Goal: Transaction & Acquisition: Purchase product/service

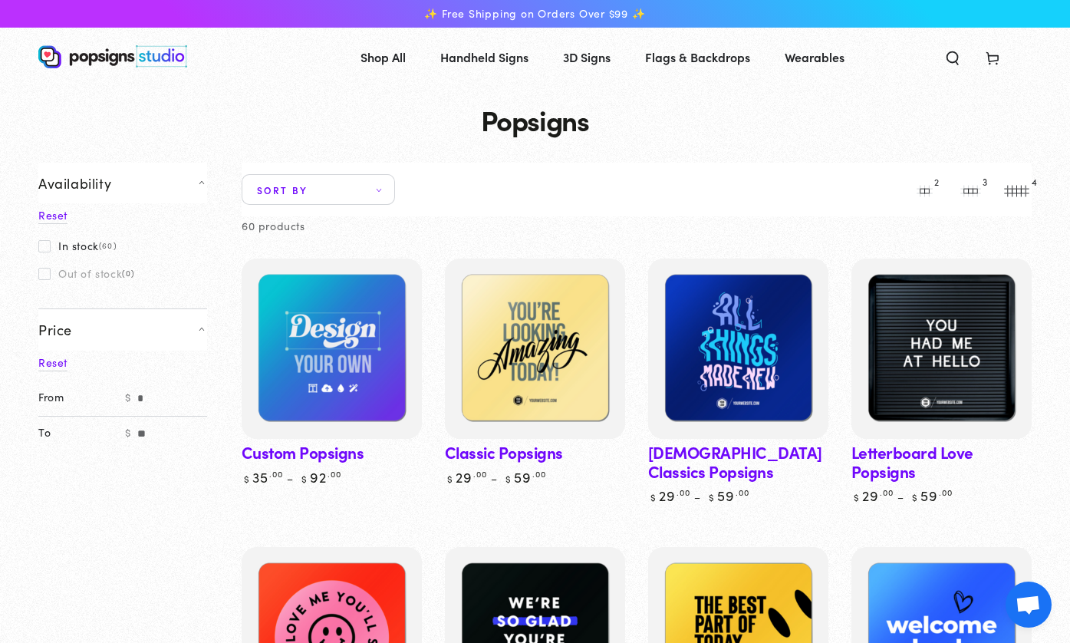
click at [324, 451] on link "Custom Popsigns" at bounding box center [332, 372] width 180 height 227
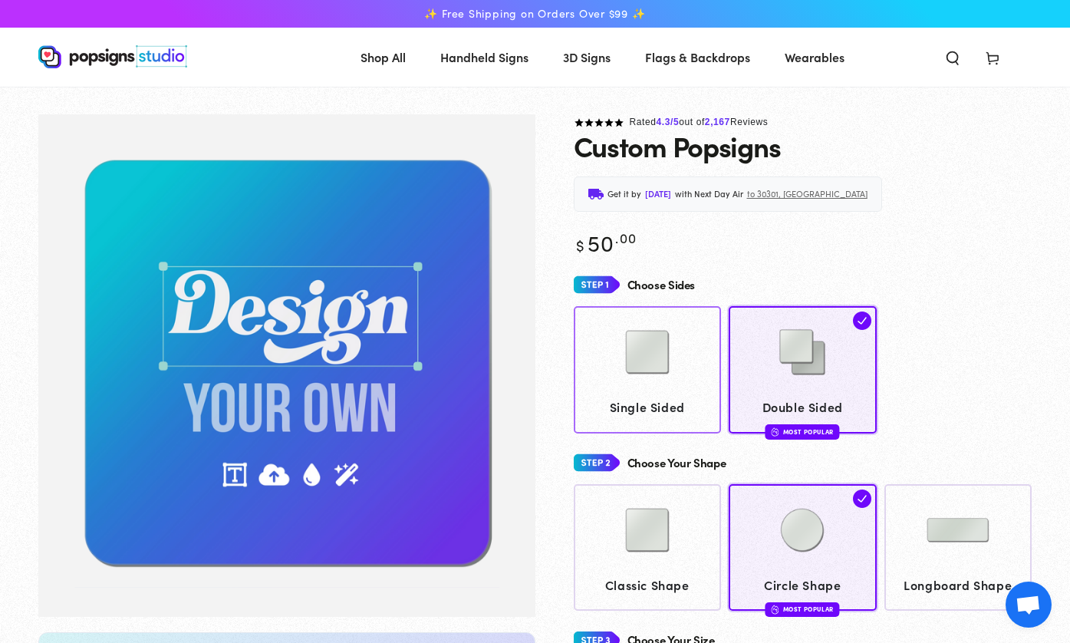
click at [656, 351] on img at bounding box center [647, 352] width 77 height 77
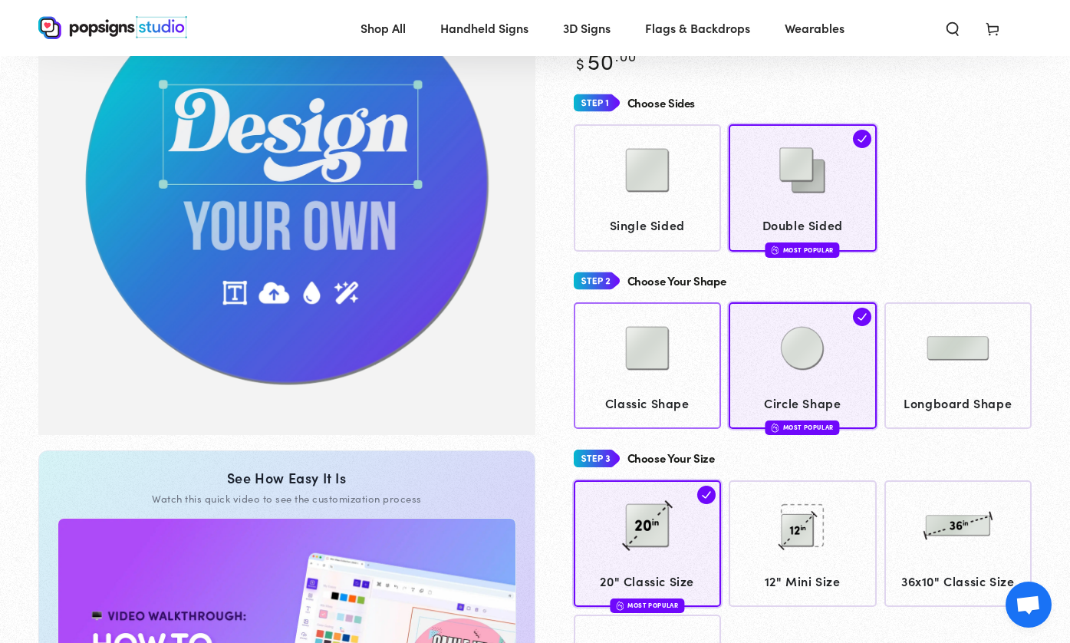
scroll to position [110, 0]
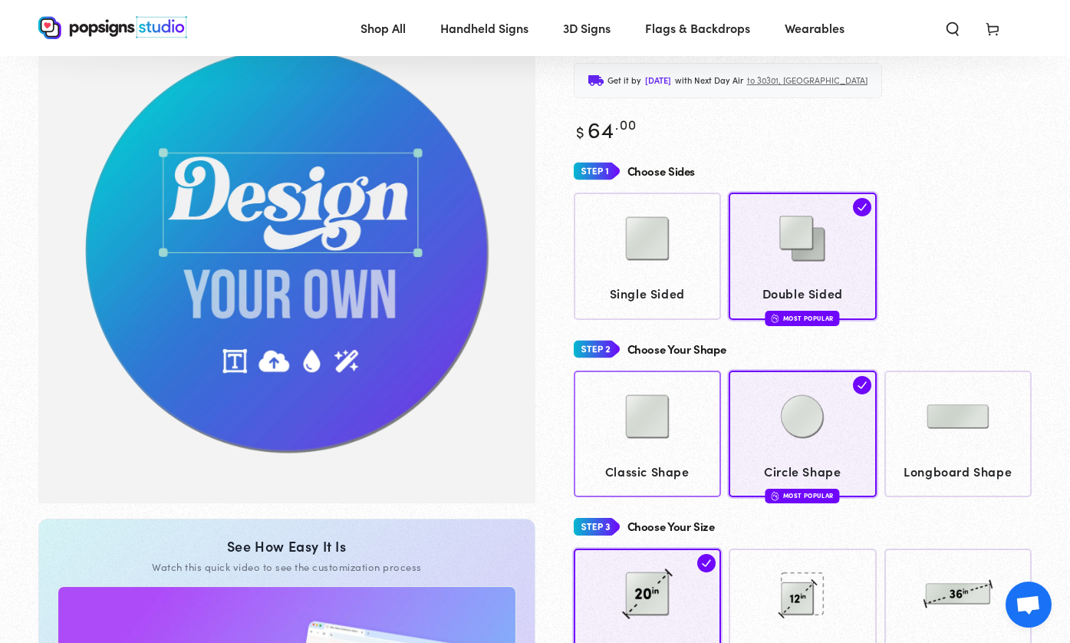
click at [656, 415] on img at bounding box center [647, 416] width 77 height 77
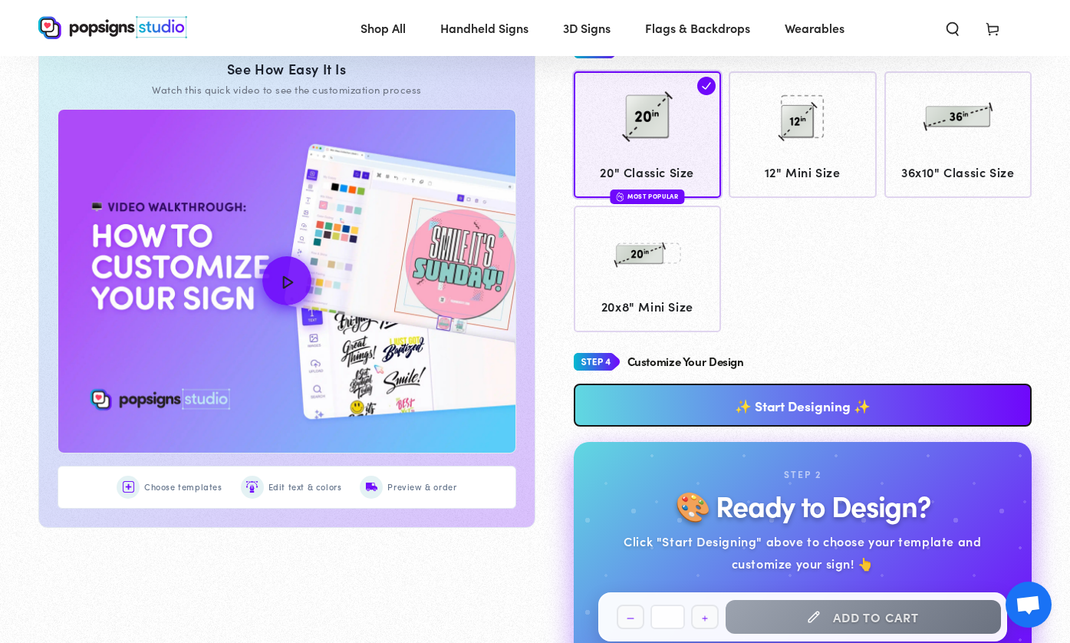
scroll to position [664, 0]
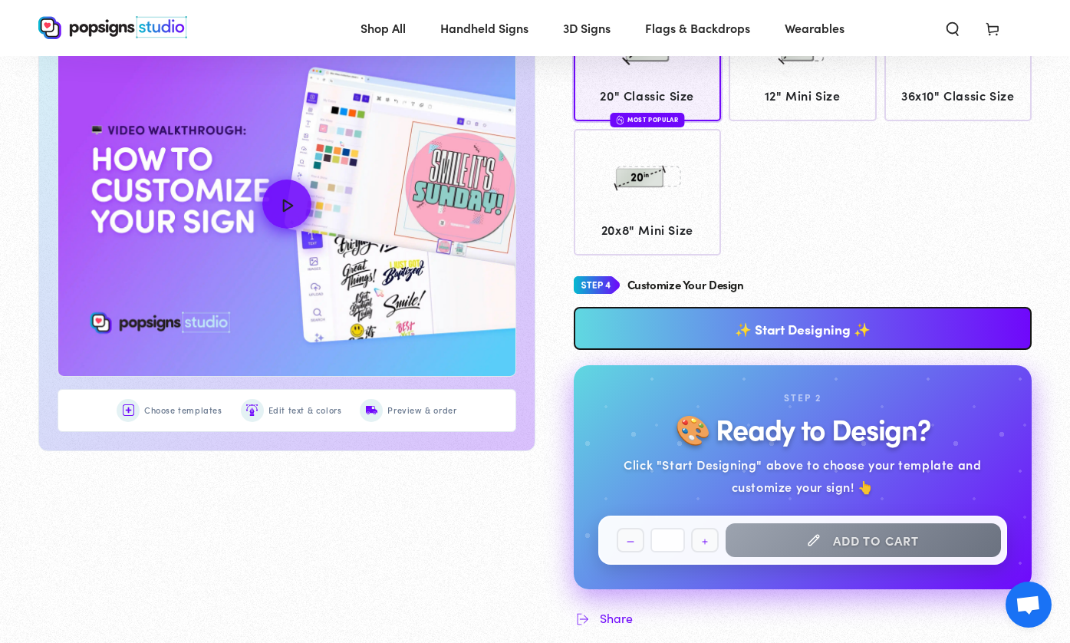
click at [825, 329] on link "✨ Start Designing ✨" at bounding box center [803, 328] width 459 height 43
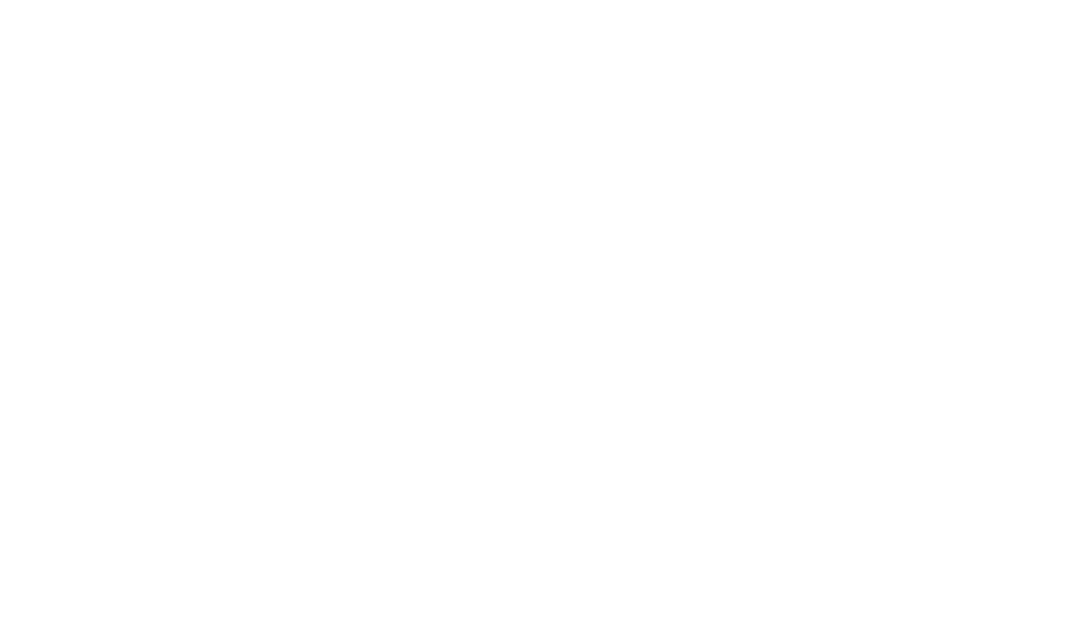
scroll to position [0, 0]
type textarea "An ancient tree with a door leading to a magical world"
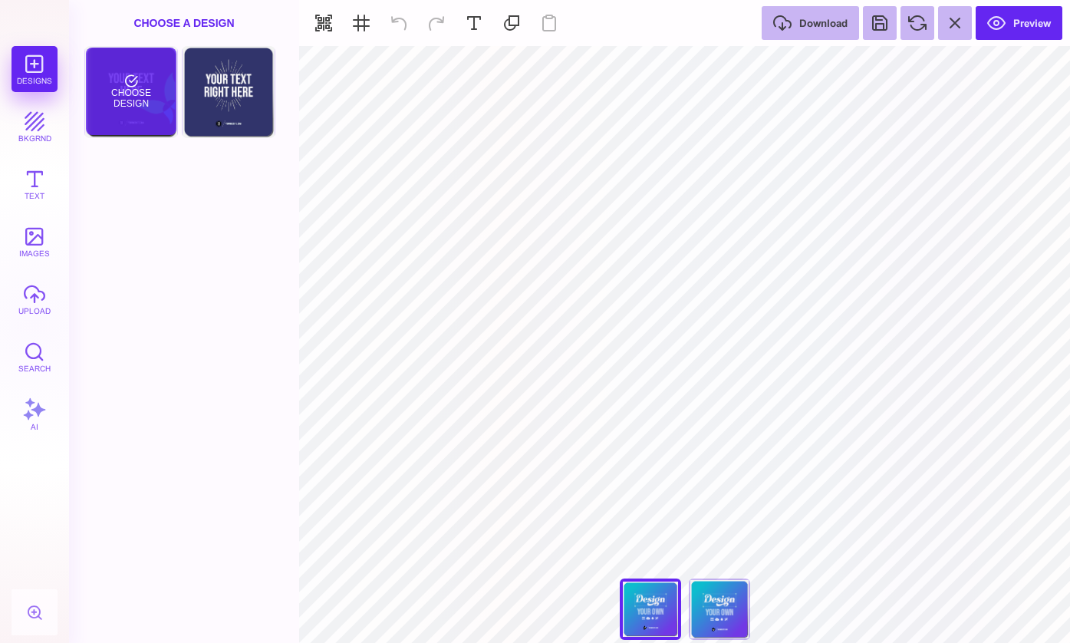
click at [107, 58] on div "Choose Design" at bounding box center [131, 91] width 90 height 87
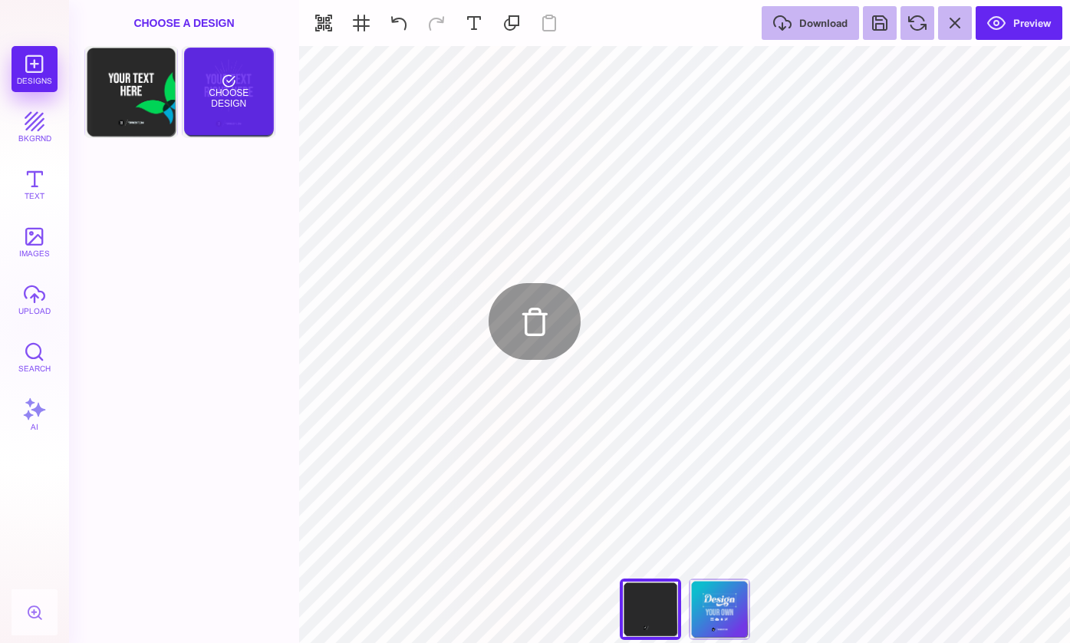
type input "#000000"
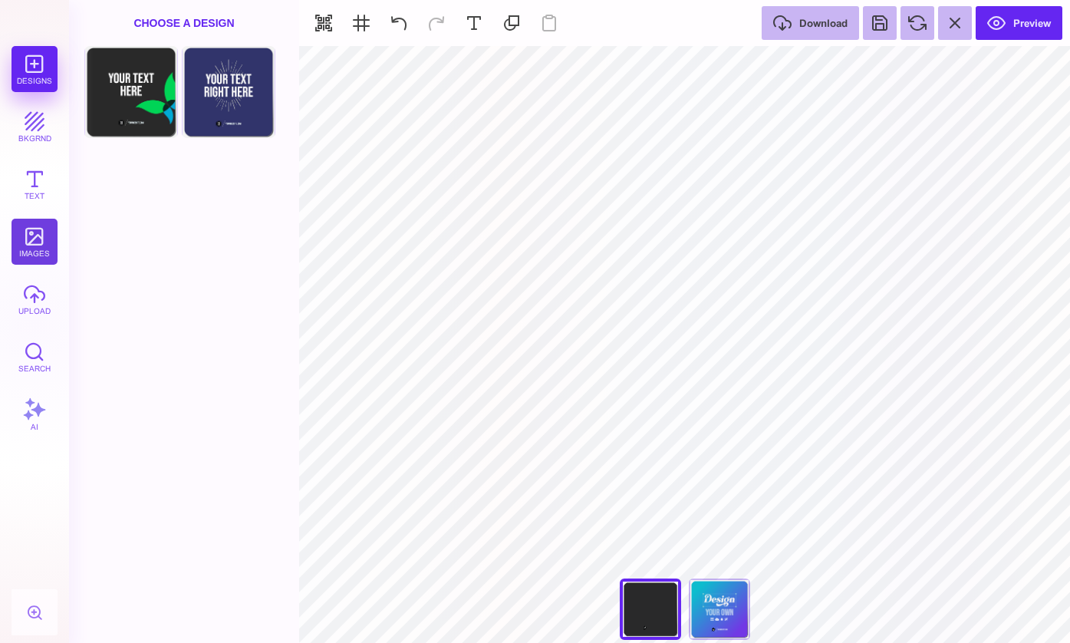
click at [42, 239] on button "images" at bounding box center [35, 242] width 46 height 46
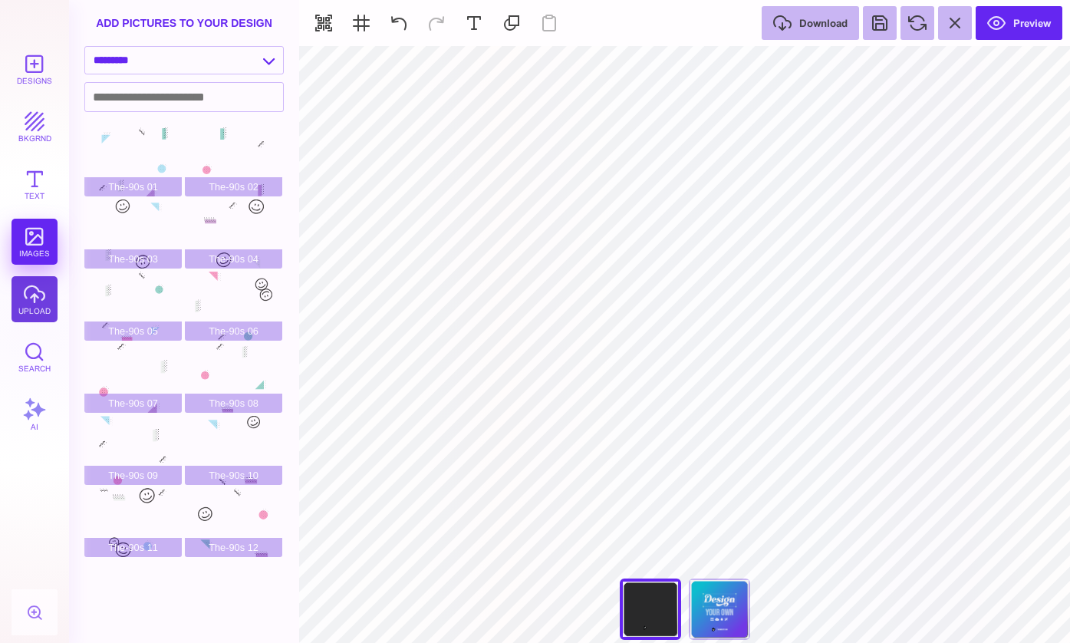
click at [42, 298] on button "upload" at bounding box center [35, 299] width 46 height 46
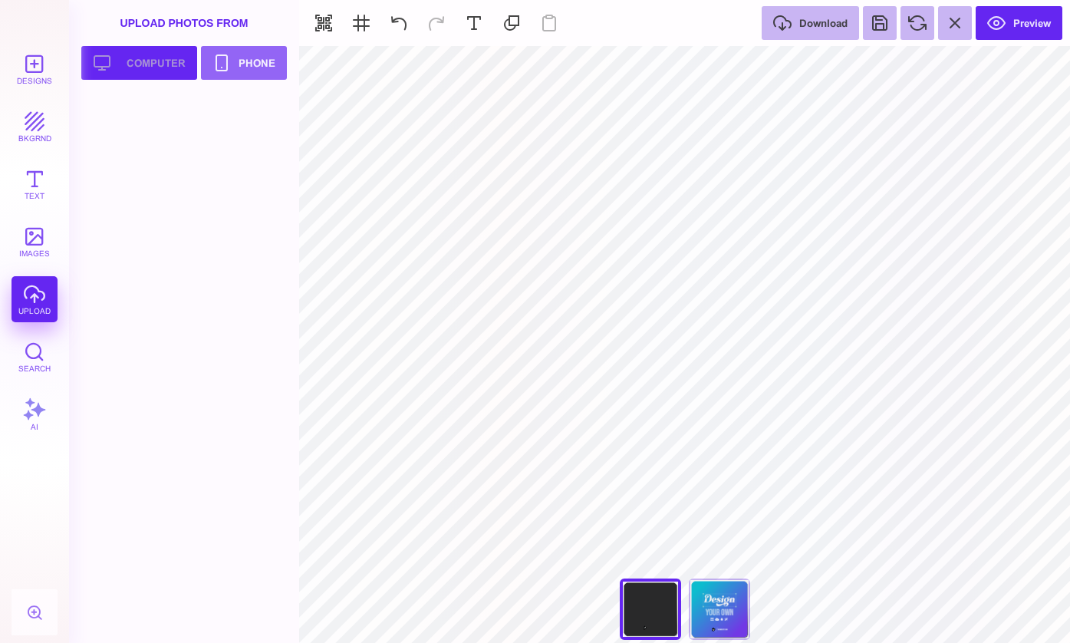
click at [166, 60] on button "Upload your artwork Computer" at bounding box center [139, 63] width 116 height 34
click at [137, 113] on div at bounding box center [132, 129] width 97 height 69
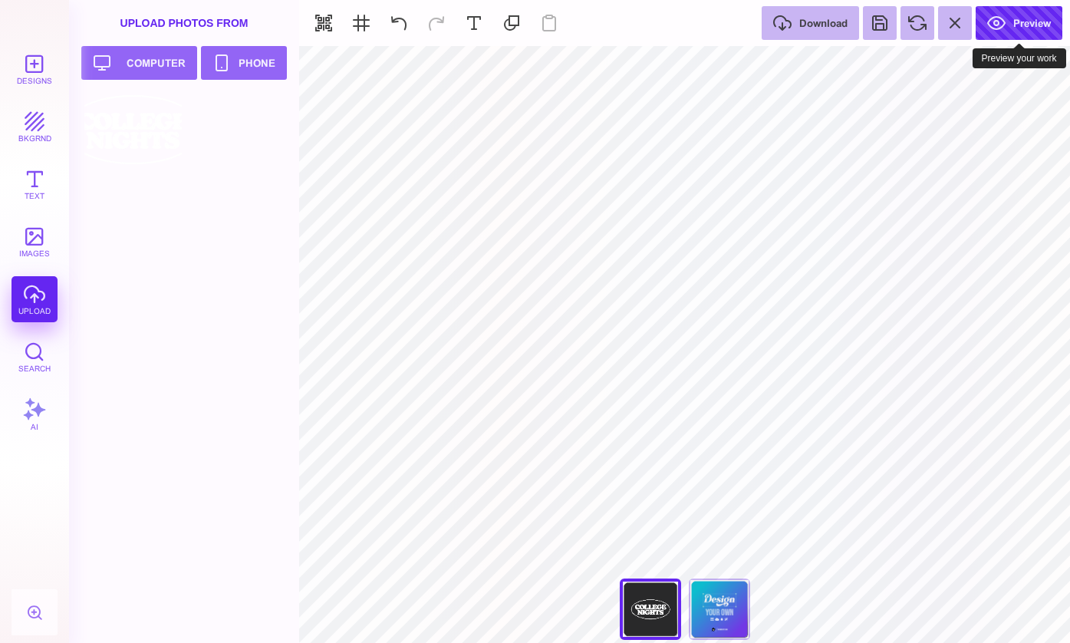
click at [1003, 17] on button "Preview" at bounding box center [1019, 23] width 87 height 34
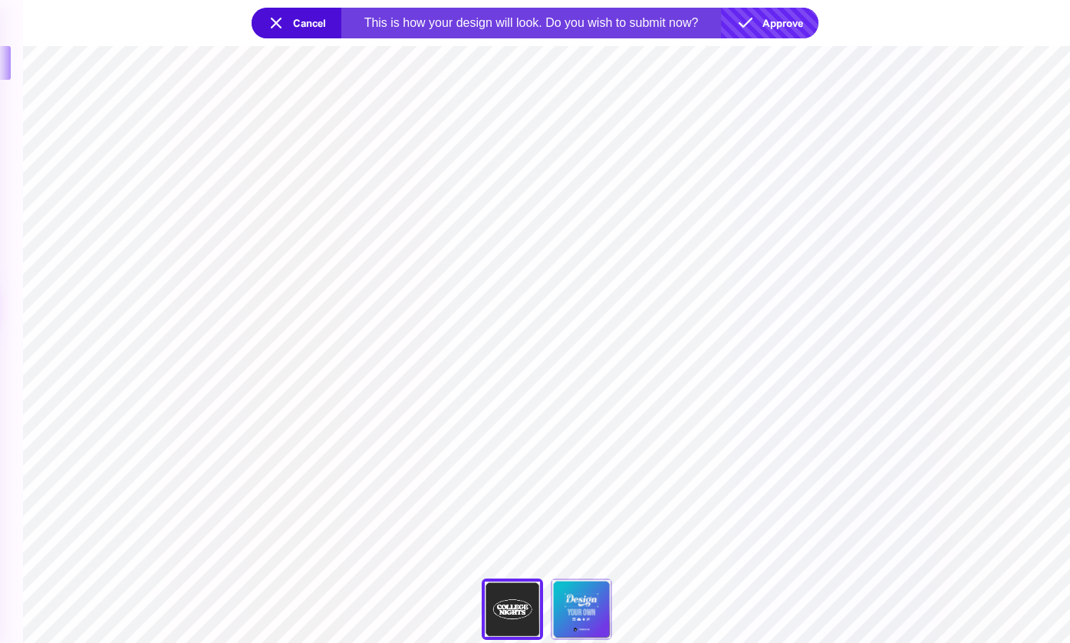
click at [749, 21] on button "Approve" at bounding box center [769, 23] width 97 height 31
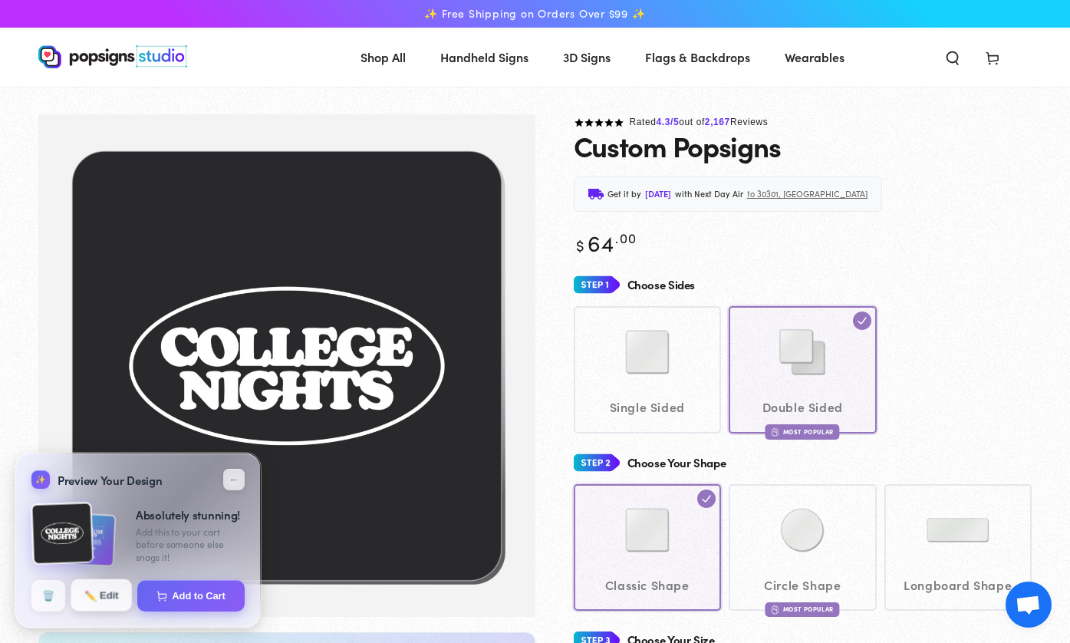
click at [106, 598] on button "✏️ Edit" at bounding box center [101, 595] width 61 height 32
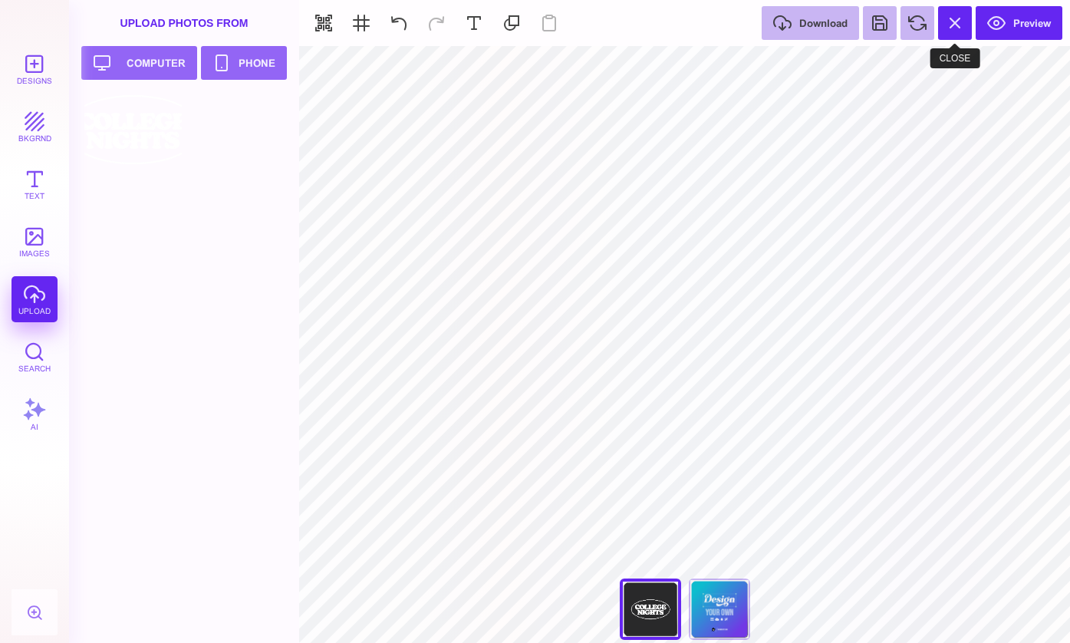
click at [970, 24] on button at bounding box center [955, 23] width 34 height 34
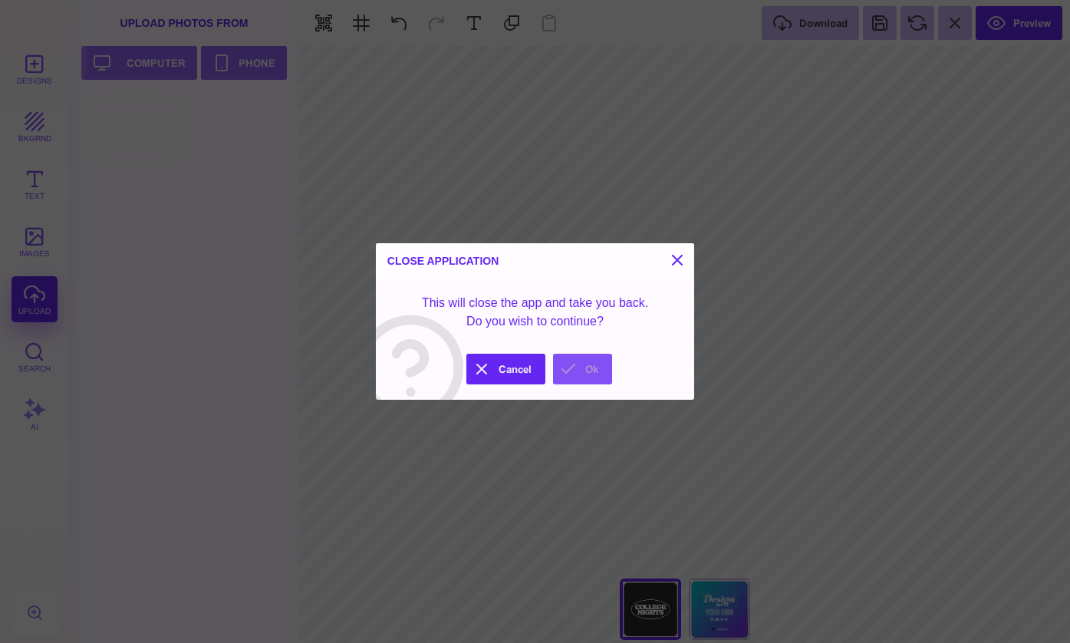
click at [588, 372] on button "Ok" at bounding box center [582, 369] width 59 height 31
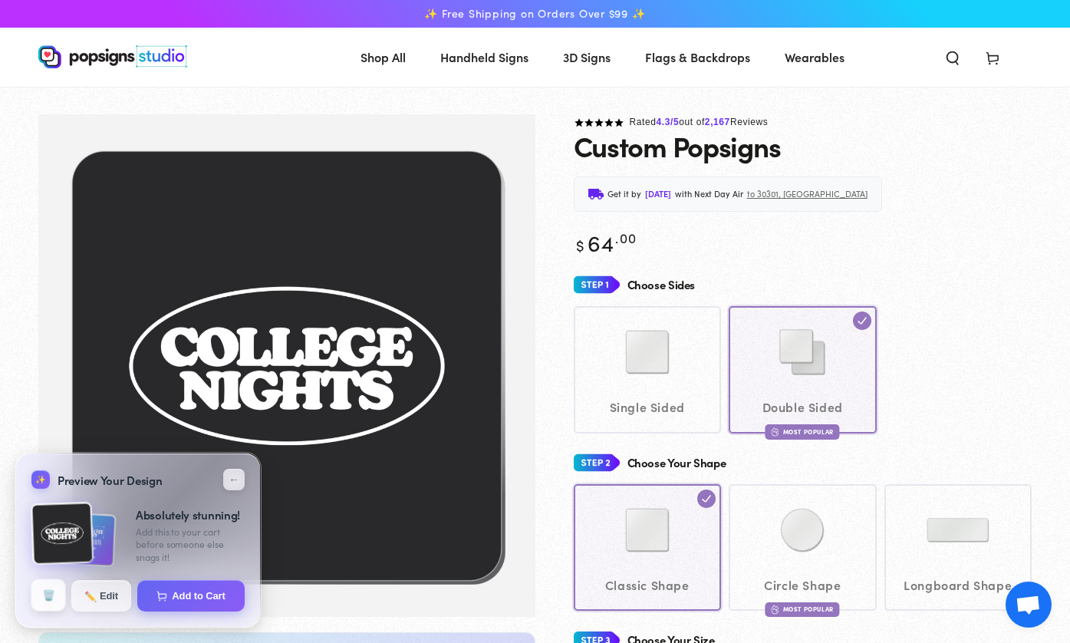
click at [40, 595] on button "🗑️" at bounding box center [48, 595] width 35 height 32
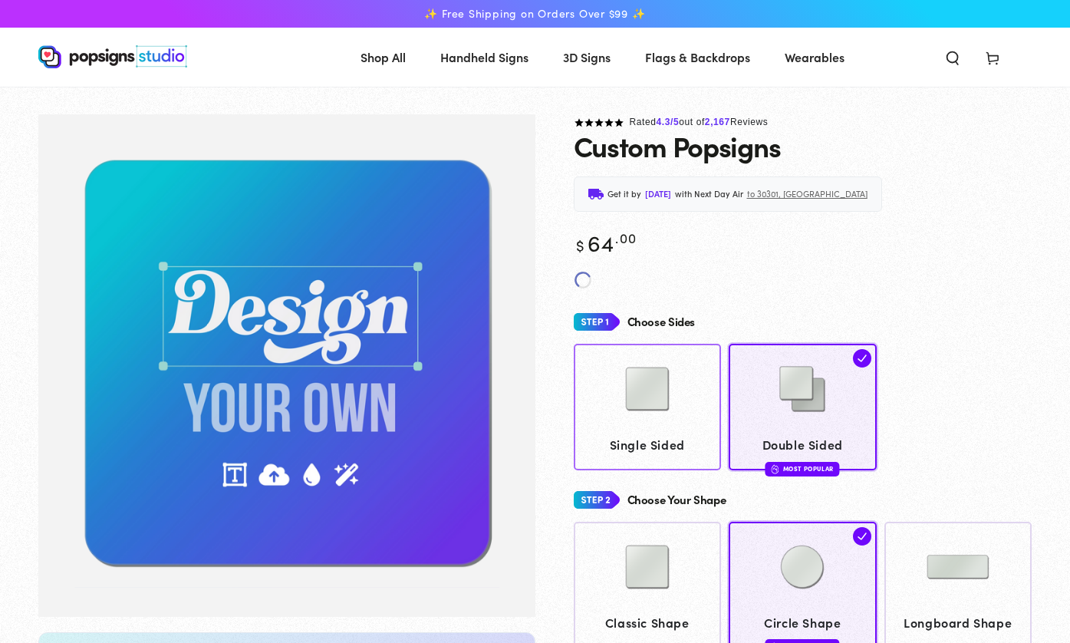
click at [642, 410] on img at bounding box center [647, 389] width 77 height 77
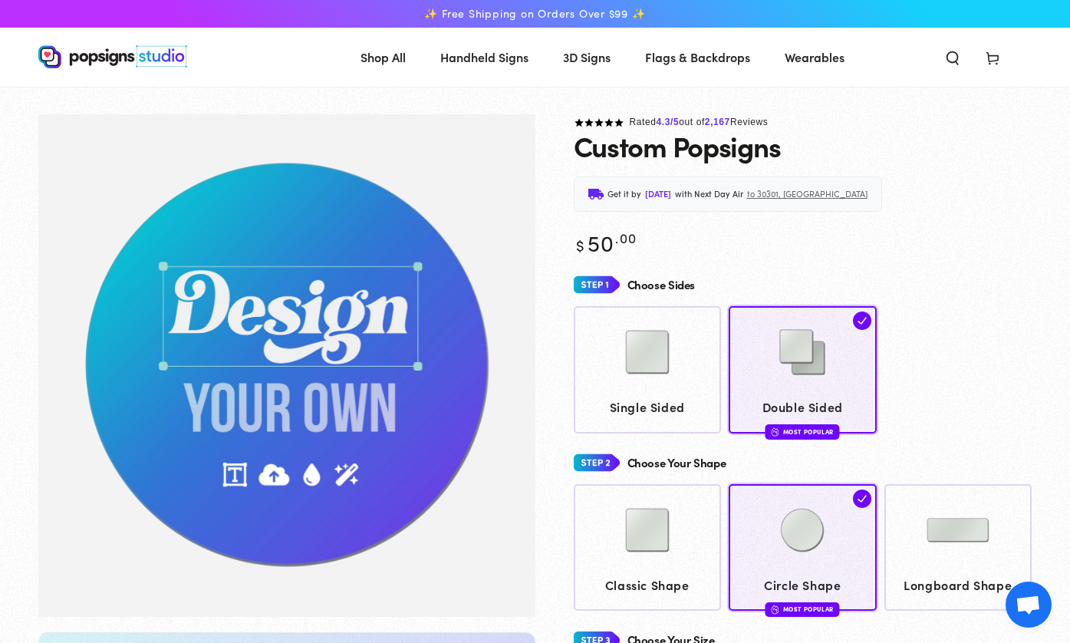
scroll to position [114, 0]
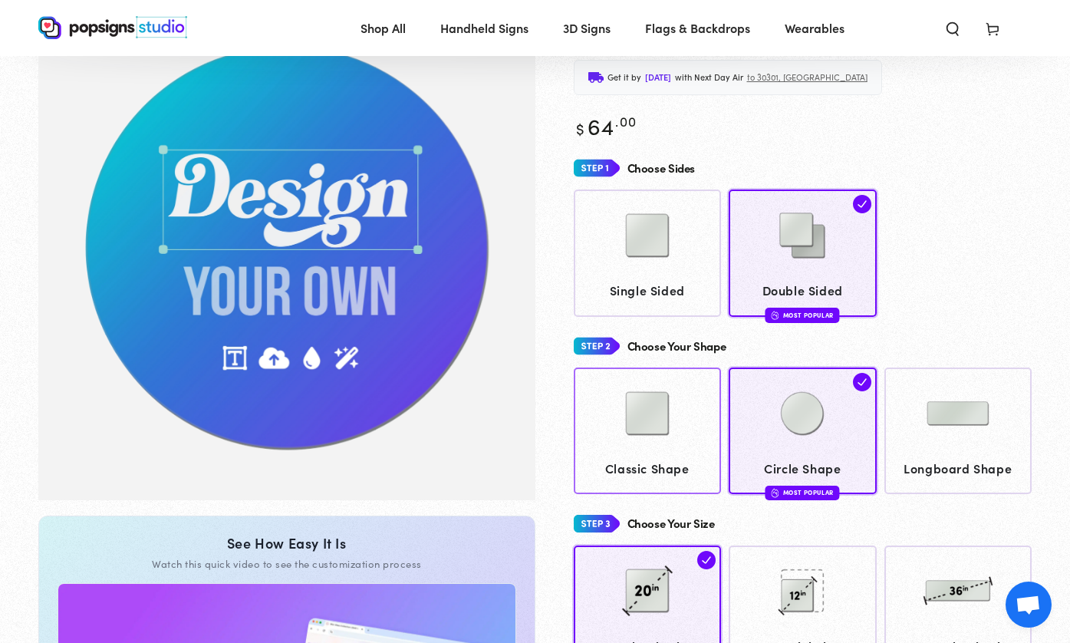
click at [650, 448] on div at bounding box center [647, 415] width 133 height 77
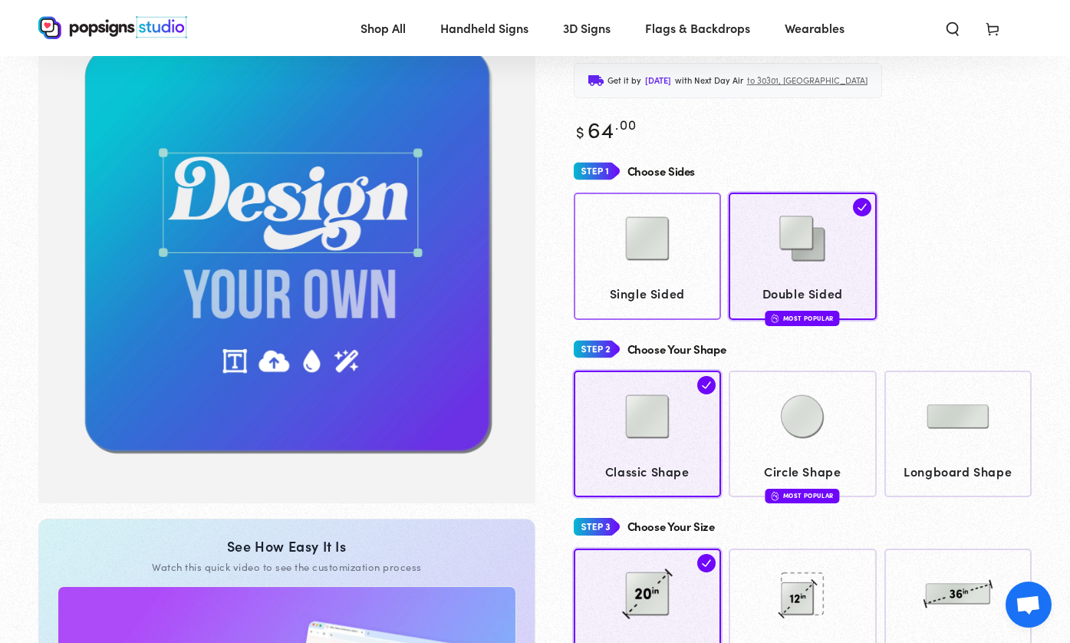
click at [649, 282] on span "Single Sided" at bounding box center [647, 293] width 133 height 22
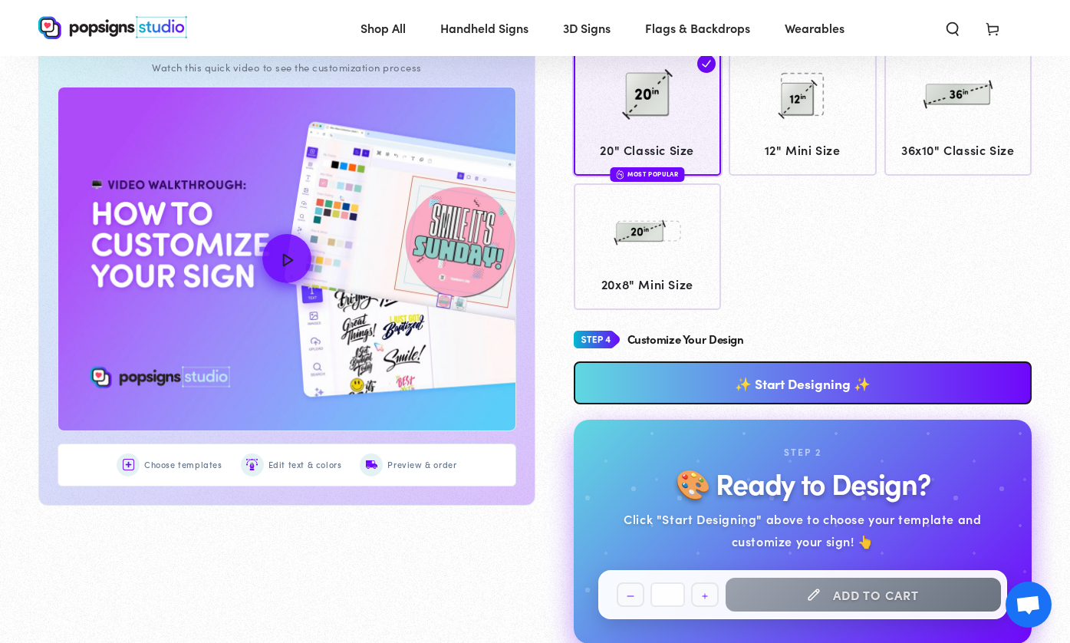
scroll to position [614, 0]
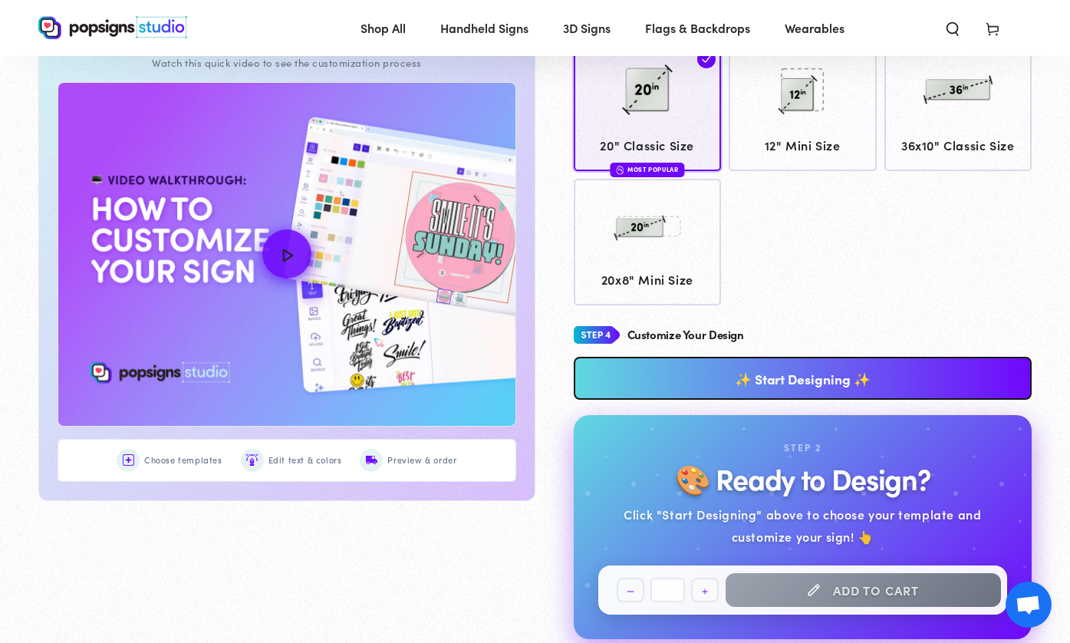
click at [819, 371] on link "✨ Start Designing ✨" at bounding box center [803, 378] width 459 height 43
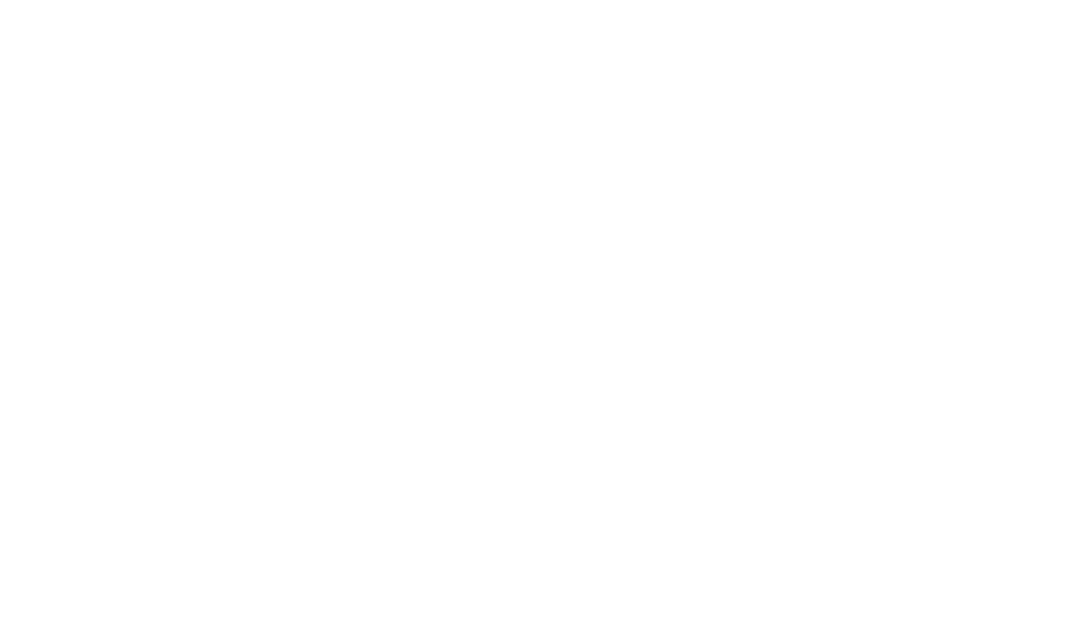
scroll to position [0, 0]
type textarea "An ancient tree with a door leading to a magical world"
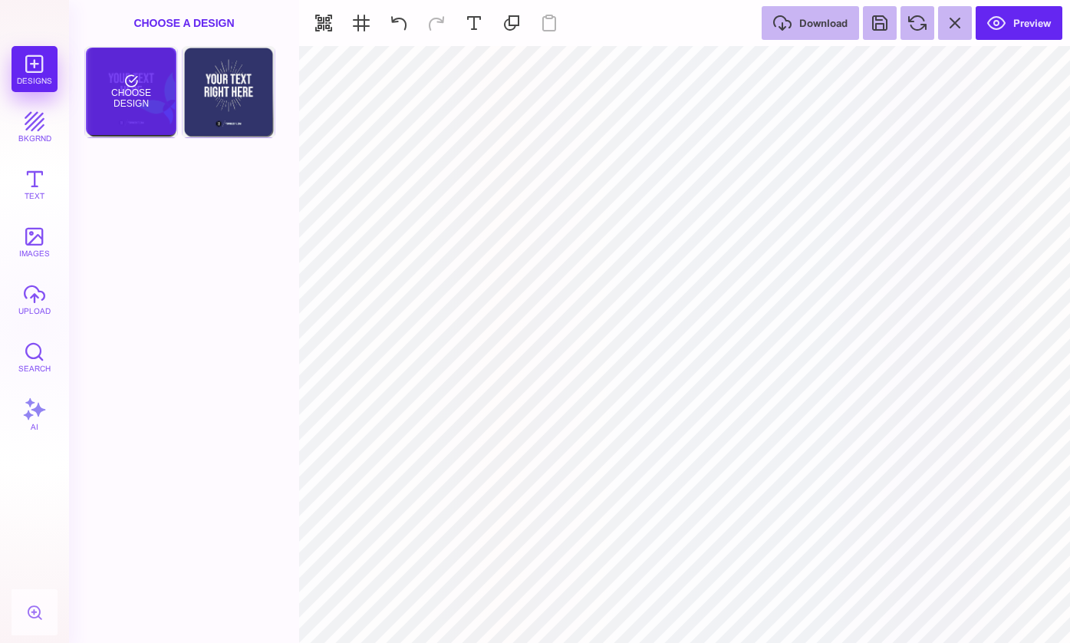
click at [143, 67] on div "Choose Design" at bounding box center [131, 91] width 90 height 87
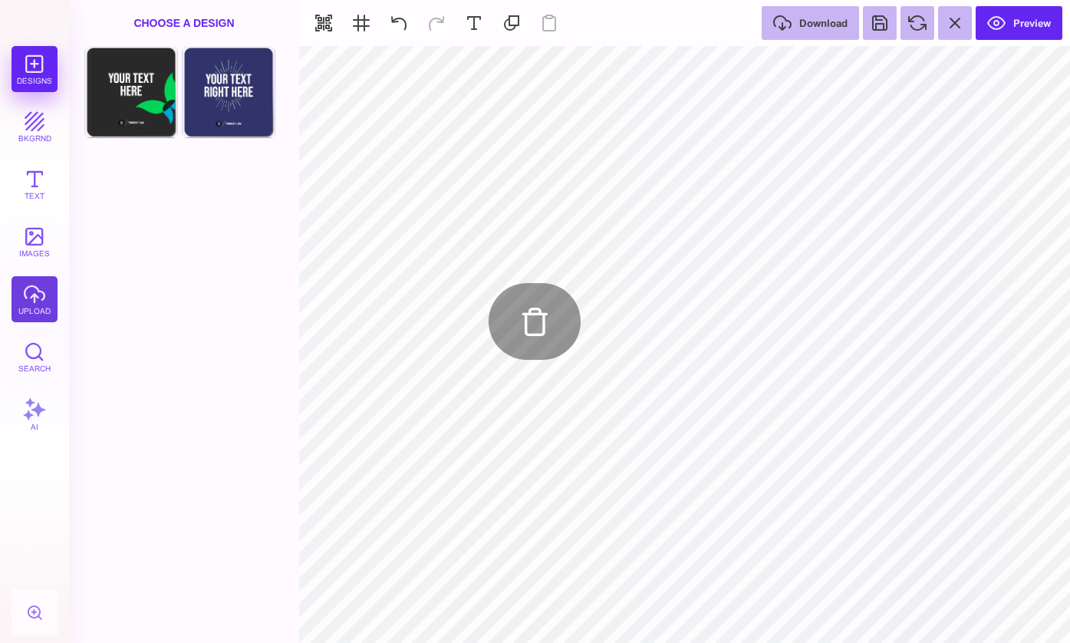
click at [43, 287] on button "upload" at bounding box center [35, 299] width 46 height 46
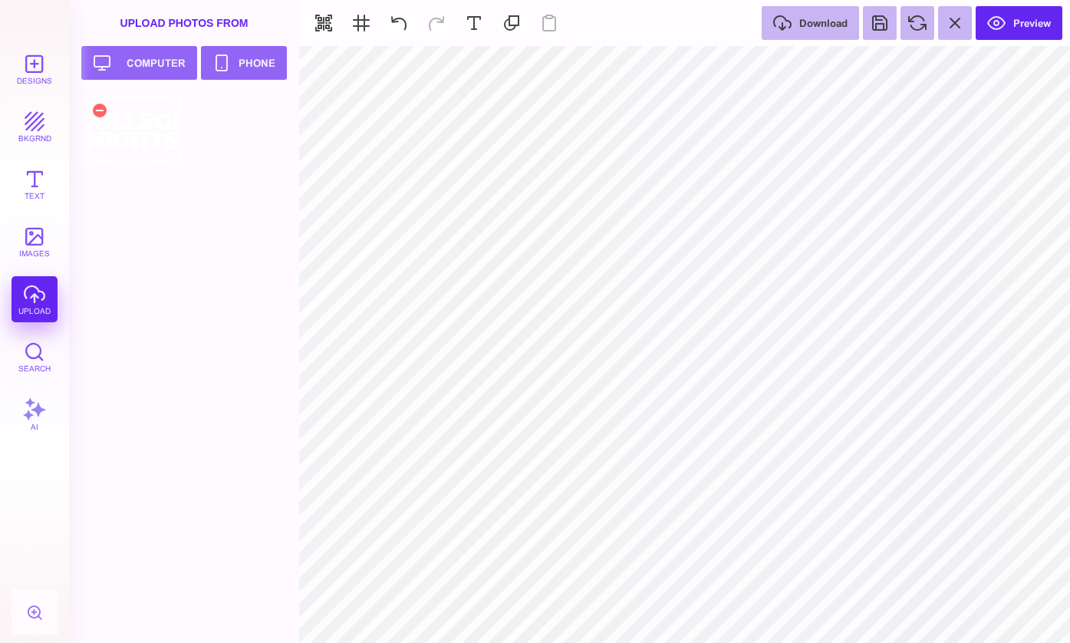
click at [108, 152] on div at bounding box center [132, 129] width 97 height 69
type input "#000000"
click at [1013, 25] on button "Preview" at bounding box center [1019, 23] width 87 height 34
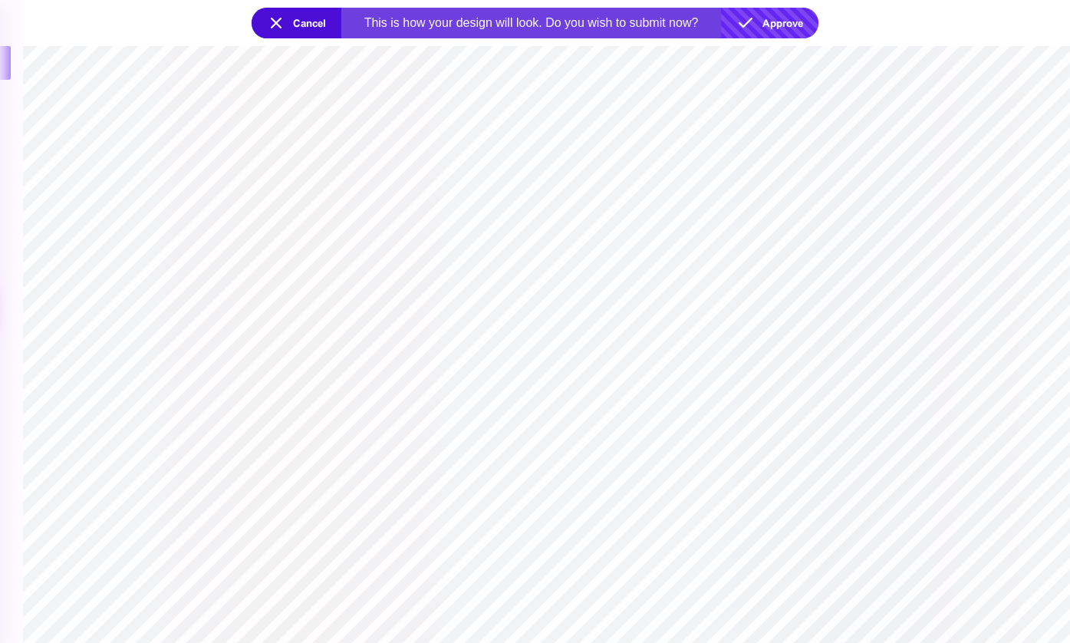
click at [772, 16] on button "Approve" at bounding box center [769, 23] width 97 height 31
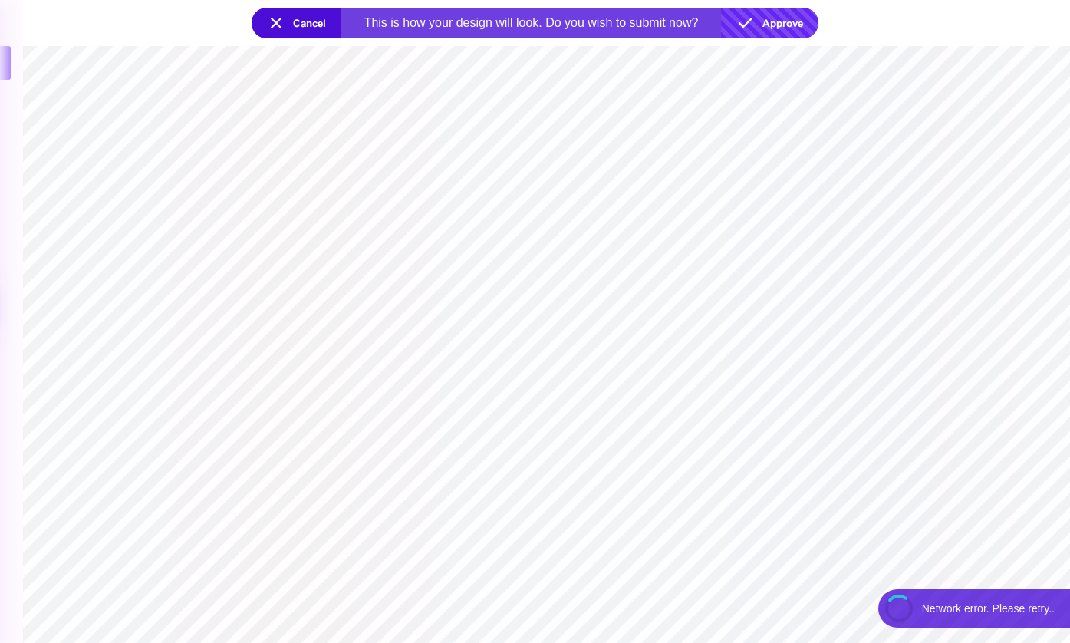
click at [767, 30] on button "Approve" at bounding box center [769, 23] width 97 height 31
click at [778, 24] on button "Approve" at bounding box center [769, 23] width 97 height 31
click at [1030, 608] on section at bounding box center [546, 612] width 1047 height 27
click at [786, 20] on button "Approve" at bounding box center [769, 23] width 97 height 31
click at [953, 626] on section at bounding box center [546, 344] width 1047 height 597
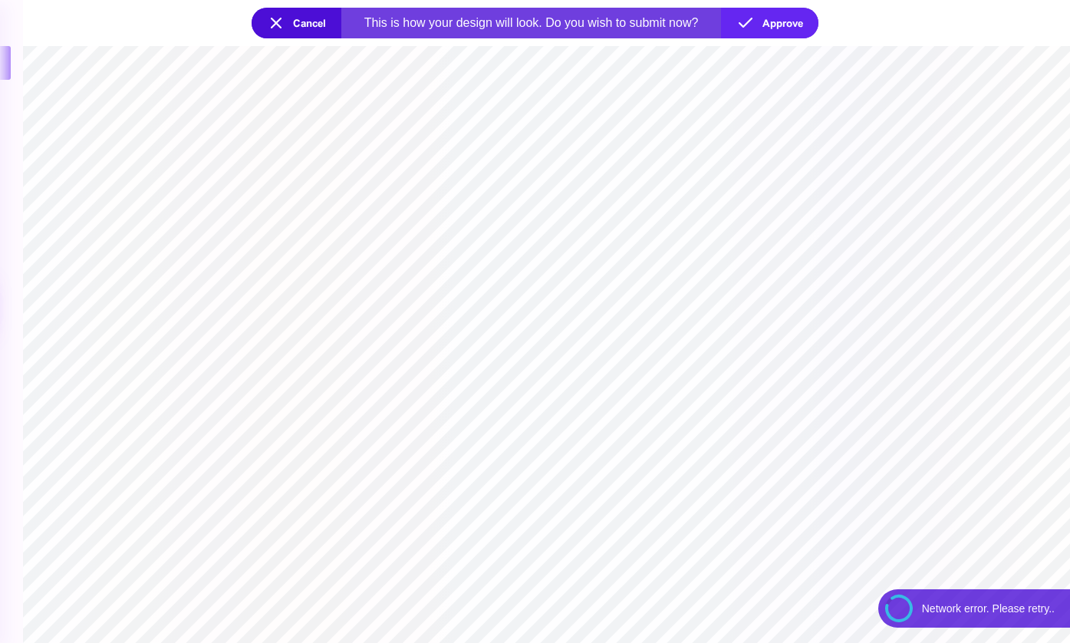
click at [957, 604] on section at bounding box center [546, 612] width 1047 height 27
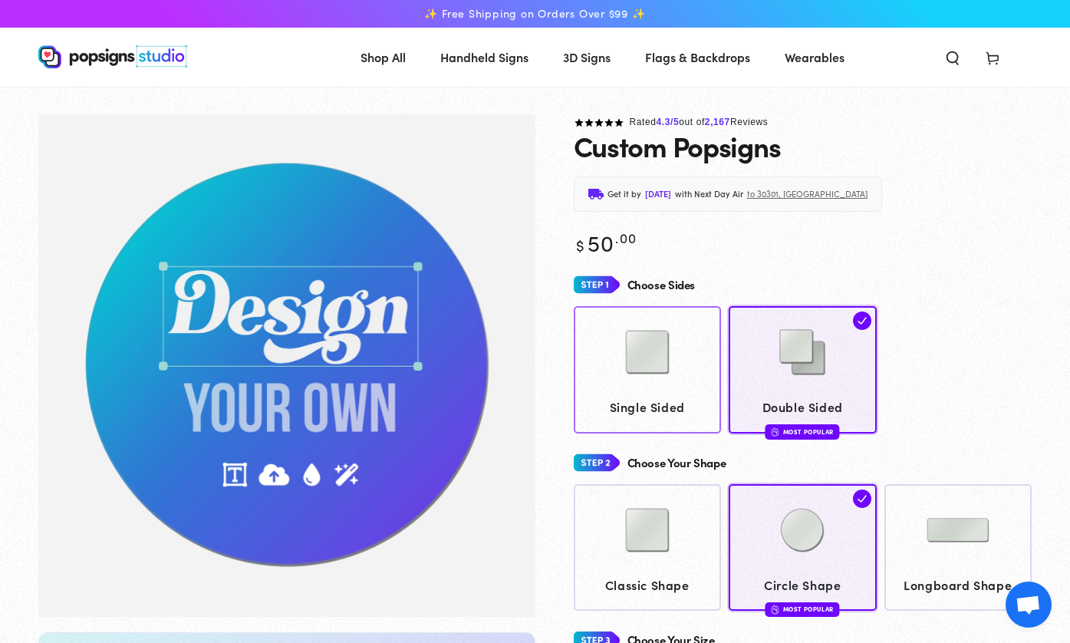
click at [680, 412] on div "Choose Sides Single Sided Double Sided Most Popular Choose Your Shape" at bounding box center [803, 597] width 459 height 653
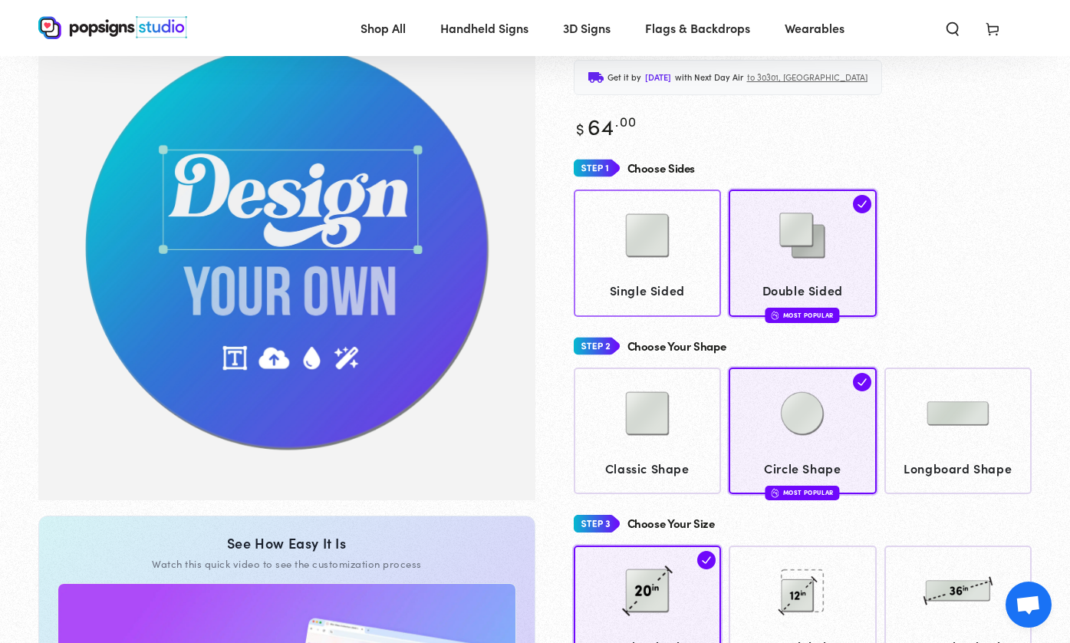
click at [671, 270] on img at bounding box center [647, 235] width 77 height 77
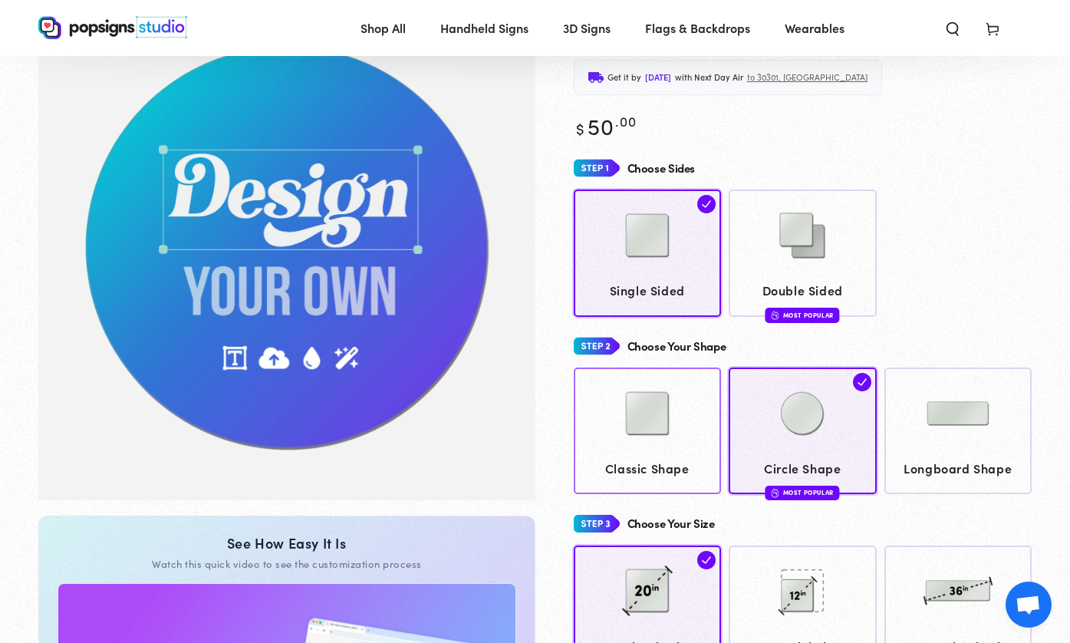
click at [663, 431] on img at bounding box center [647, 413] width 77 height 77
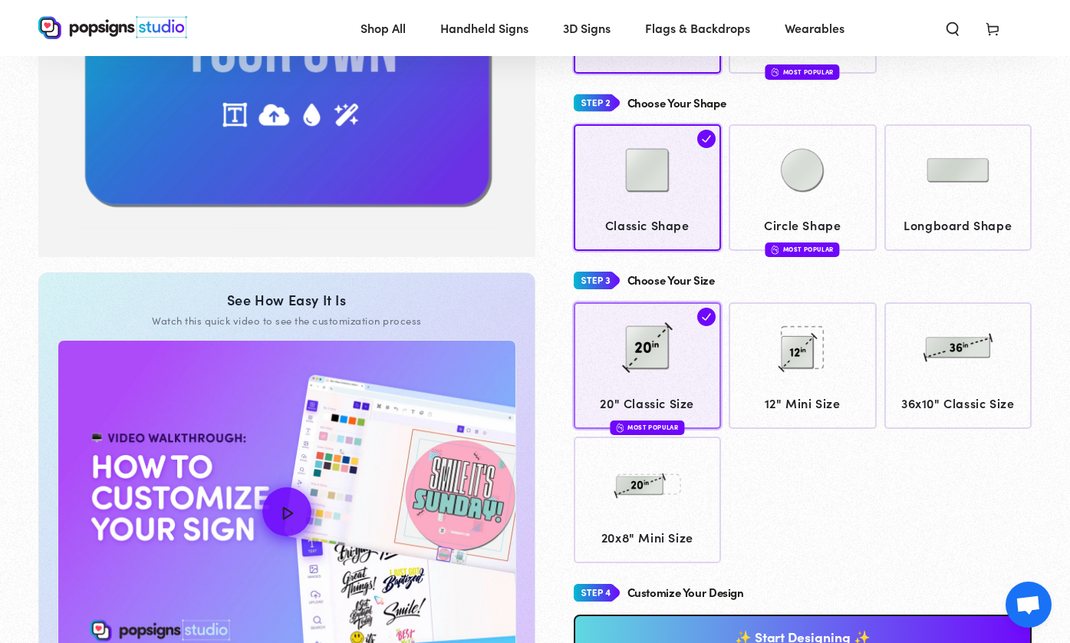
scroll to position [590, 0]
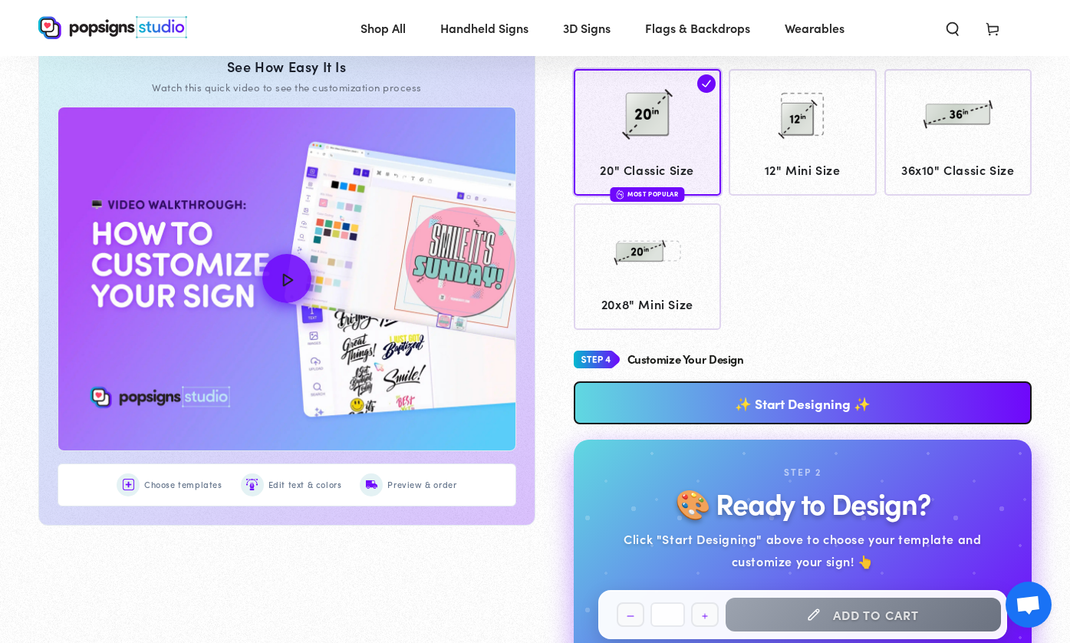
click at [558, 180] on div "Rated 4.3 /5 out of 2,167 Reviews Custom Popsigns Get it by Monday, Oct 6 with …" at bounding box center [783, 111] width 497 height 1181
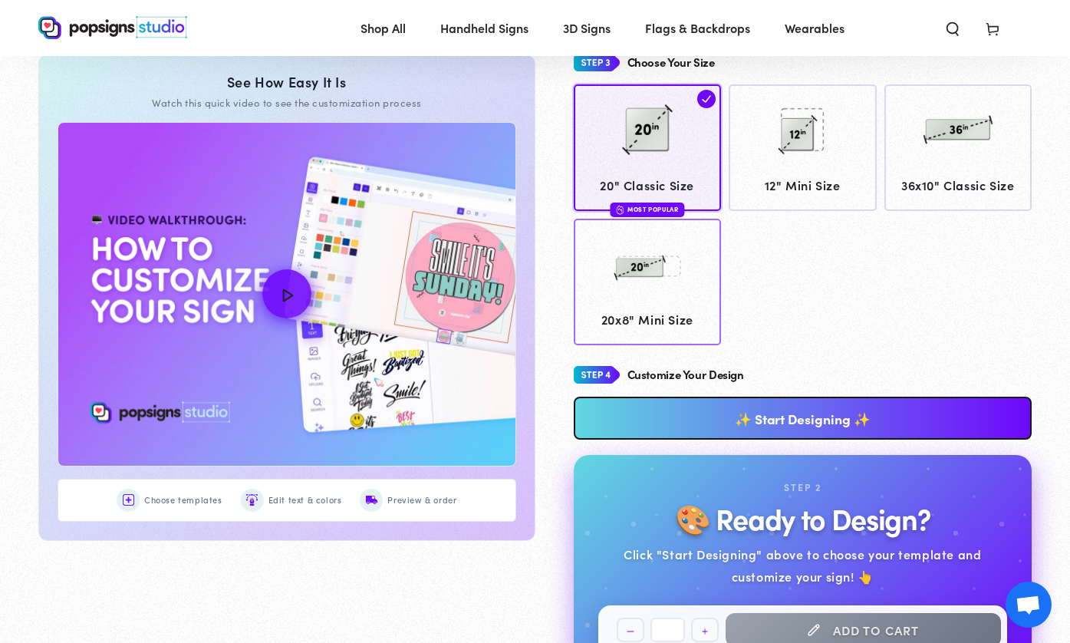
scroll to position [639, 0]
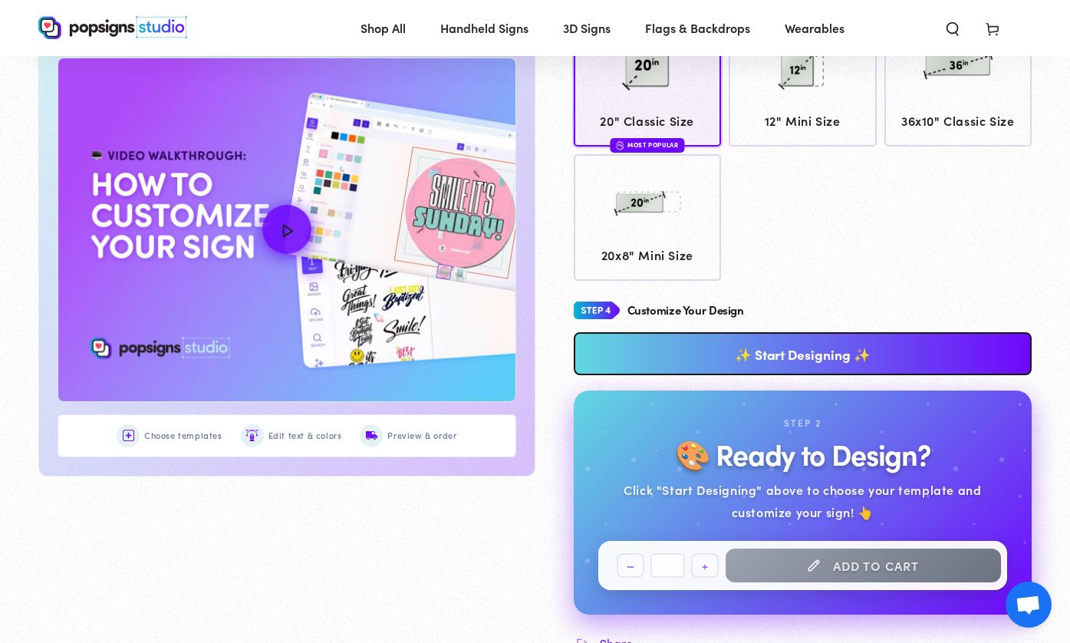
click at [798, 352] on link "✨ Start Designing ✨" at bounding box center [803, 353] width 459 height 43
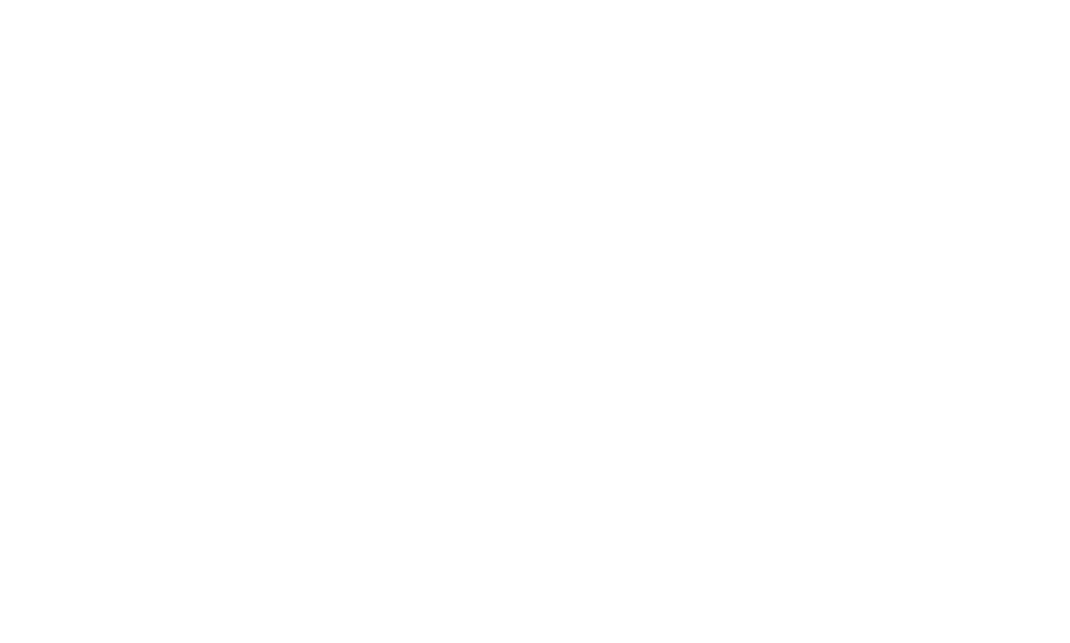
scroll to position [0, 0]
type textarea "An ancient tree with a door leading to a magical world"
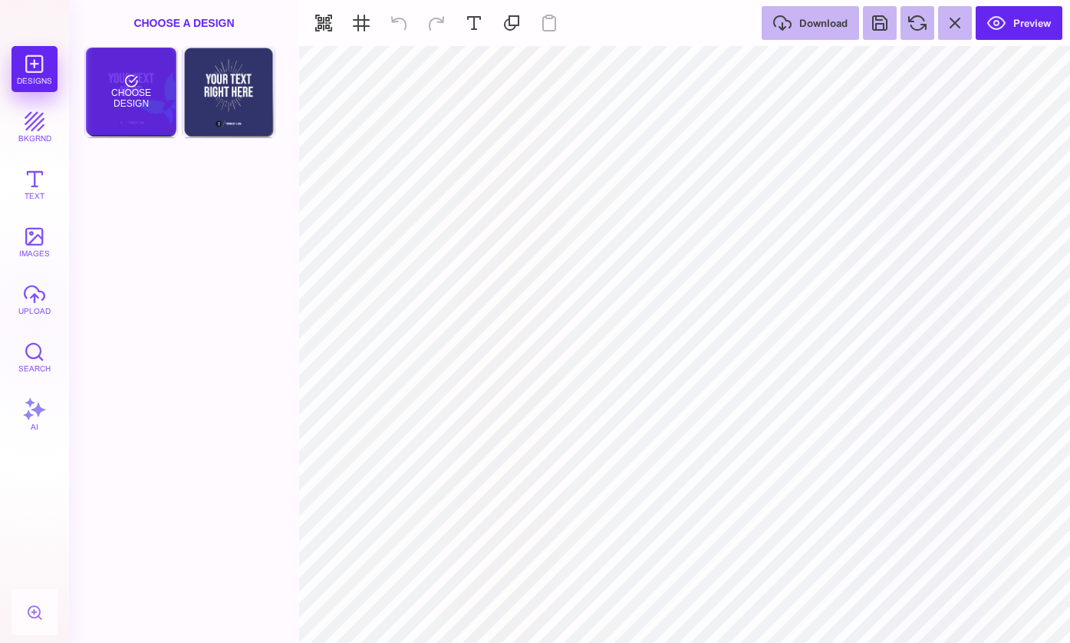
click at [113, 57] on div "Choose Design" at bounding box center [131, 91] width 90 height 87
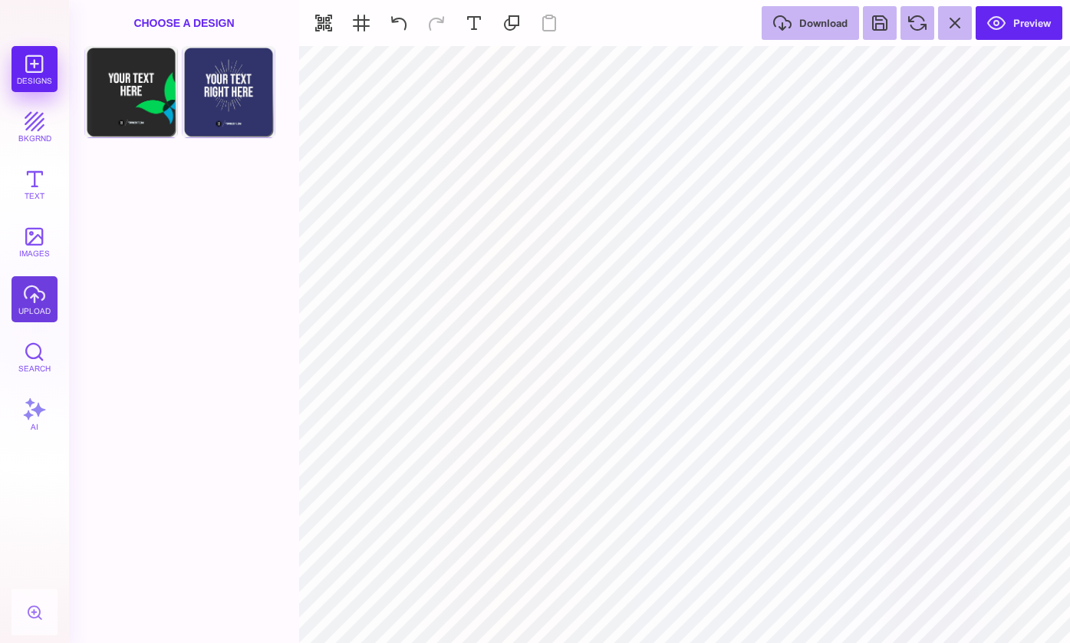
click at [41, 289] on button "upload" at bounding box center [35, 299] width 46 height 46
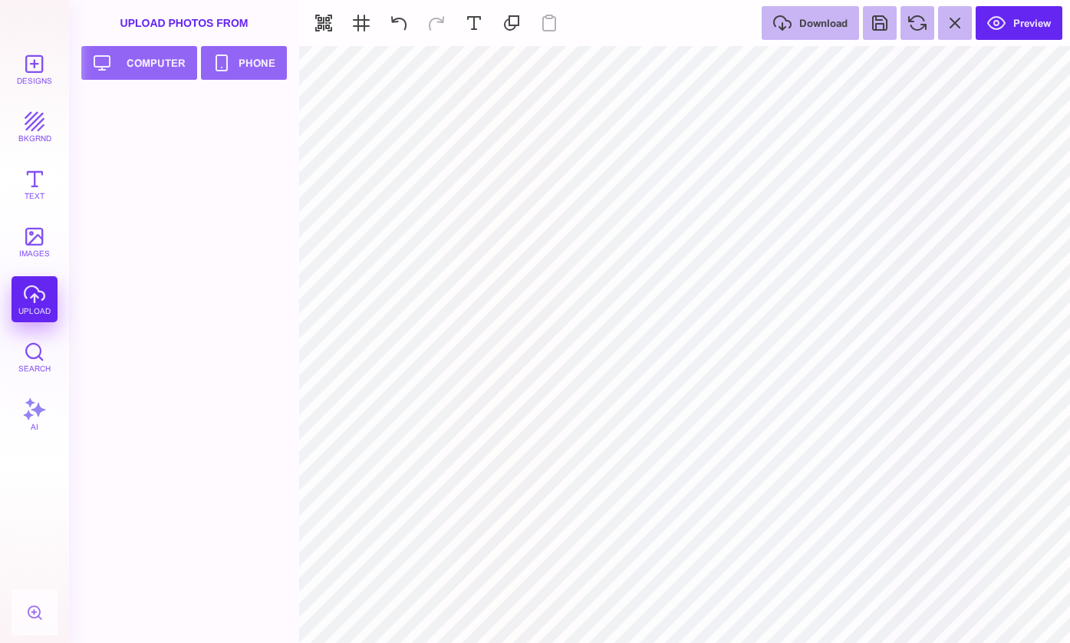
click at [130, 109] on div at bounding box center [188, 369] width 209 height 548
click at [160, 113] on div at bounding box center [188, 369] width 209 height 548
click at [156, 53] on button "Upload your artwork Computer" at bounding box center [139, 63] width 116 height 34
click at [133, 117] on div at bounding box center [132, 129] width 97 height 69
type input "#000000"
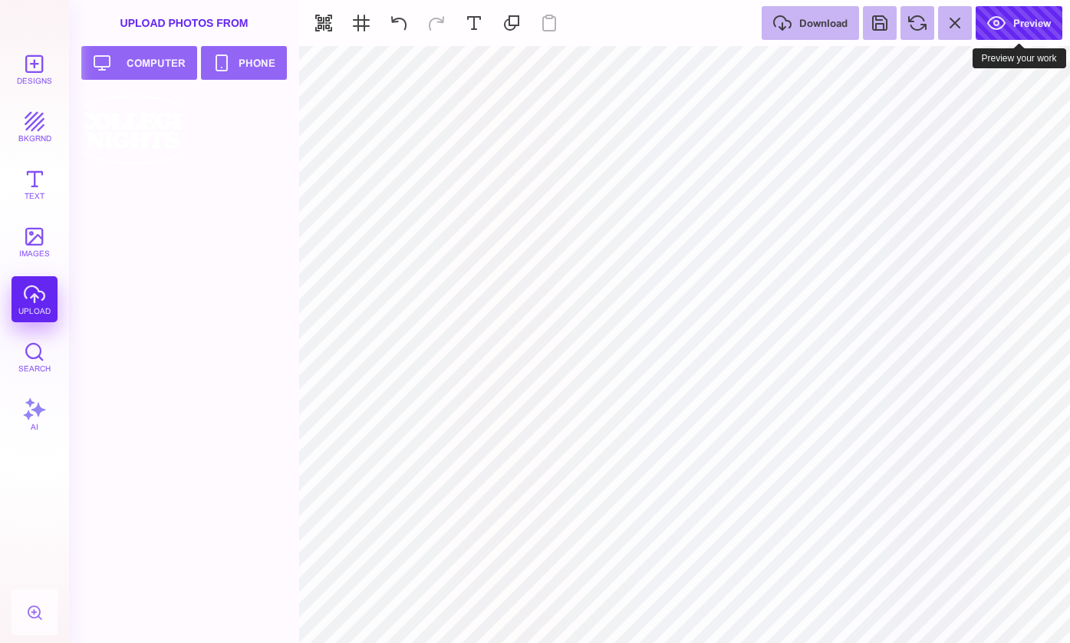
click at [998, 29] on button "Preview" at bounding box center [1019, 23] width 87 height 34
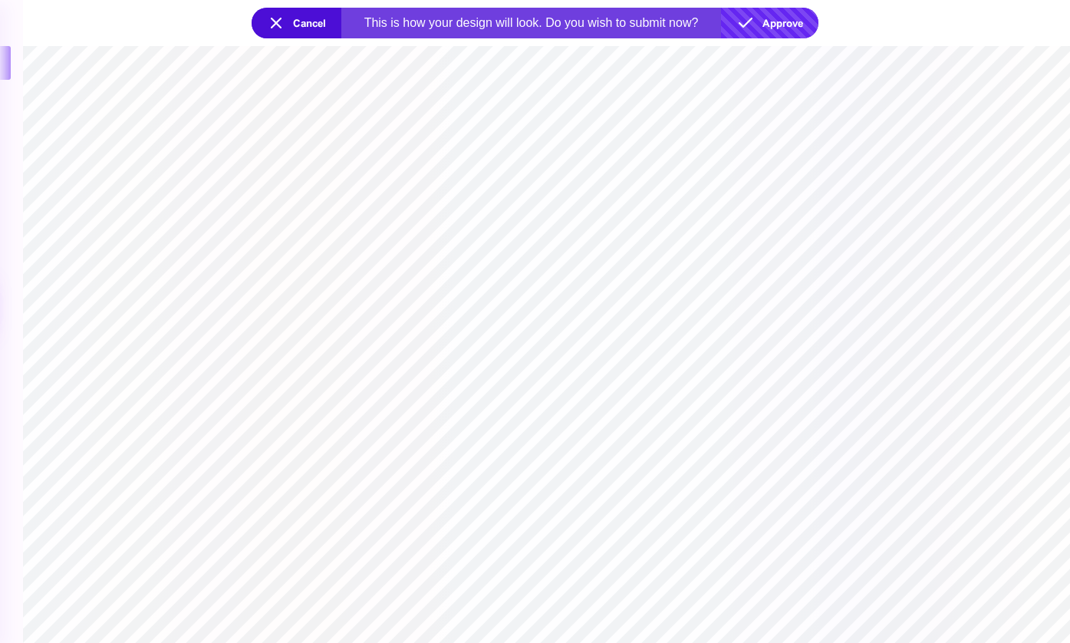
click at [771, 24] on button "Approve" at bounding box center [769, 23] width 97 height 31
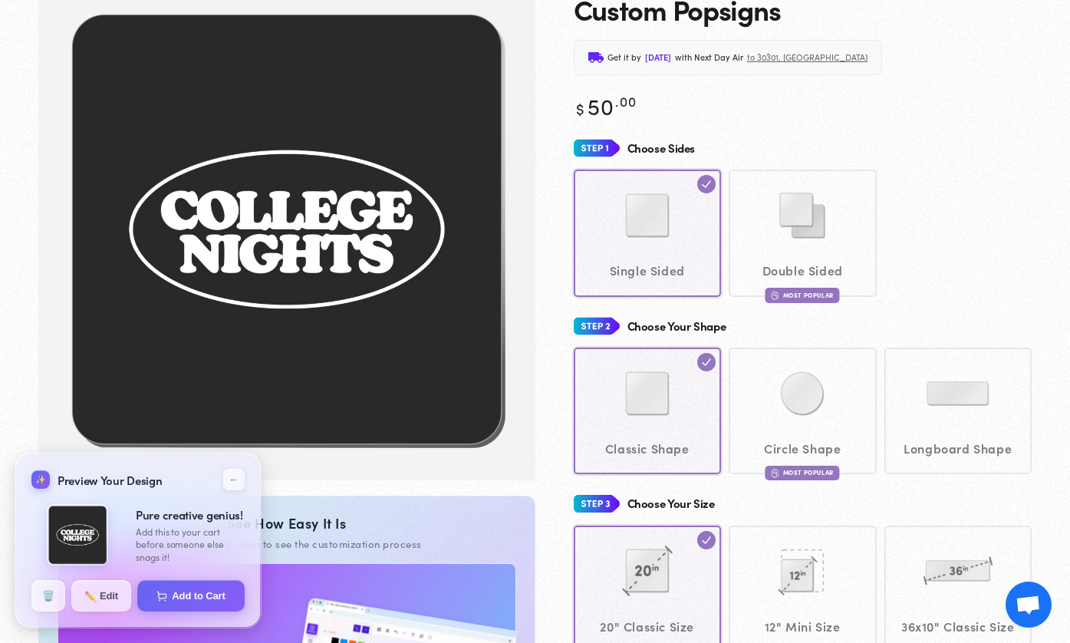
scroll to position [149, 1]
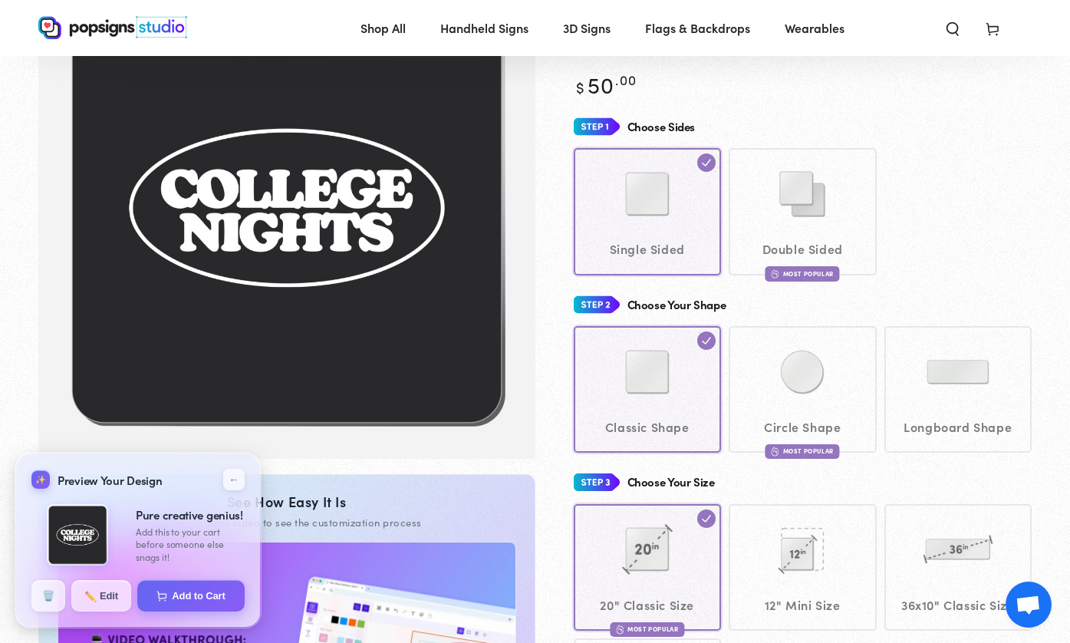
click at [562, 120] on div "Rated 4.3 /5 out of 2,167 Reviews Custom Popsigns Get it by Monday, Oct 6 with …" at bounding box center [783, 535] width 497 height 1158
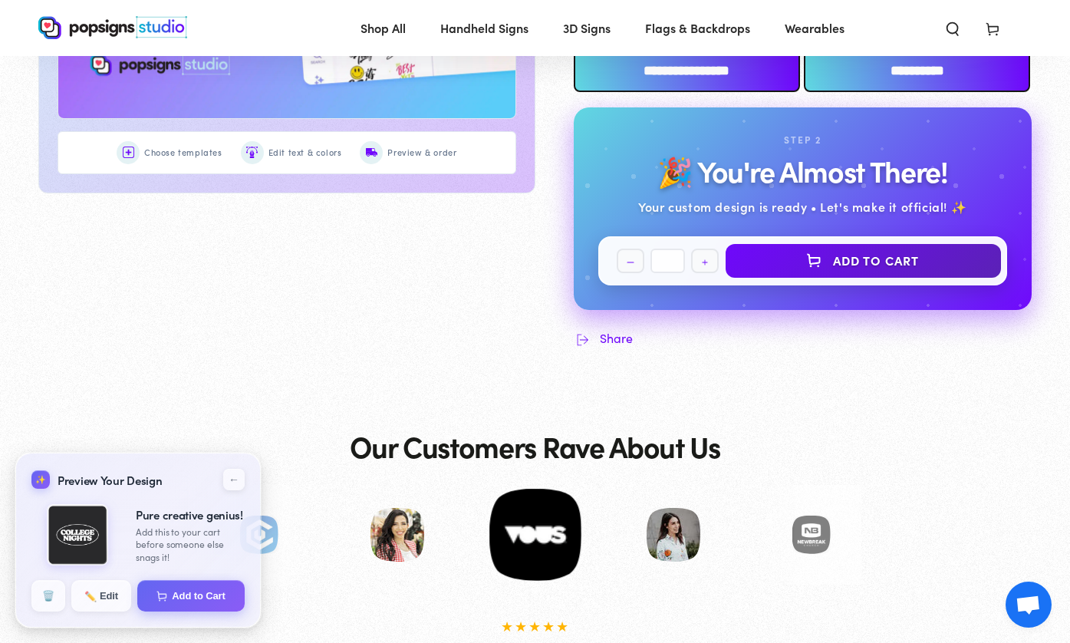
scroll to position [746, 0]
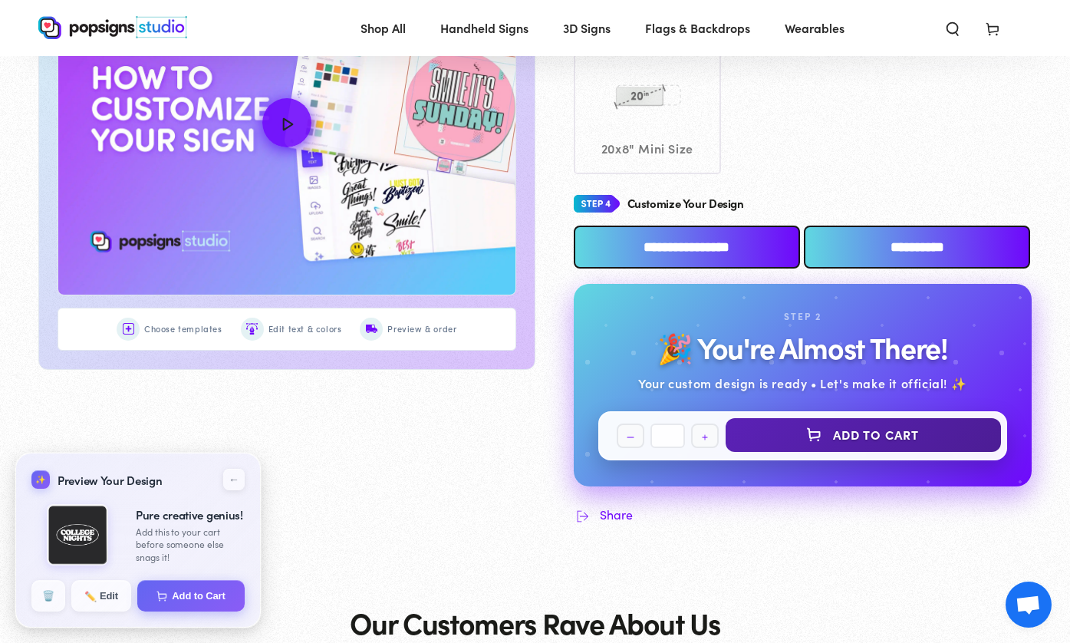
click at [841, 433] on button "Add to Cart" at bounding box center [864, 435] width 276 height 34
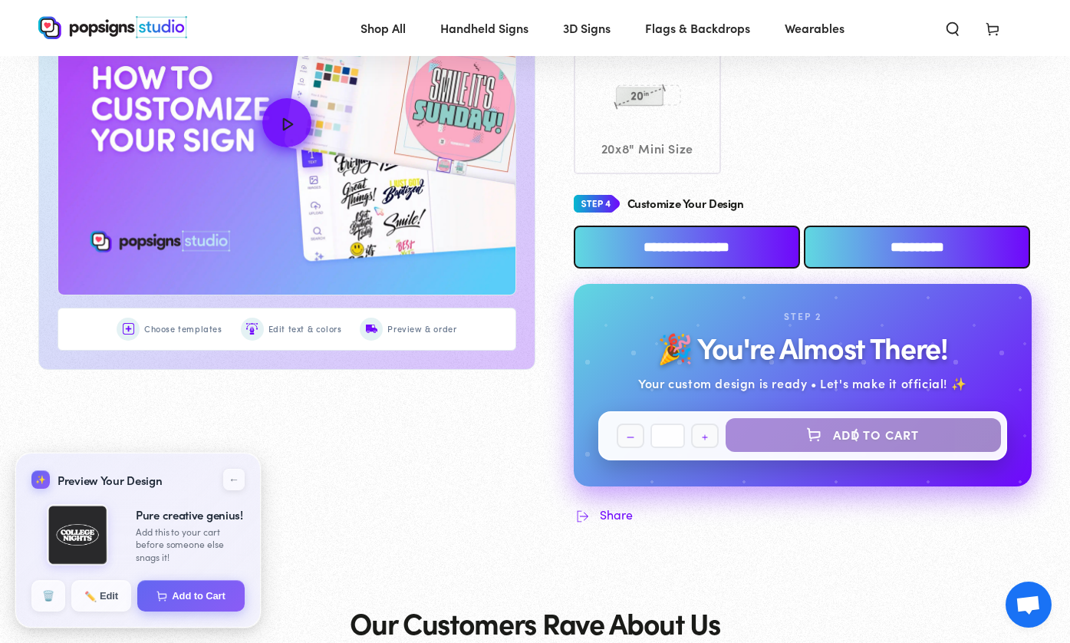
select select "**********"
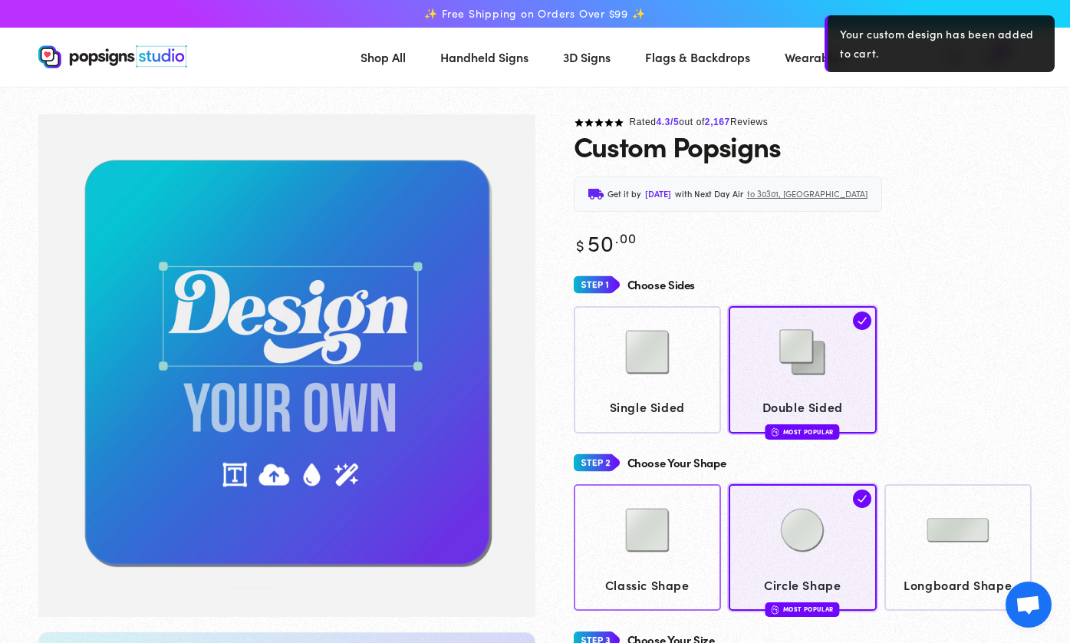
click at [698, 574] on span "Classic Shape" at bounding box center [647, 585] width 133 height 22
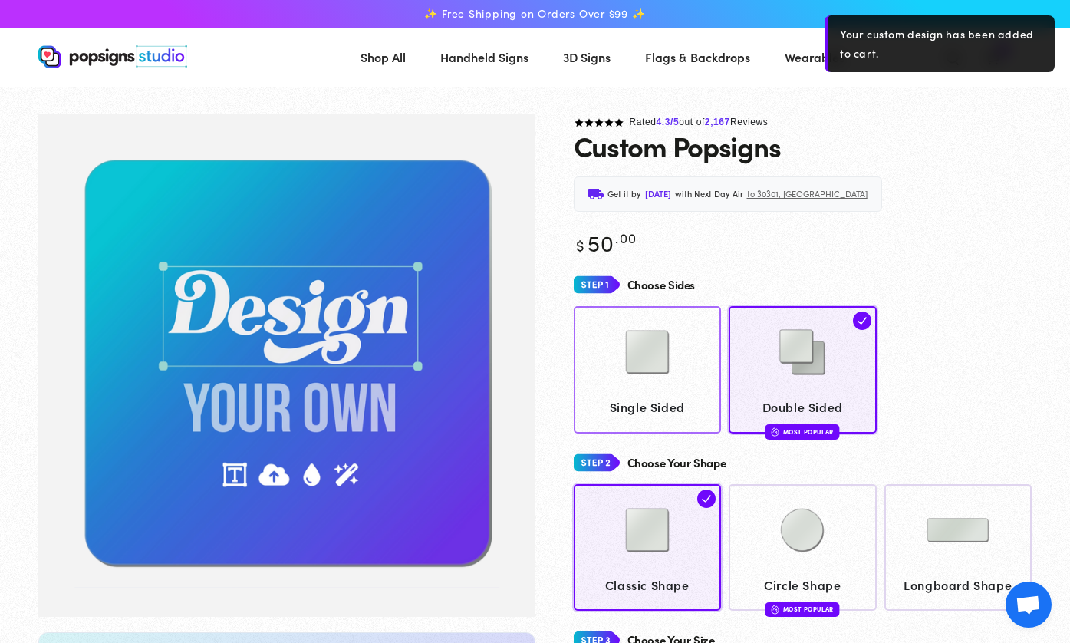
click at [672, 399] on span "Single Sided" at bounding box center [647, 407] width 133 height 22
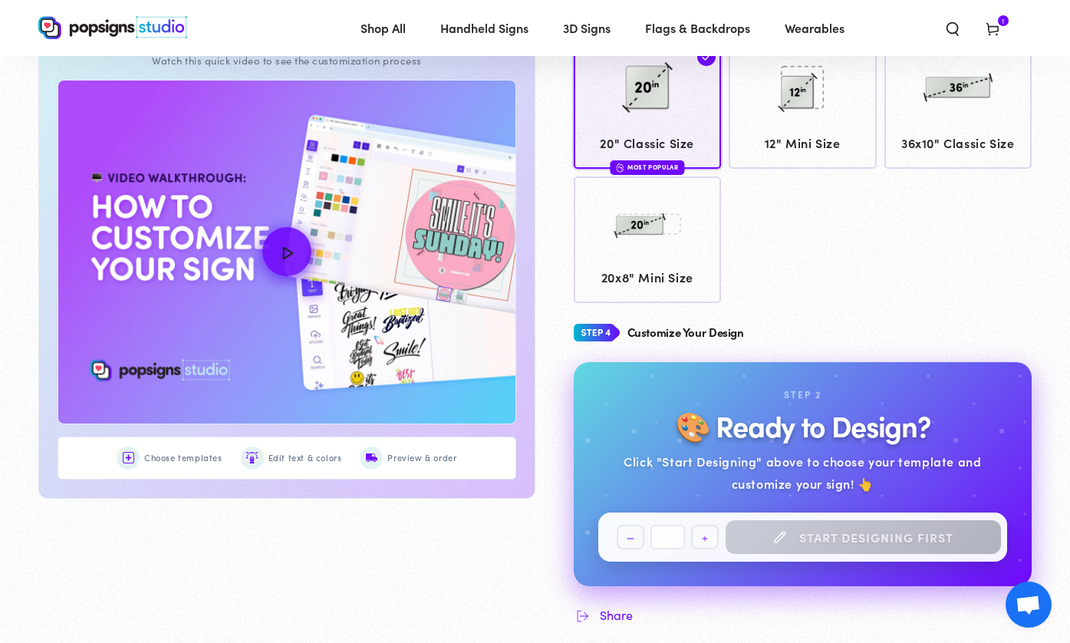
scroll to position [645, 0]
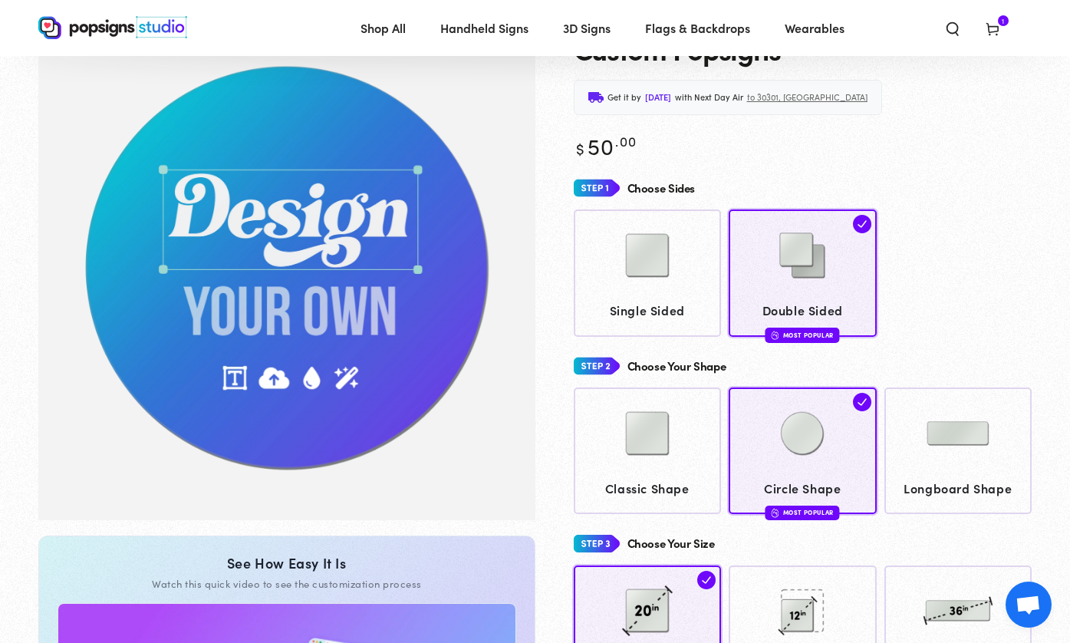
scroll to position [87, 0]
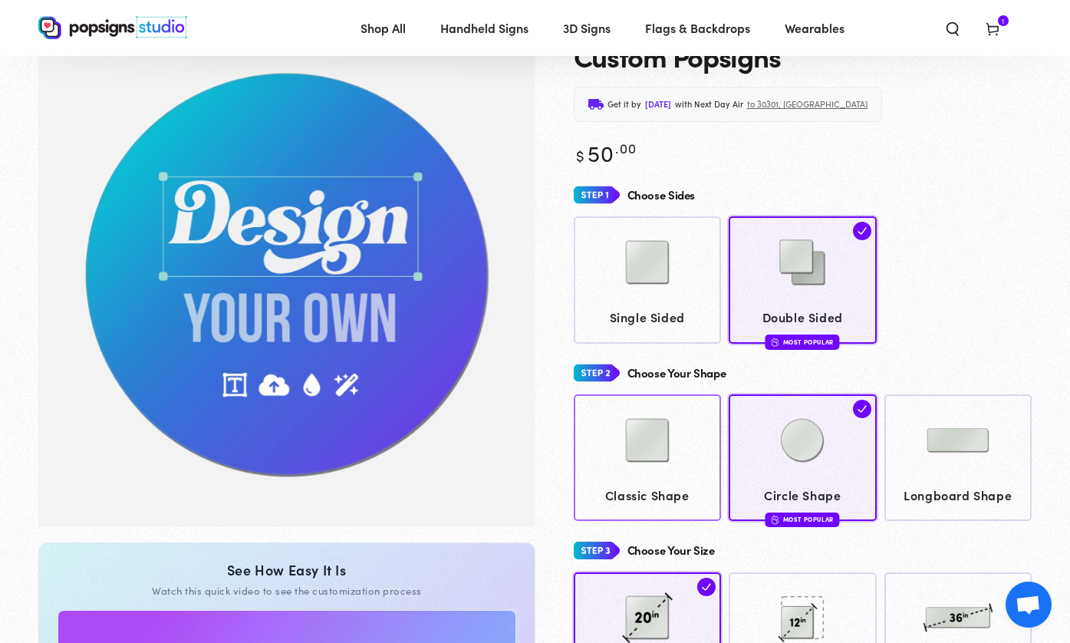
click at [663, 420] on img at bounding box center [647, 440] width 77 height 77
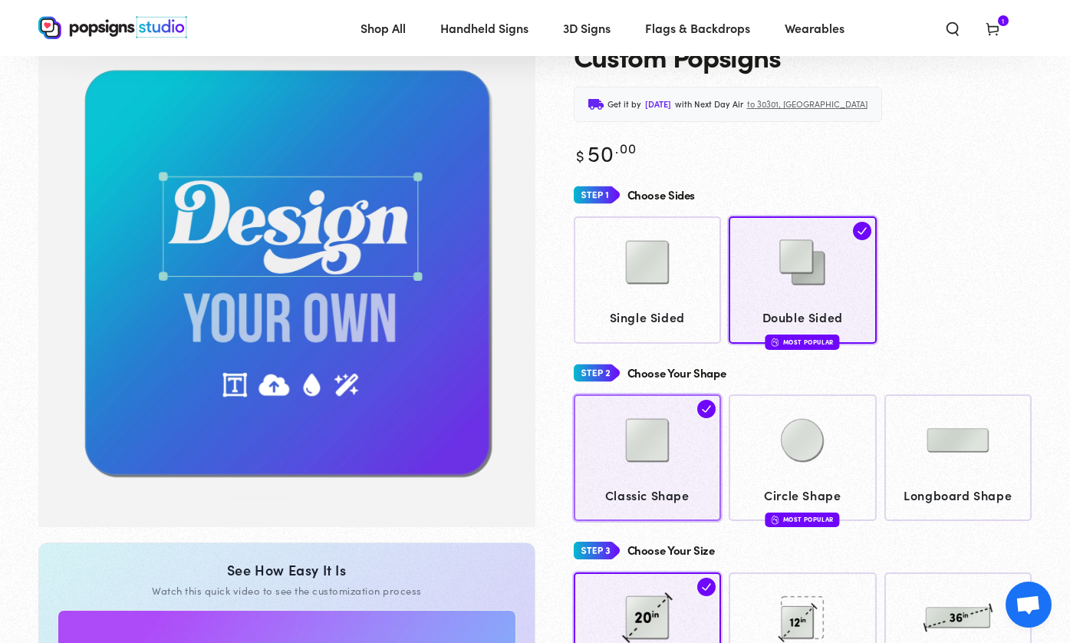
scroll to position [110, 0]
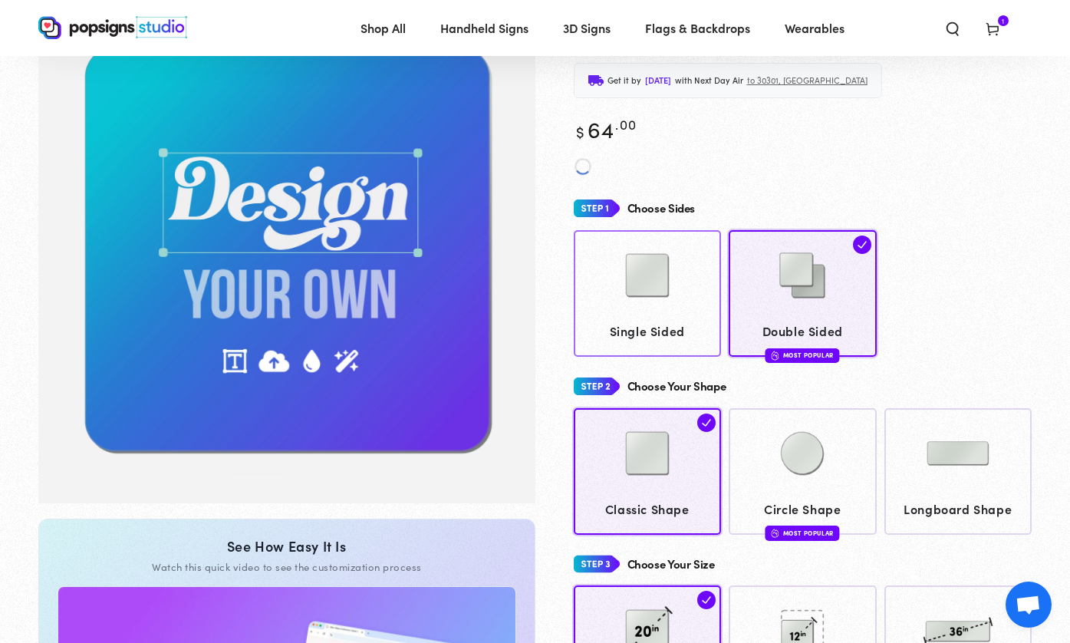
click at [654, 311] on img at bounding box center [647, 275] width 77 height 77
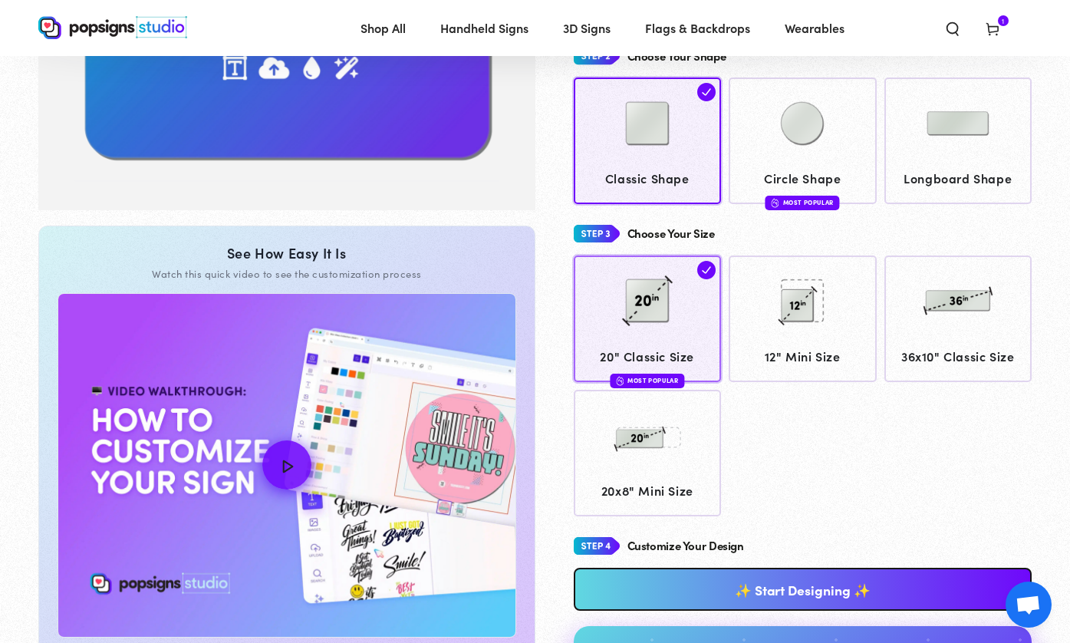
scroll to position [465, 0]
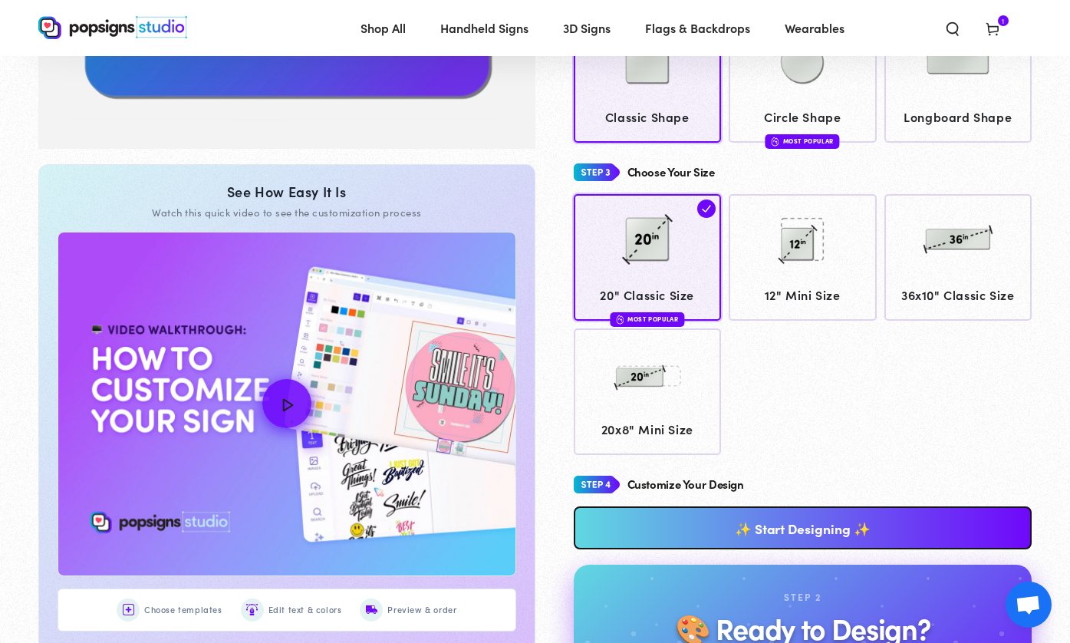
click at [841, 519] on link "✨ Start Designing ✨" at bounding box center [803, 527] width 459 height 43
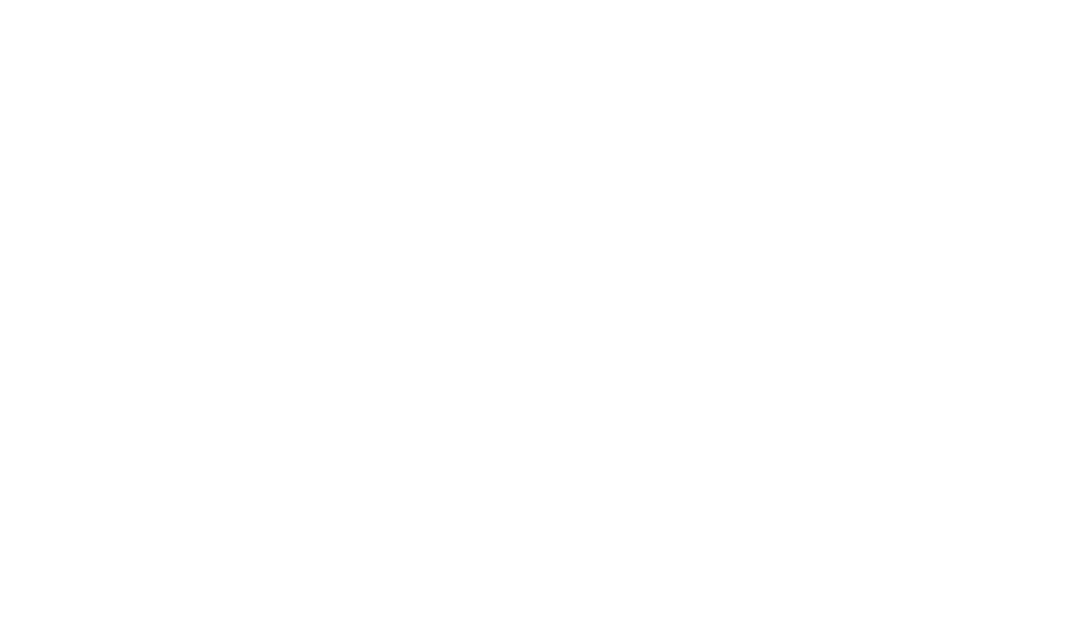
scroll to position [0, 0]
type textarea "An ancient tree with a door leading to a magical world"
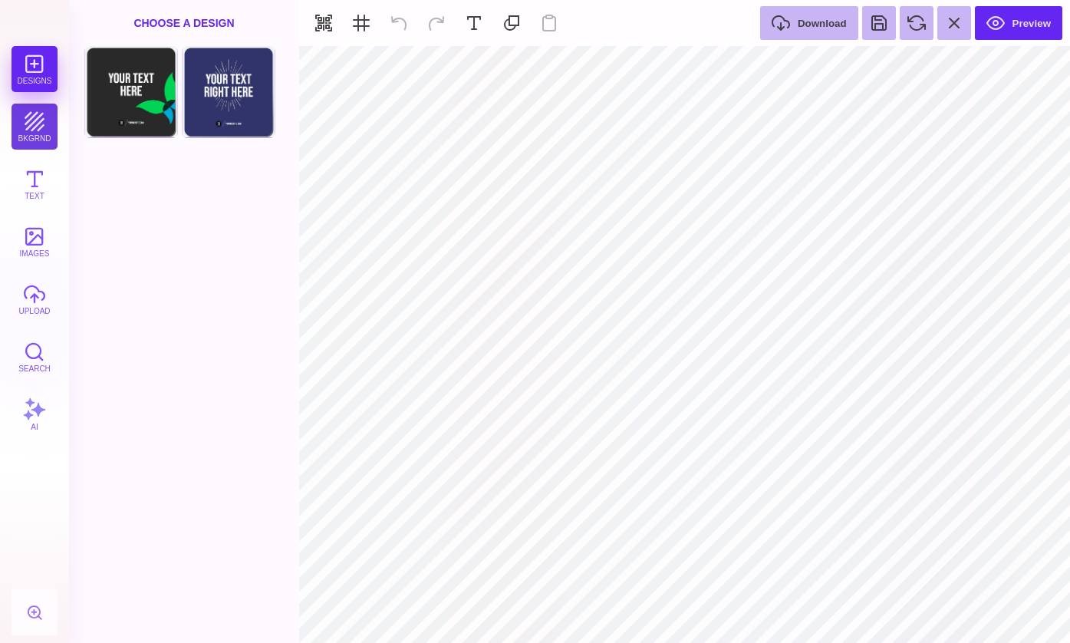
click at [44, 124] on button "bkgrnd" at bounding box center [35, 127] width 46 height 46
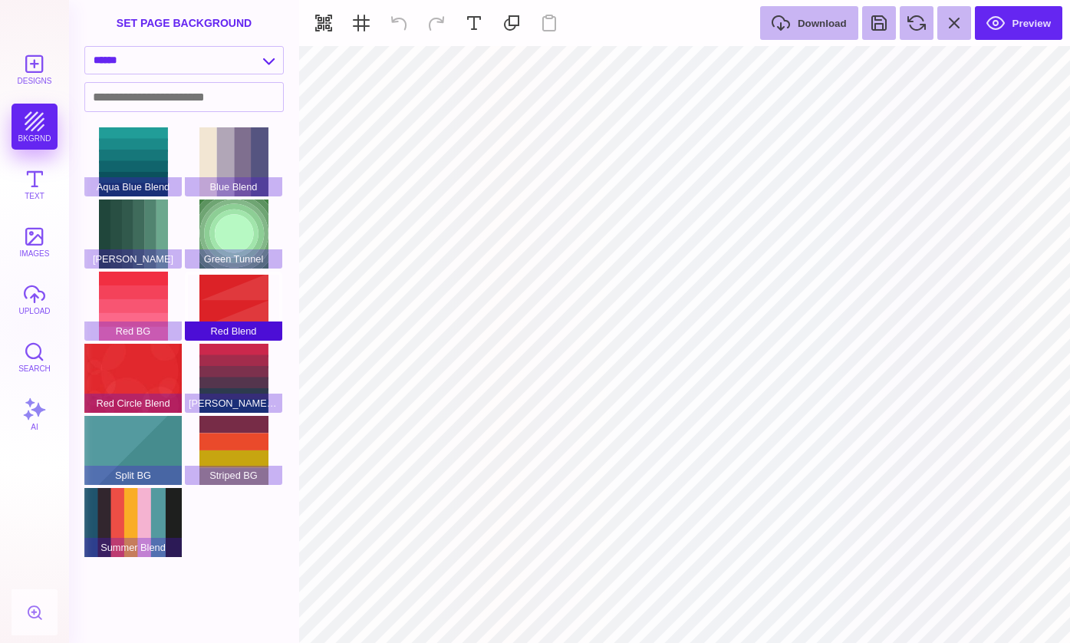
click at [235, 288] on div "Red Blend" at bounding box center [233, 306] width 97 height 69
click at [148, 290] on div "Red BG" at bounding box center [132, 306] width 97 height 69
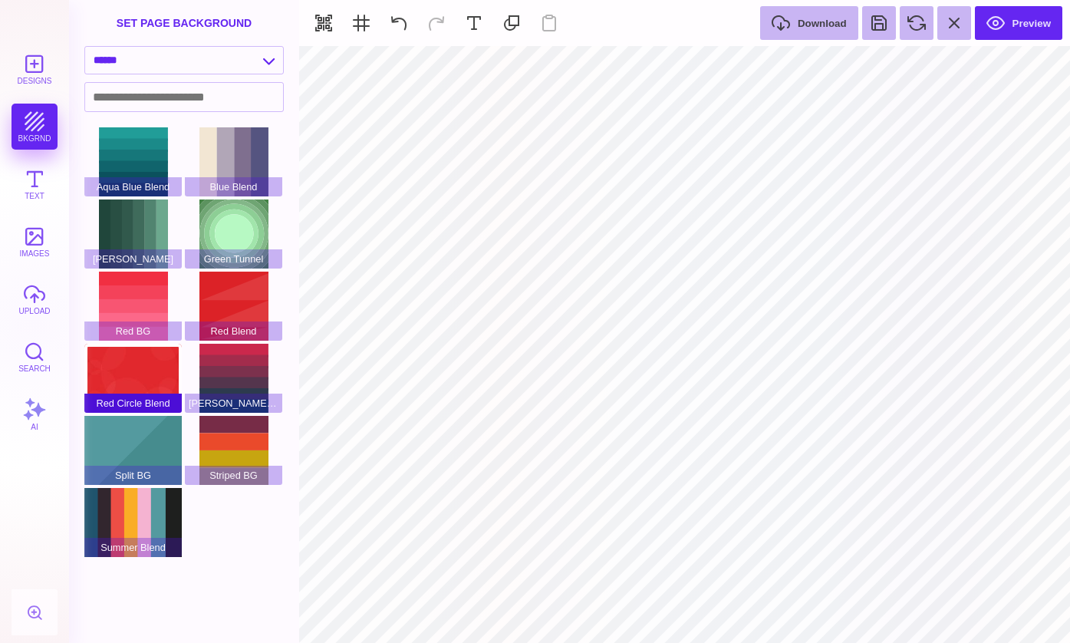
click at [148, 369] on div "Red Circle Blend" at bounding box center [132, 378] width 97 height 69
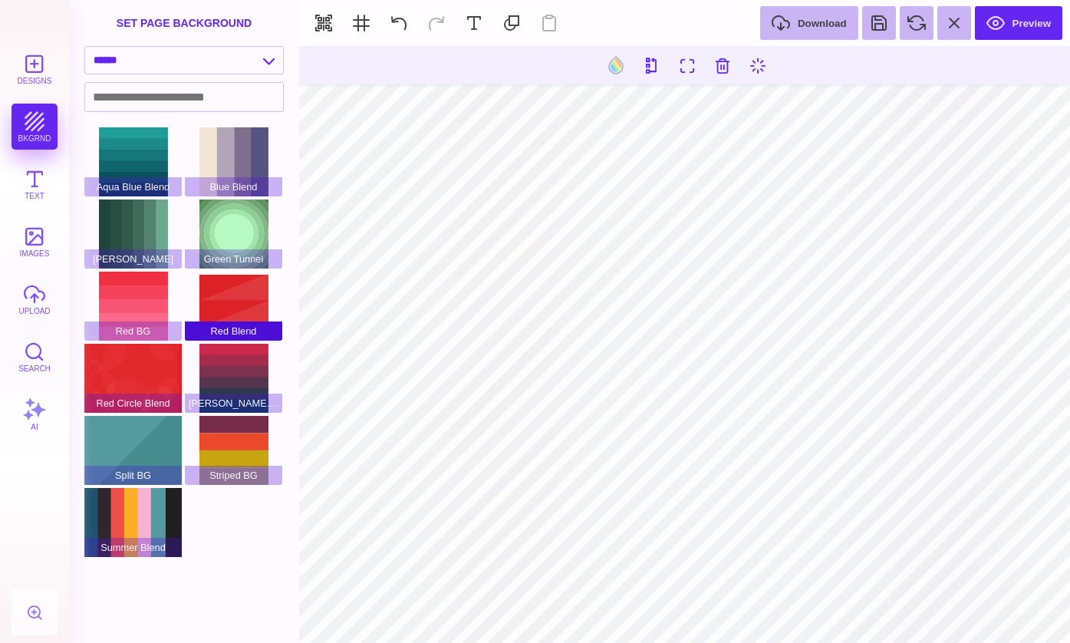
click at [222, 287] on div "Red Blend" at bounding box center [233, 306] width 97 height 69
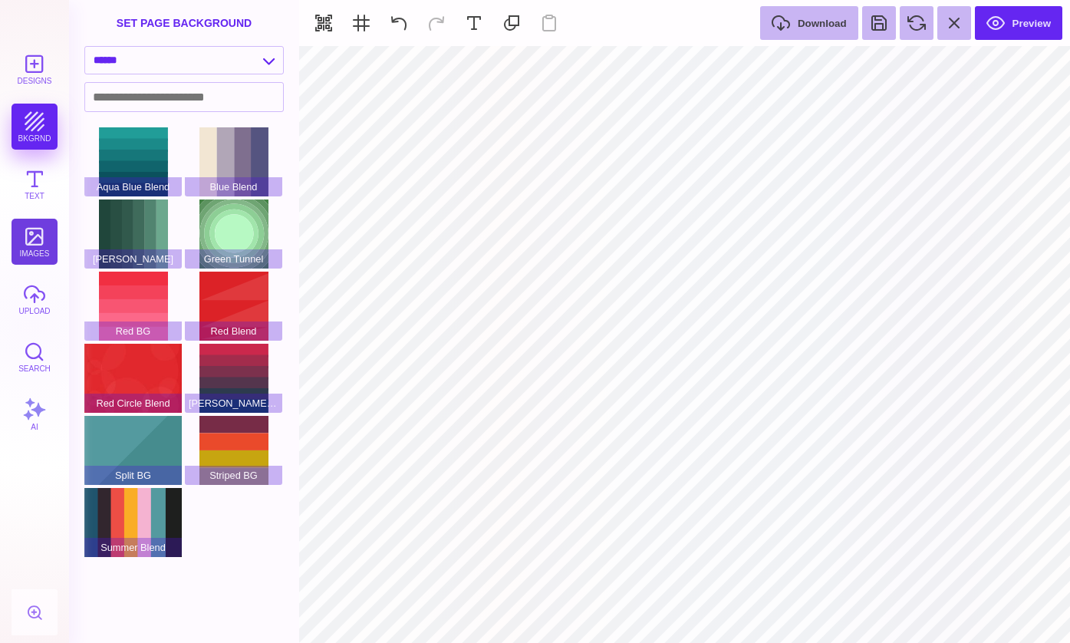
click at [35, 240] on button "images" at bounding box center [35, 242] width 46 height 46
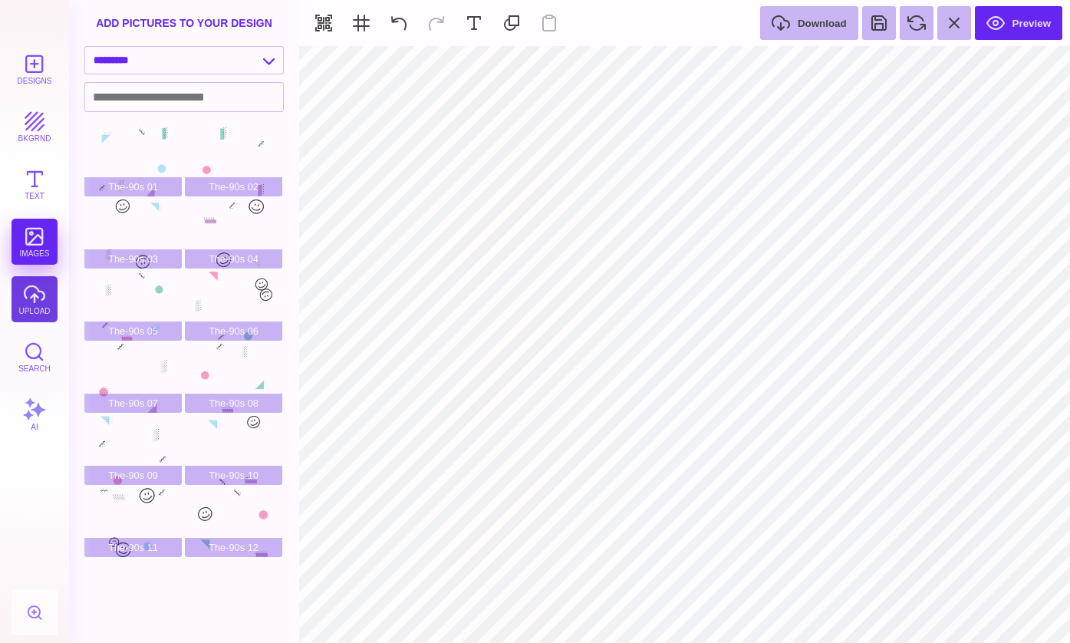
click at [31, 293] on button "upload" at bounding box center [35, 299] width 46 height 46
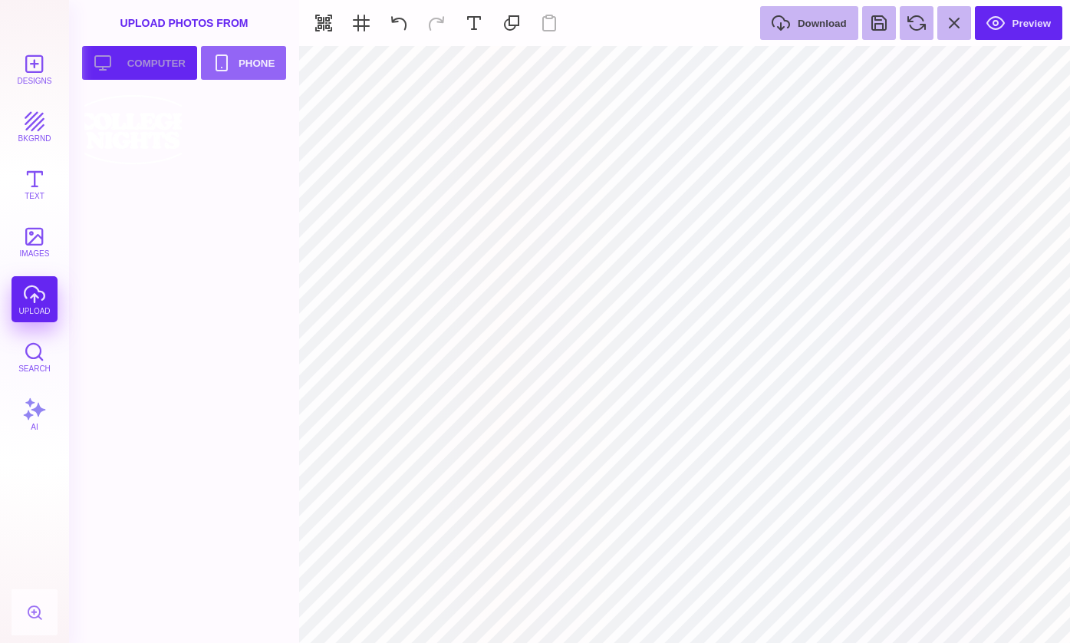
click at [143, 56] on button "Upload your artwork Computer" at bounding box center [139, 63] width 115 height 34
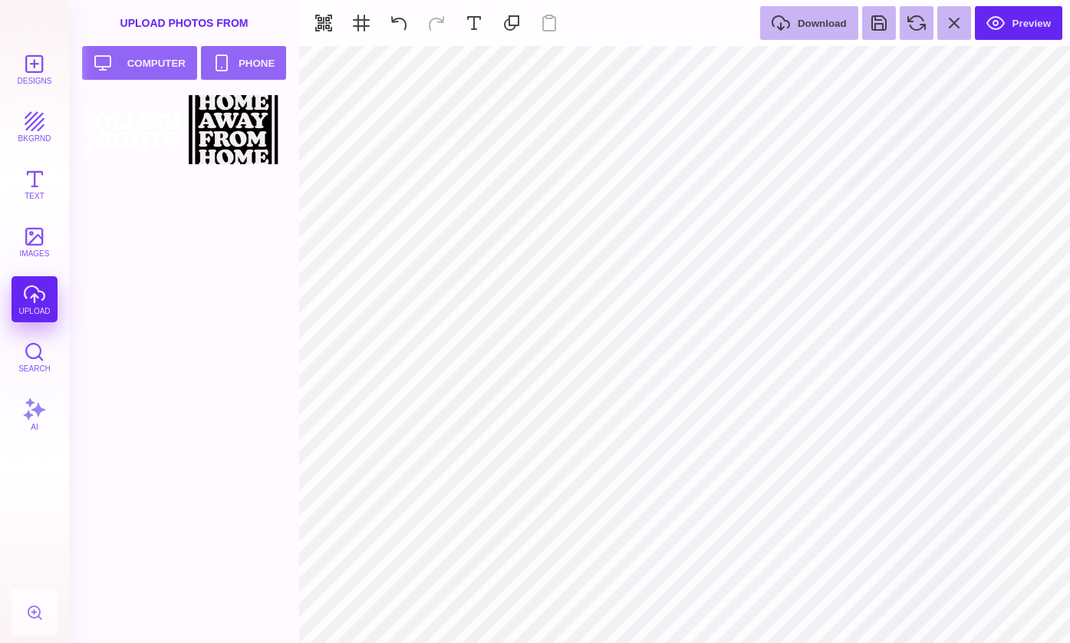
click at [242, 136] on div at bounding box center [233, 129] width 97 height 69
click at [27, 126] on button "bkgrnd" at bounding box center [35, 127] width 46 height 46
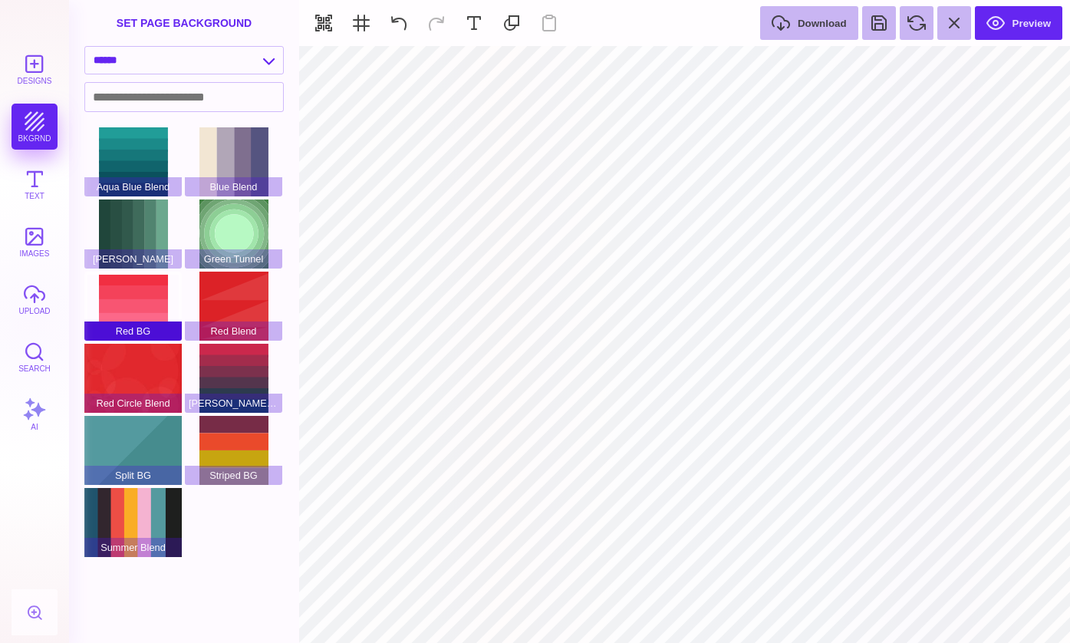
click at [145, 288] on div "Red BG" at bounding box center [132, 306] width 97 height 69
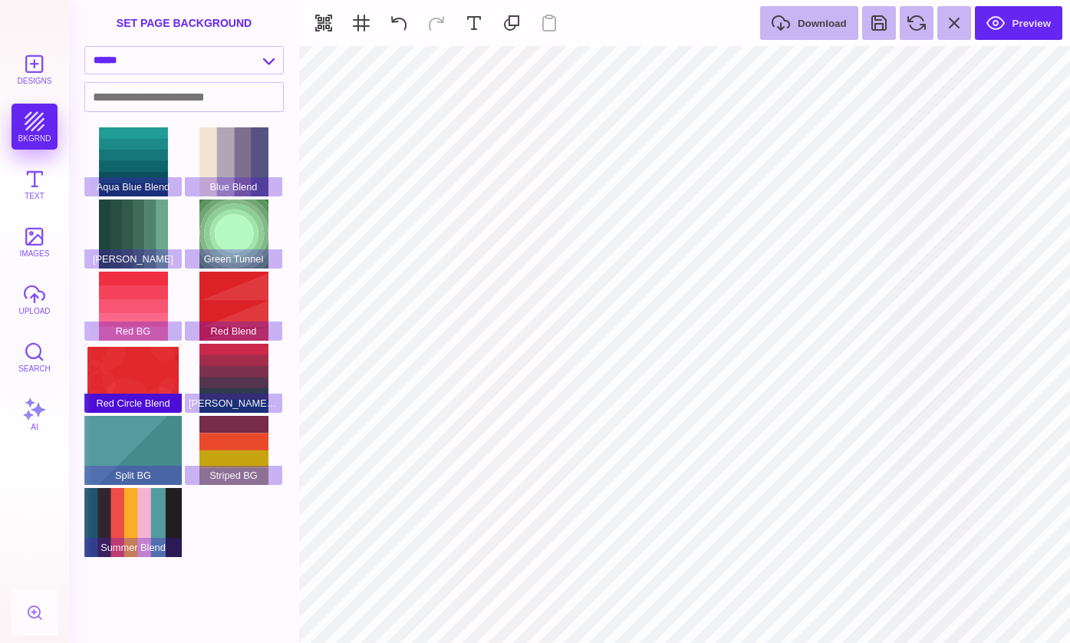
click at [148, 363] on div "Red Circle Blend" at bounding box center [132, 378] width 97 height 69
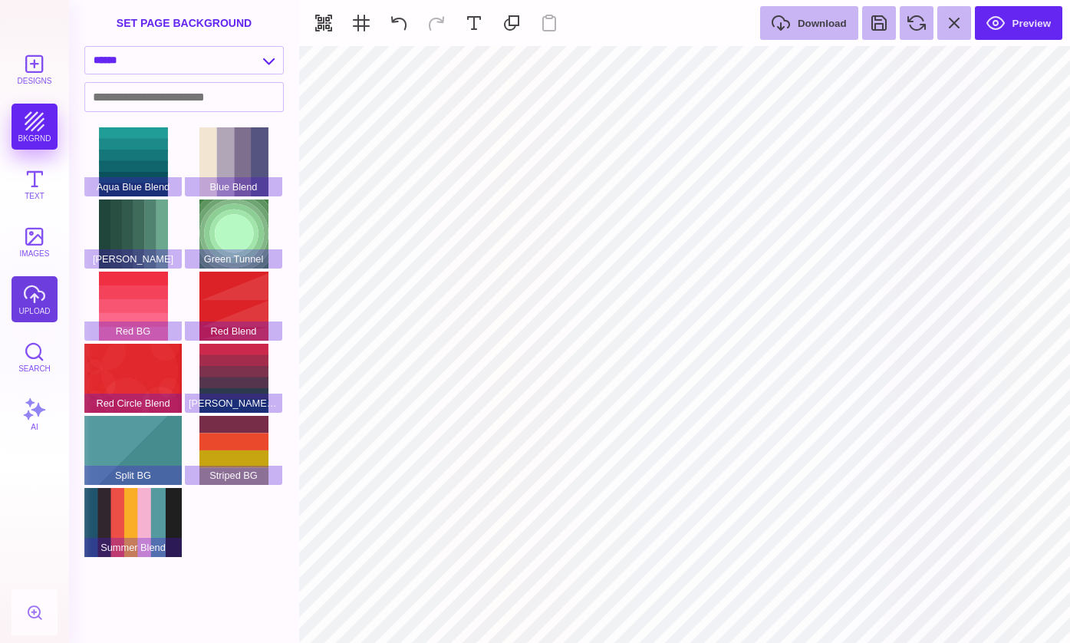
click at [31, 308] on button "upload" at bounding box center [35, 299] width 46 height 46
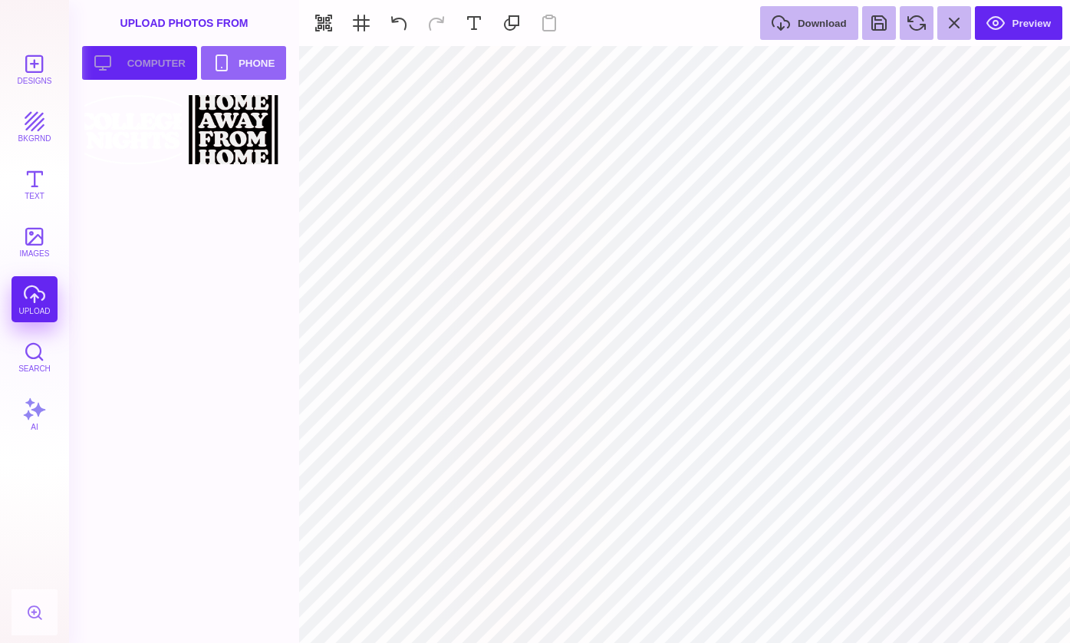
click at [146, 76] on button "Upload your artwork Computer" at bounding box center [139, 63] width 115 height 34
click at [239, 143] on div at bounding box center [233, 129] width 97 height 69
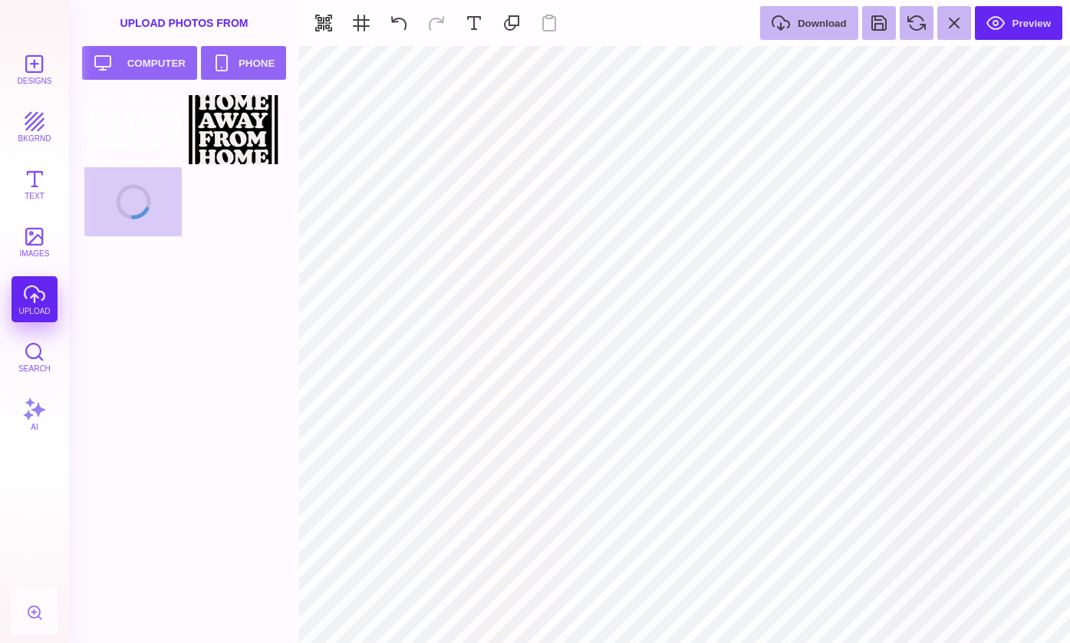
click at [223, 220] on div at bounding box center [188, 167] width 209 height 144
click at [136, 194] on div at bounding box center [132, 201] width 97 height 69
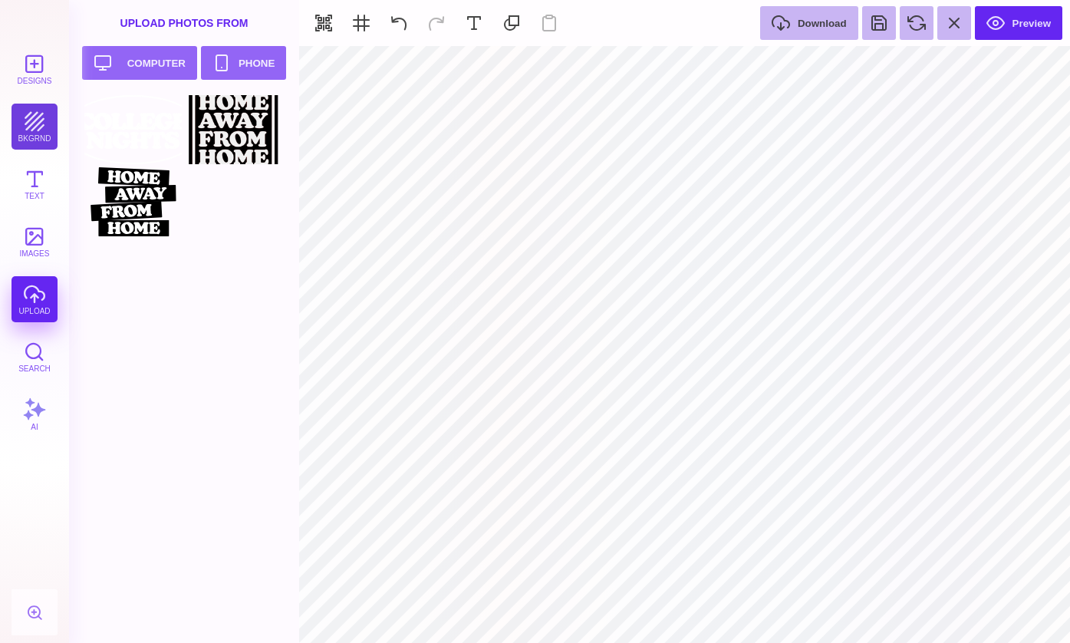
click at [41, 128] on button "bkgrnd" at bounding box center [35, 127] width 46 height 46
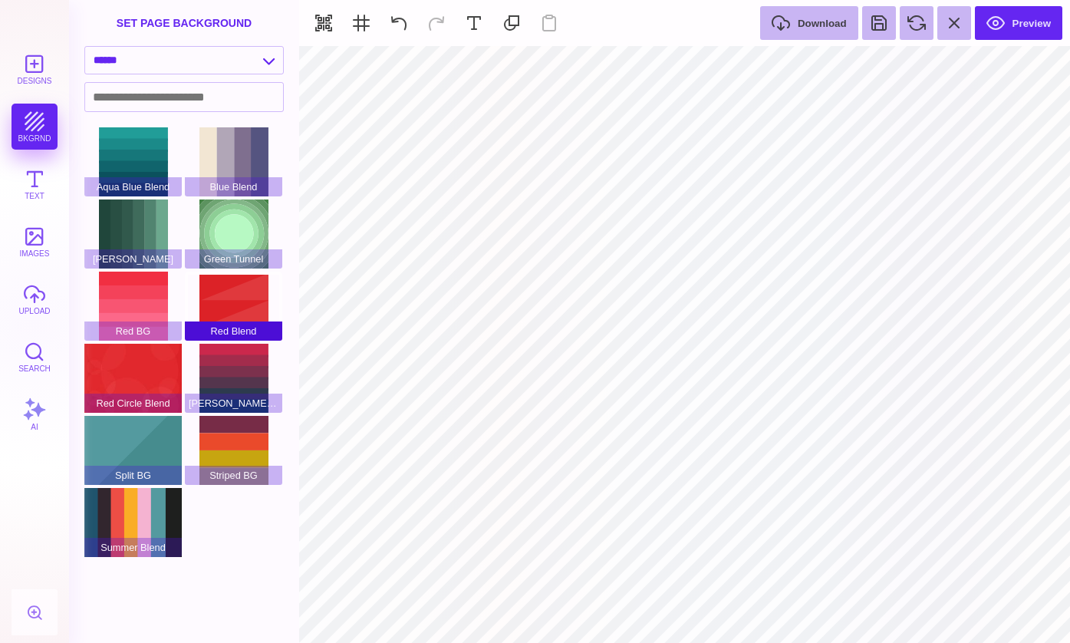
click at [218, 288] on div "Red Blend" at bounding box center [233, 306] width 97 height 69
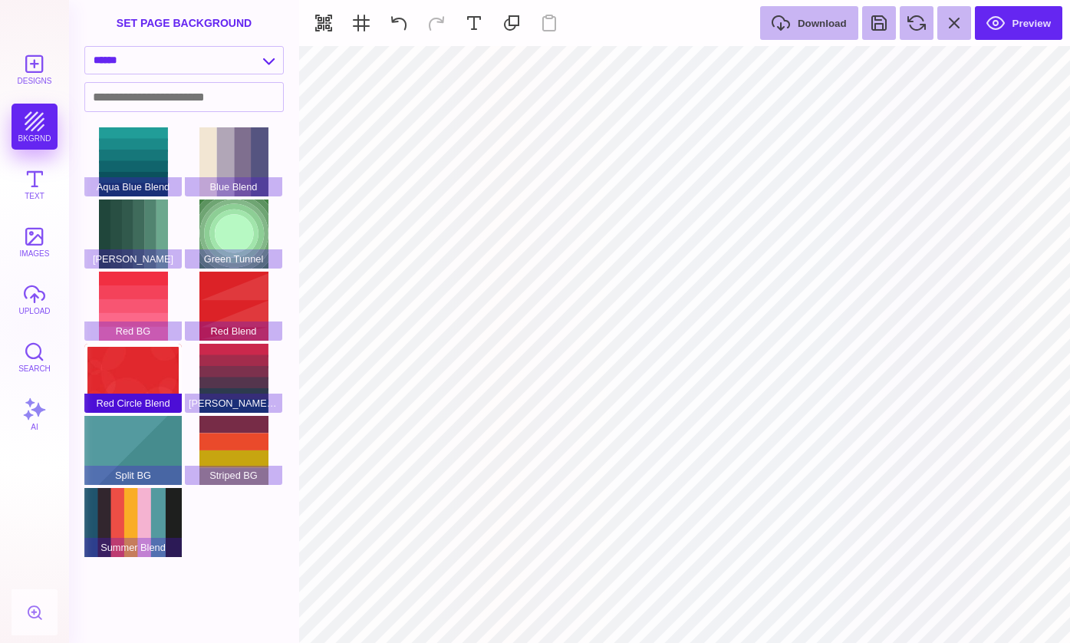
click at [166, 354] on div "Red Circle Blend" at bounding box center [132, 378] width 97 height 69
type input "#FFFFFF"
select select "**********"
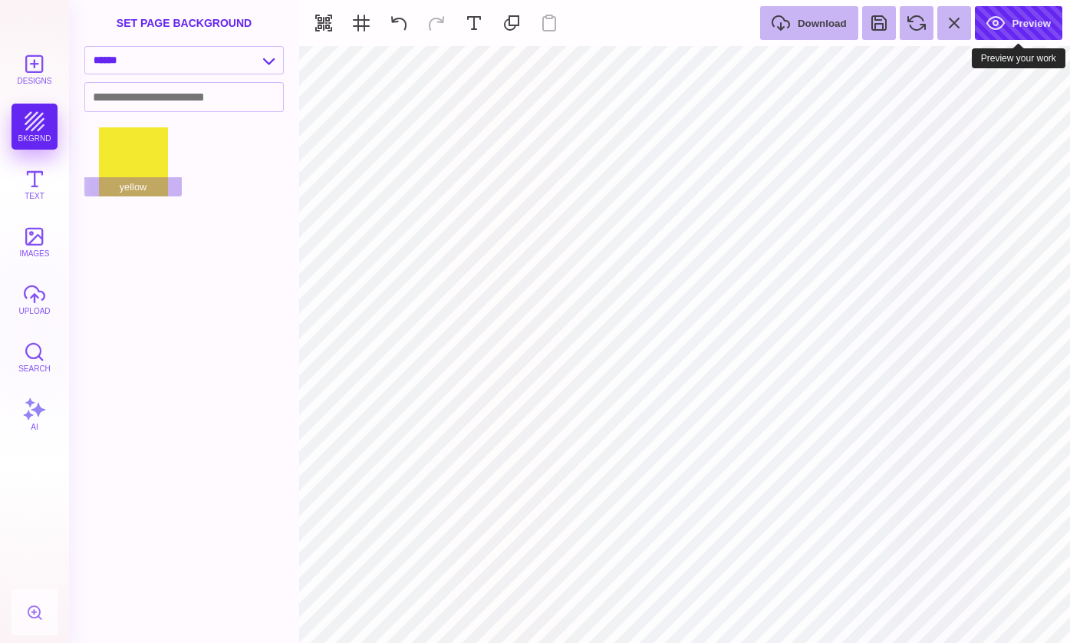
click at [997, 19] on button "Preview" at bounding box center [1018, 23] width 87 height 34
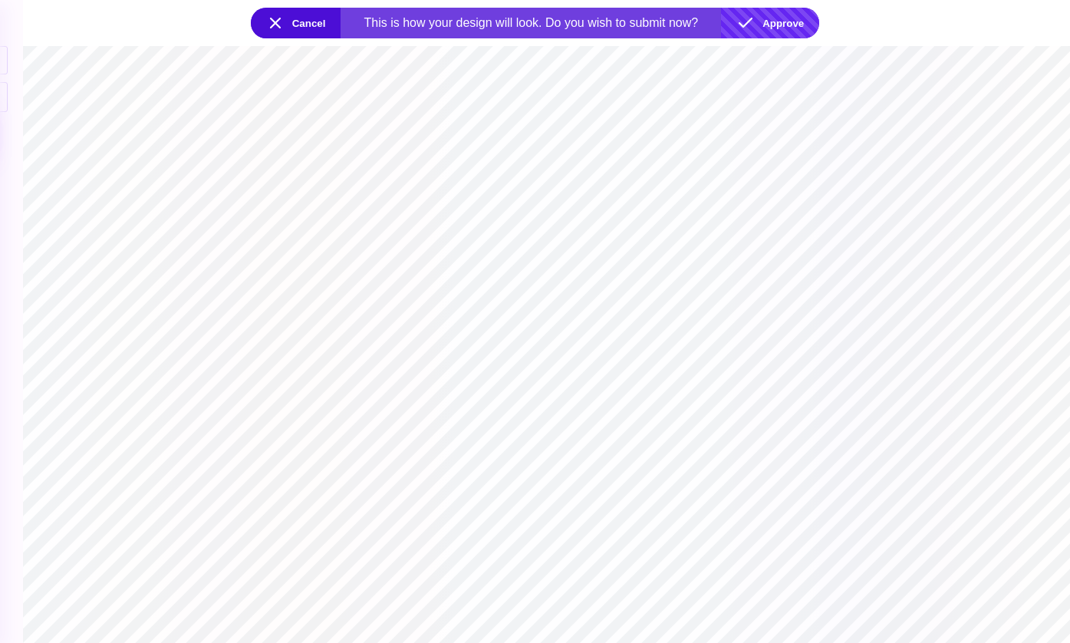
click at [756, 22] on button "Approve" at bounding box center [770, 23] width 98 height 31
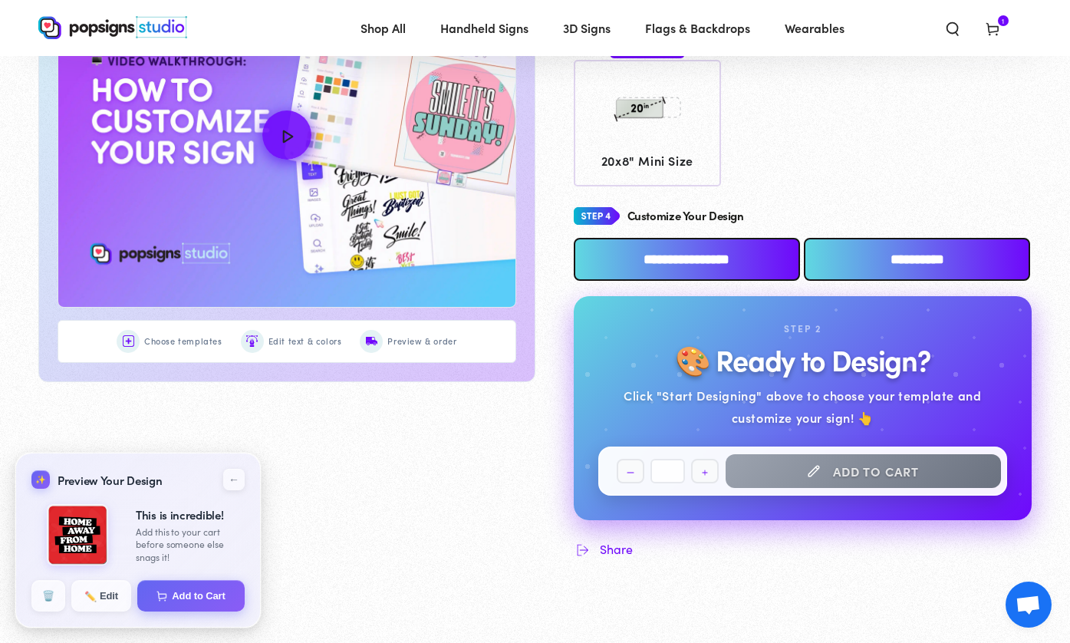
scroll to position [733, 0]
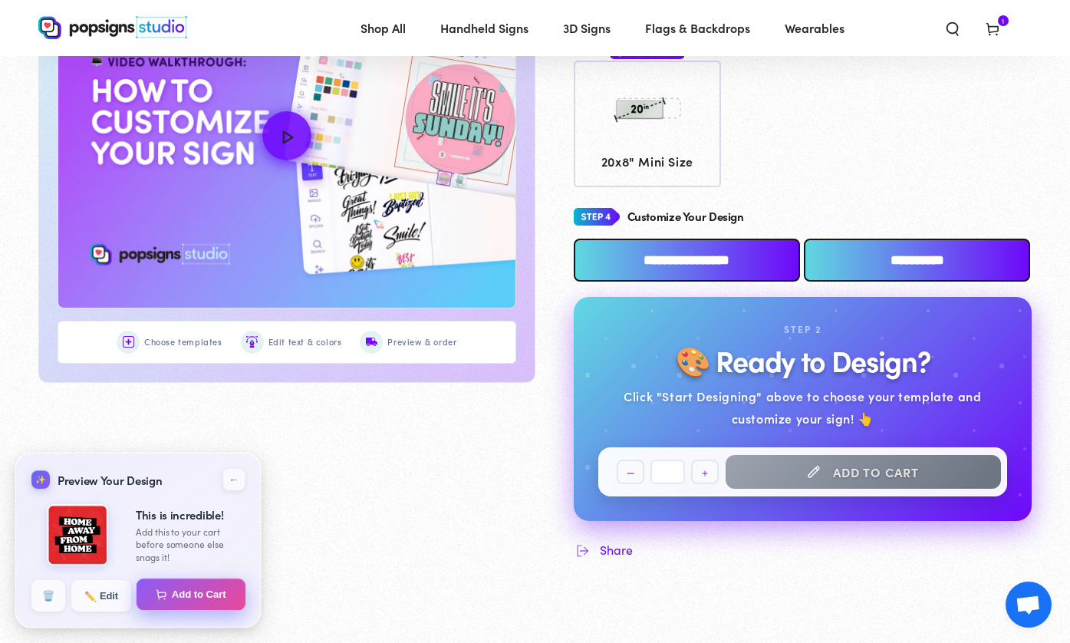
click at [203, 596] on button "Add to Cart" at bounding box center [192, 594] width 110 height 32
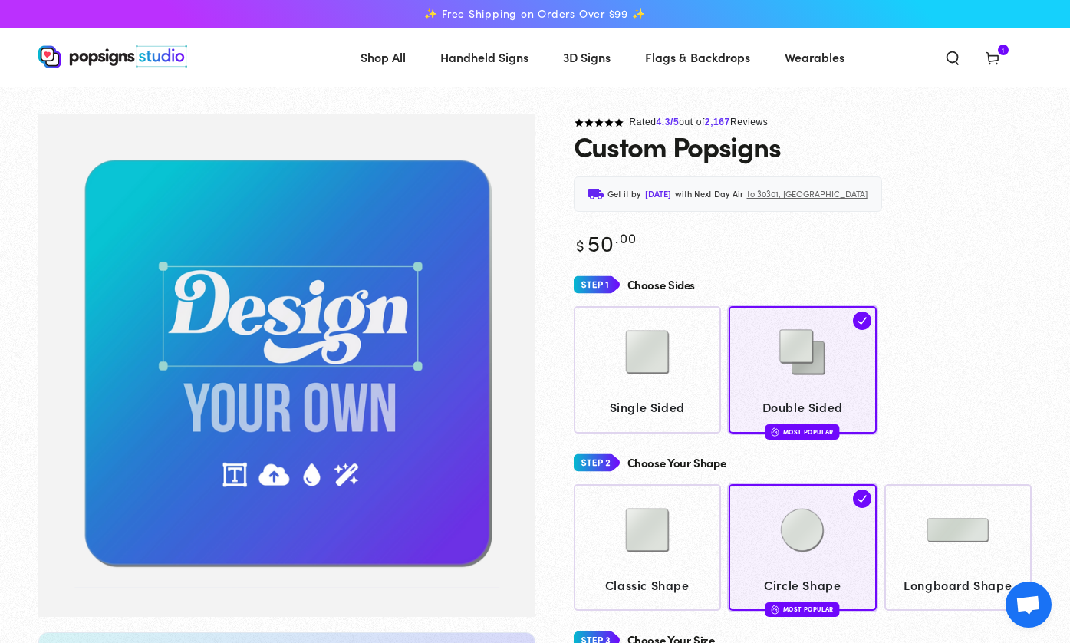
scroll to position [733, 0]
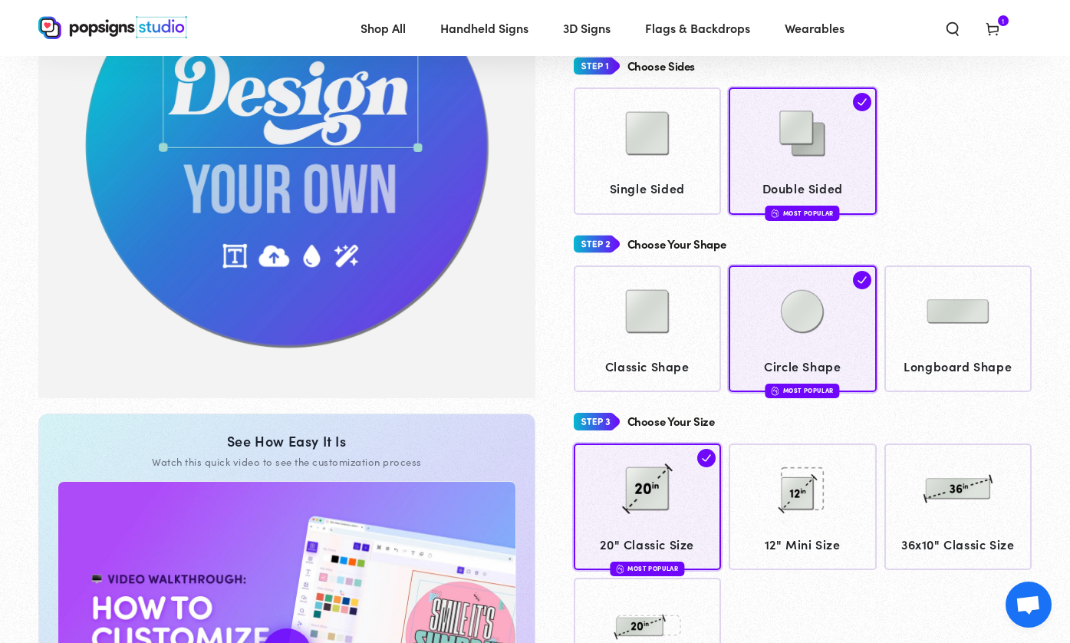
scroll to position [110, 0]
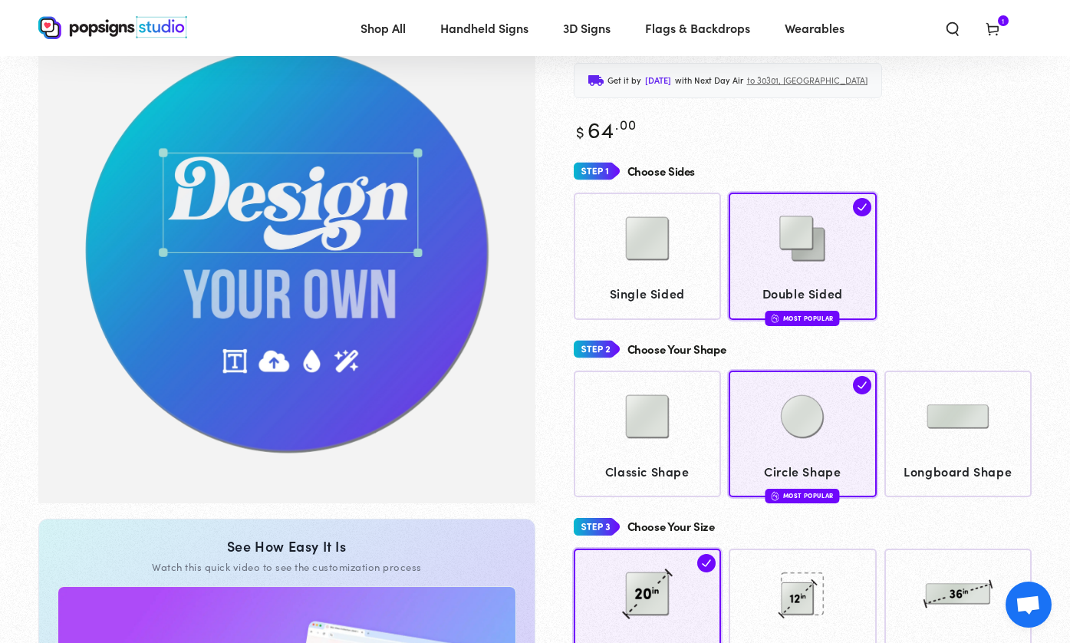
click at [996, 29] on icon at bounding box center [992, 28] width 15 height 15
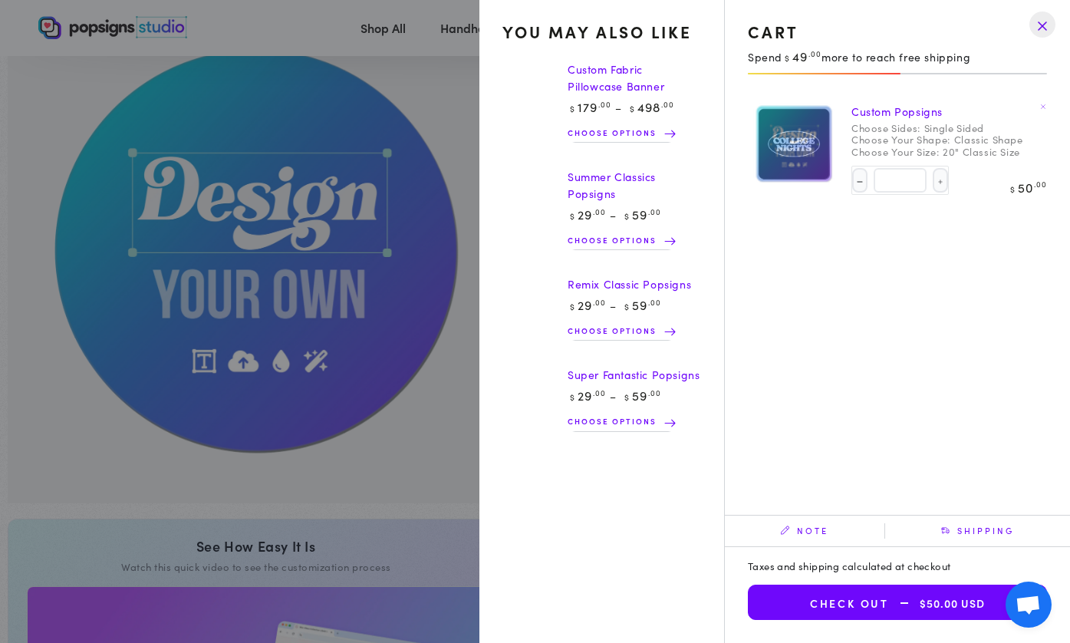
select select "**********"
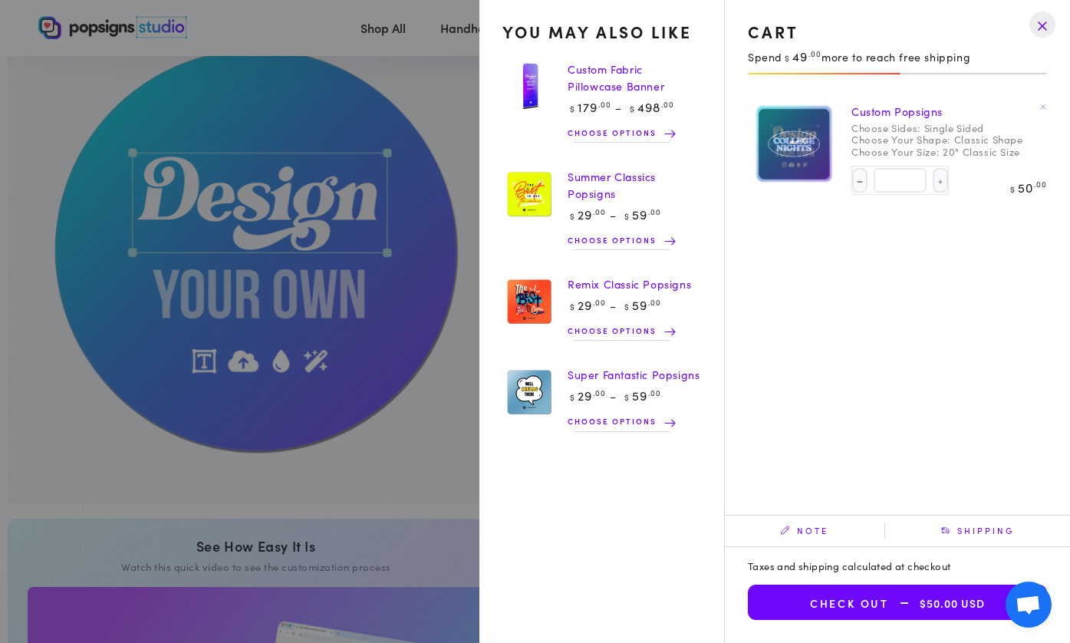
click at [945, 139] on dt "Choose Your Shape:" at bounding box center [901, 139] width 99 height 12
click at [1040, 18] on drawer-close-button at bounding box center [1043, 25] width 40 height 34
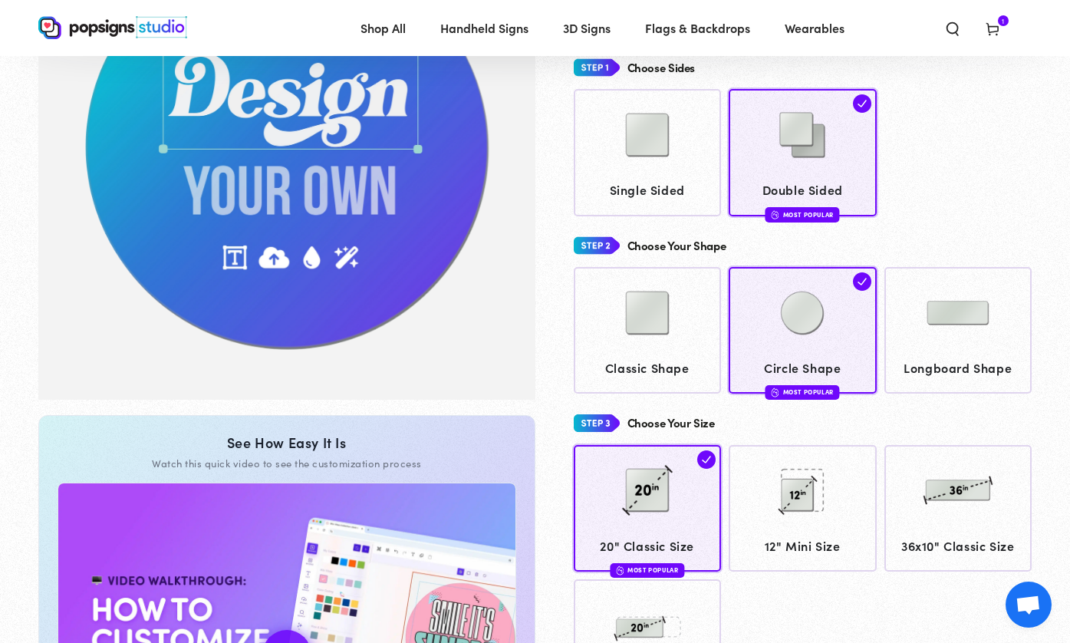
scroll to position [255, 0]
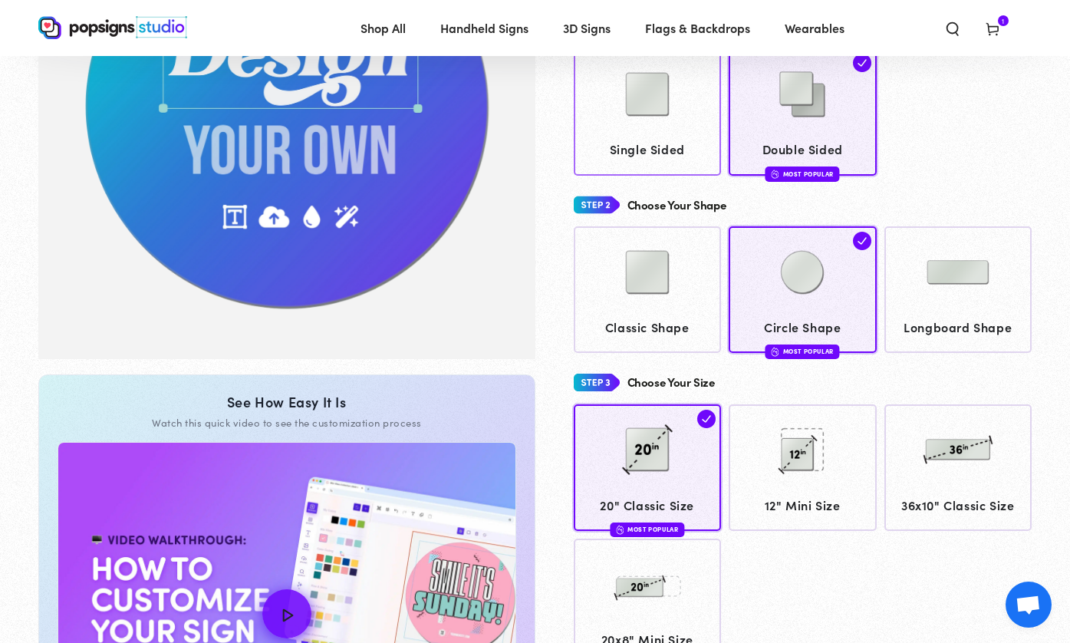
click at [690, 127] on div at bounding box center [647, 96] width 133 height 77
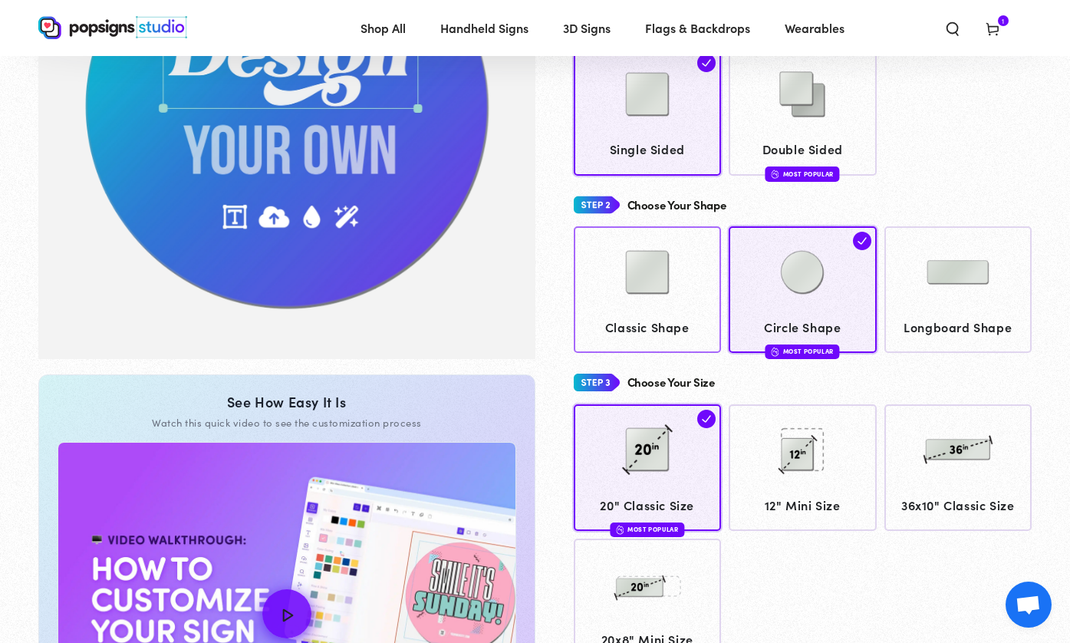
click at [683, 271] on img at bounding box center [647, 272] width 77 height 77
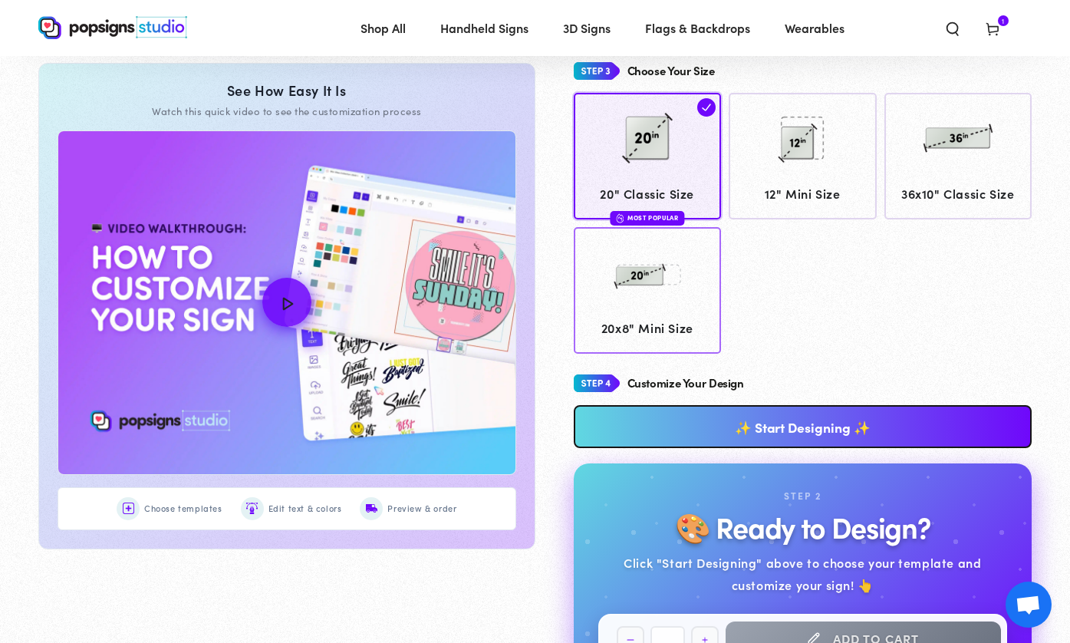
scroll to position [585, 0]
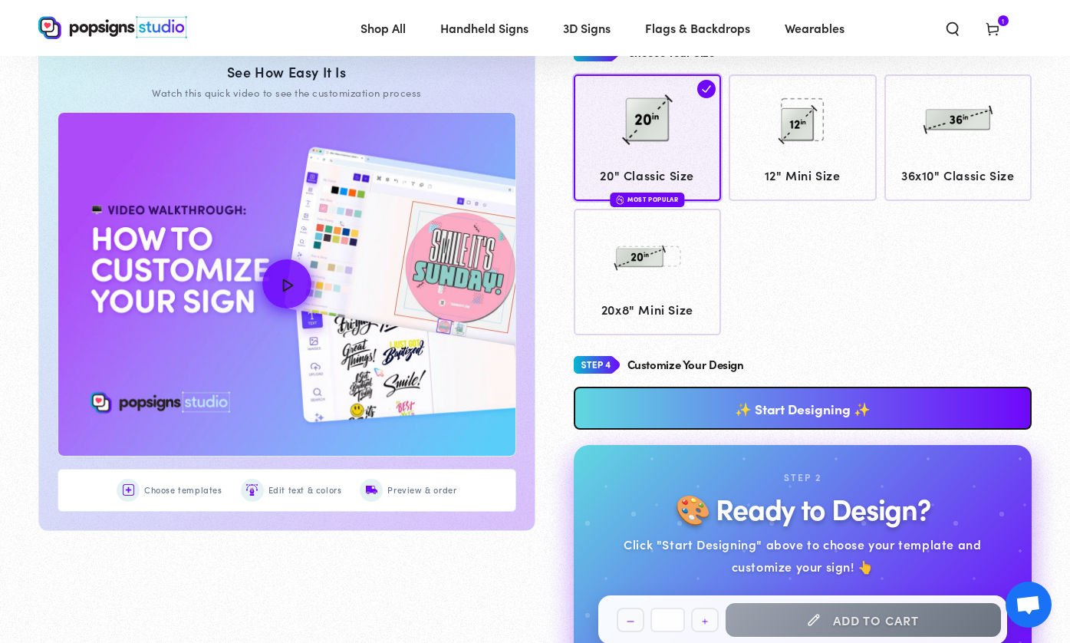
click at [757, 402] on link "✨ Start Designing ✨" at bounding box center [803, 408] width 459 height 43
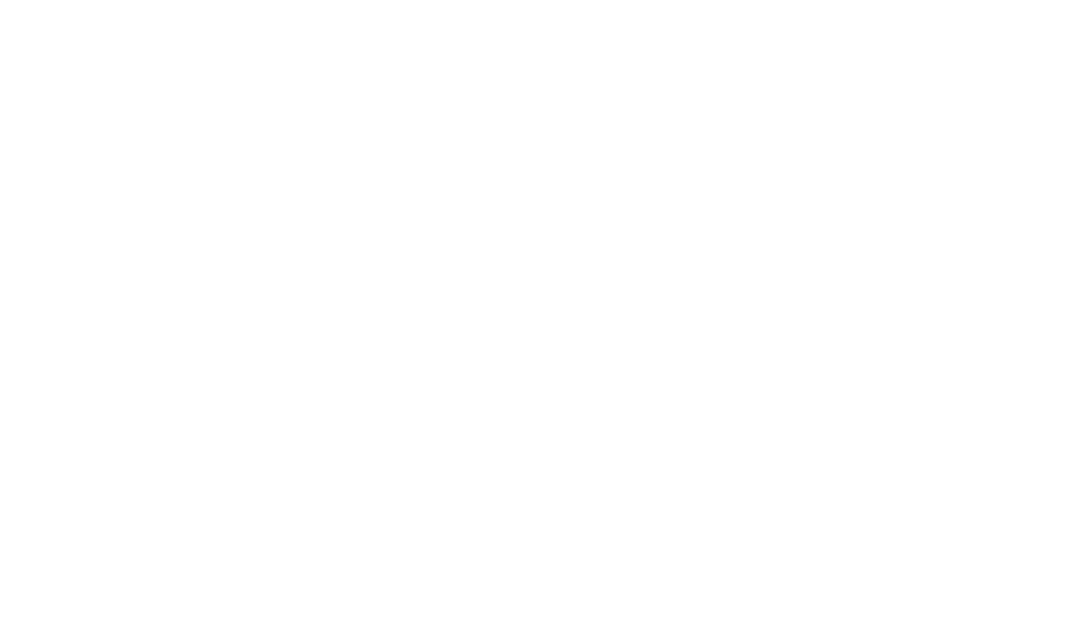
scroll to position [0, 0]
type textarea "An ancient tree with a door leading to a magical world"
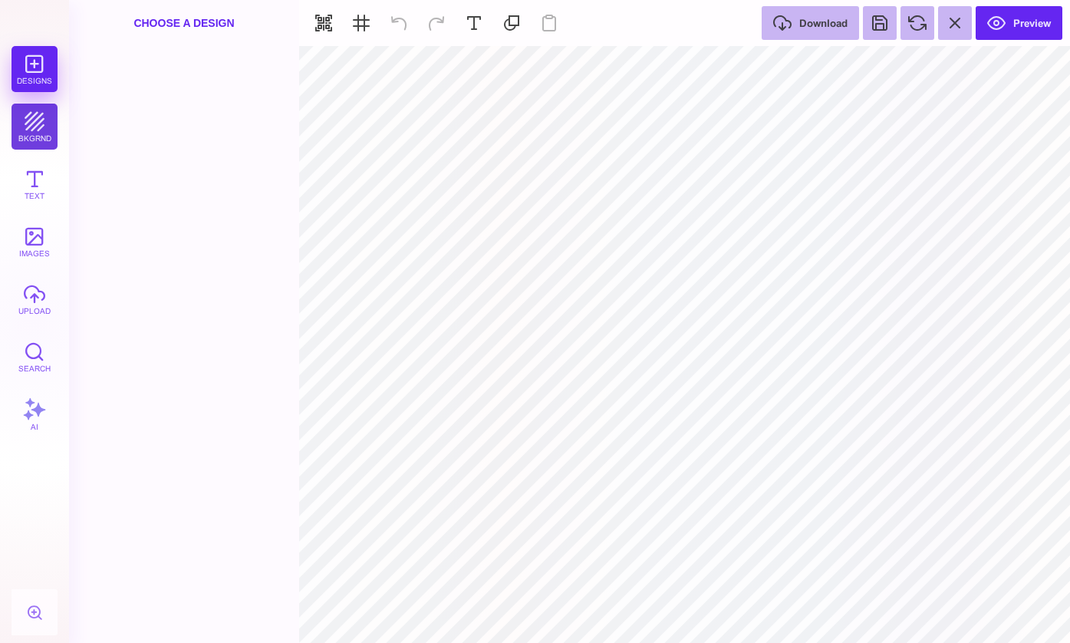
click at [43, 126] on button "bkgrnd" at bounding box center [35, 127] width 46 height 46
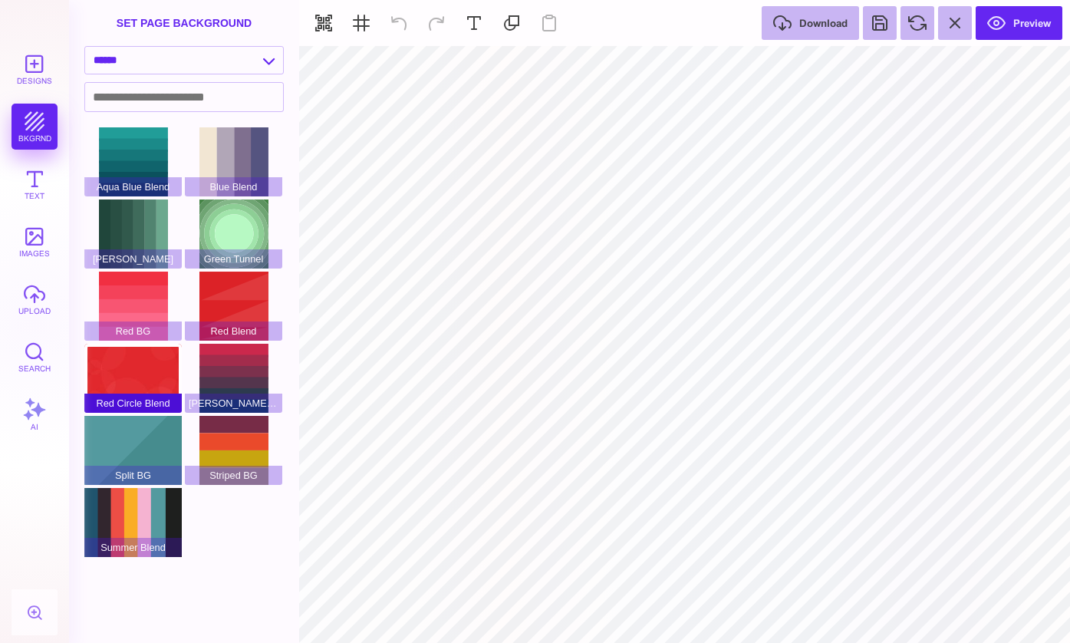
click at [140, 365] on div "Red Circle Blend" at bounding box center [132, 378] width 97 height 69
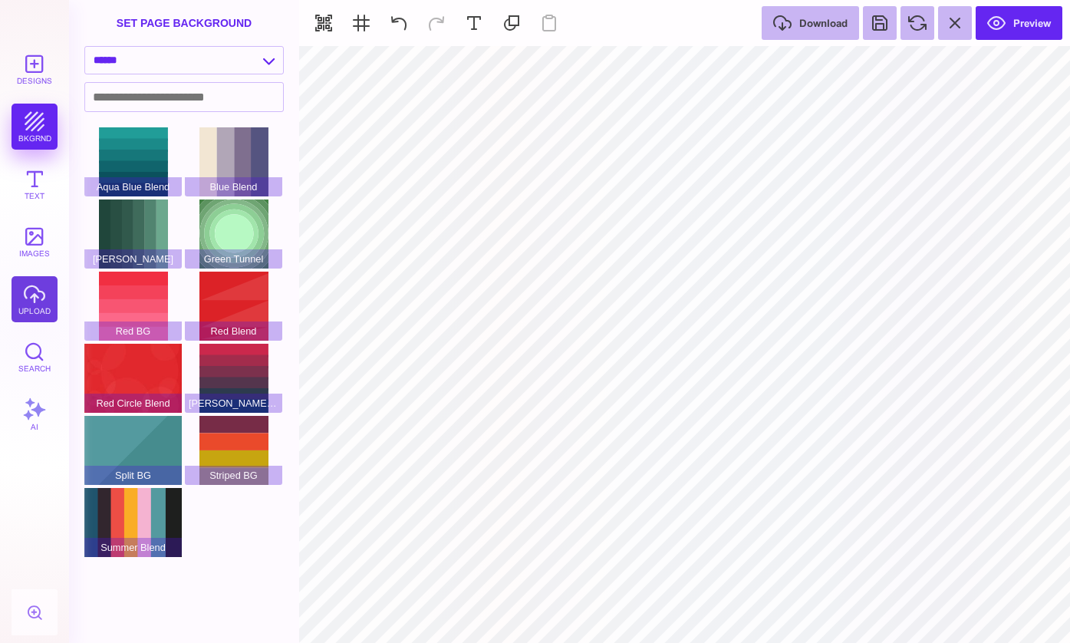
click at [42, 304] on button "upload" at bounding box center [35, 299] width 46 height 46
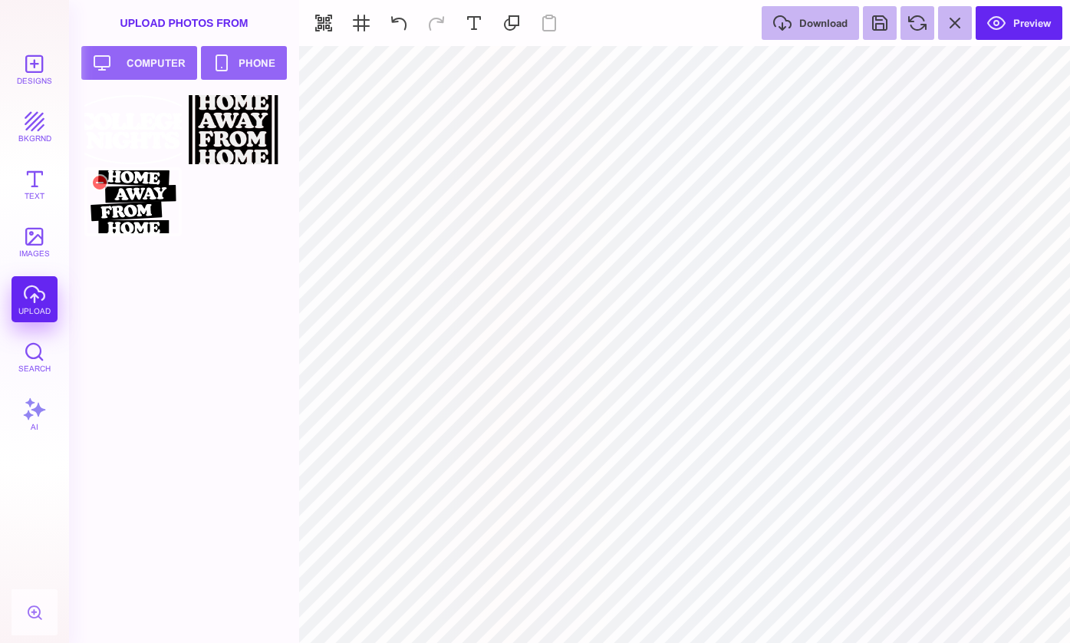
click at [139, 189] on div at bounding box center [132, 201] width 97 height 69
type input "#000000"
click at [1010, 31] on button "Preview" at bounding box center [1019, 23] width 87 height 34
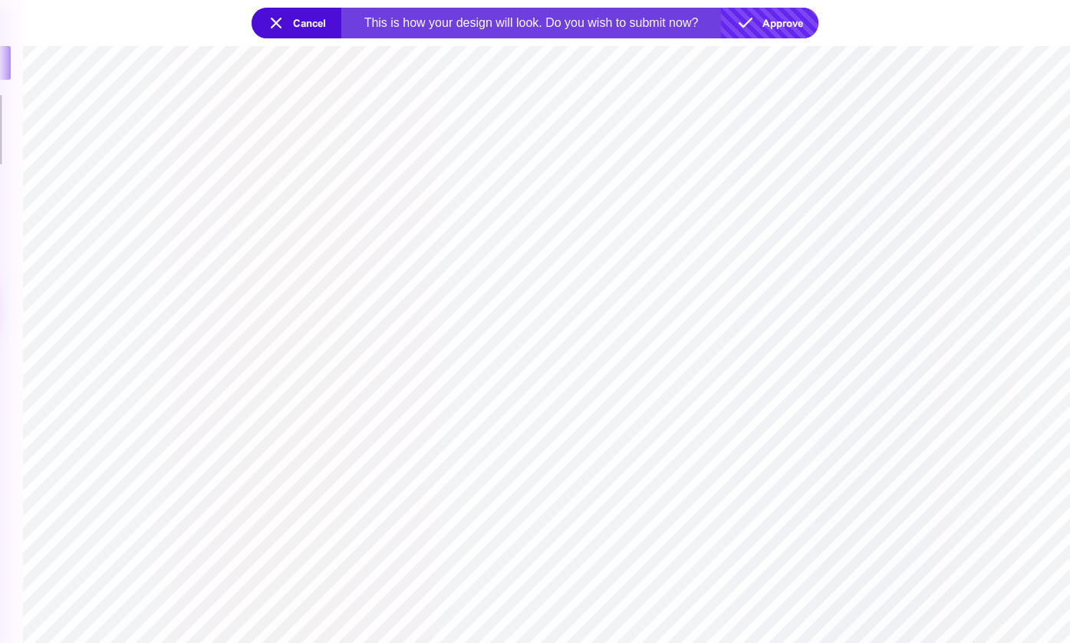
click at [777, 27] on button "Approve" at bounding box center [769, 23] width 97 height 31
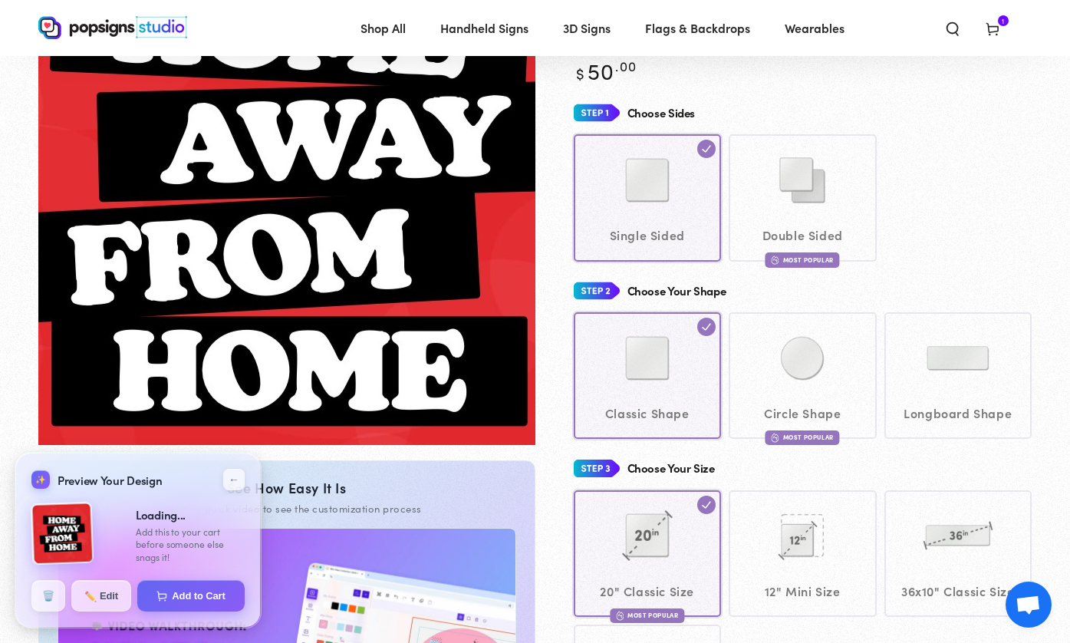
scroll to position [203, 0]
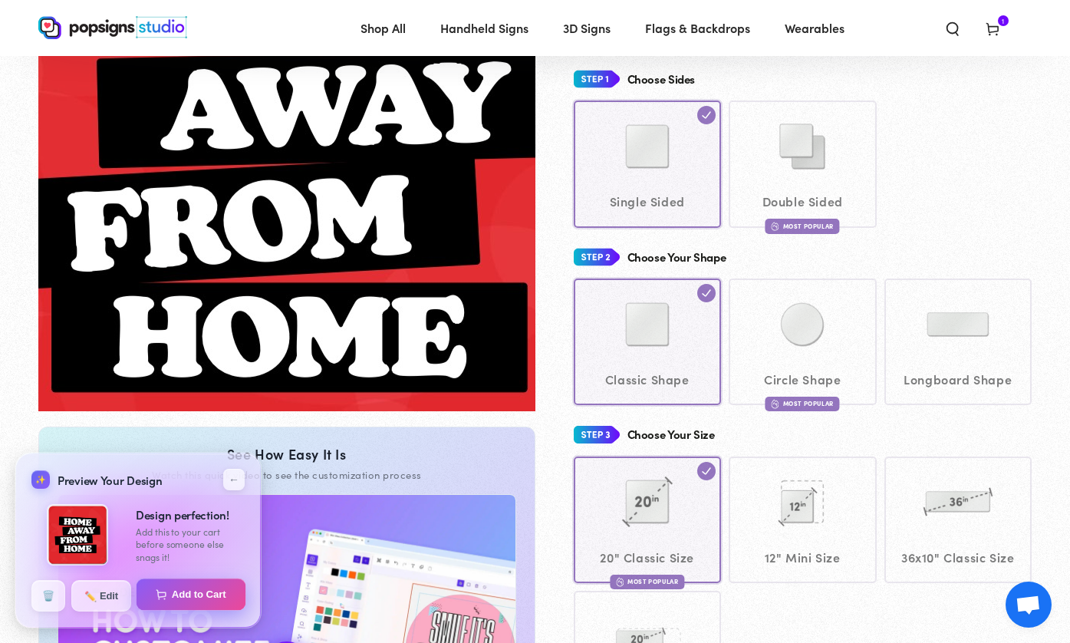
click at [197, 587] on button "Add to Cart" at bounding box center [192, 594] width 110 height 32
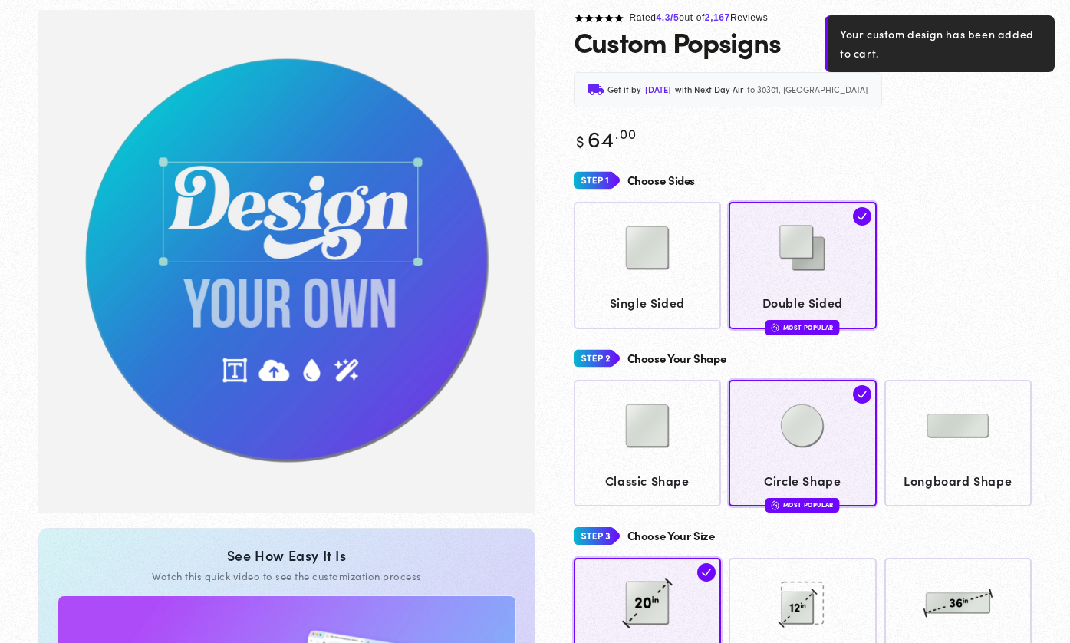
scroll to position [114, 0]
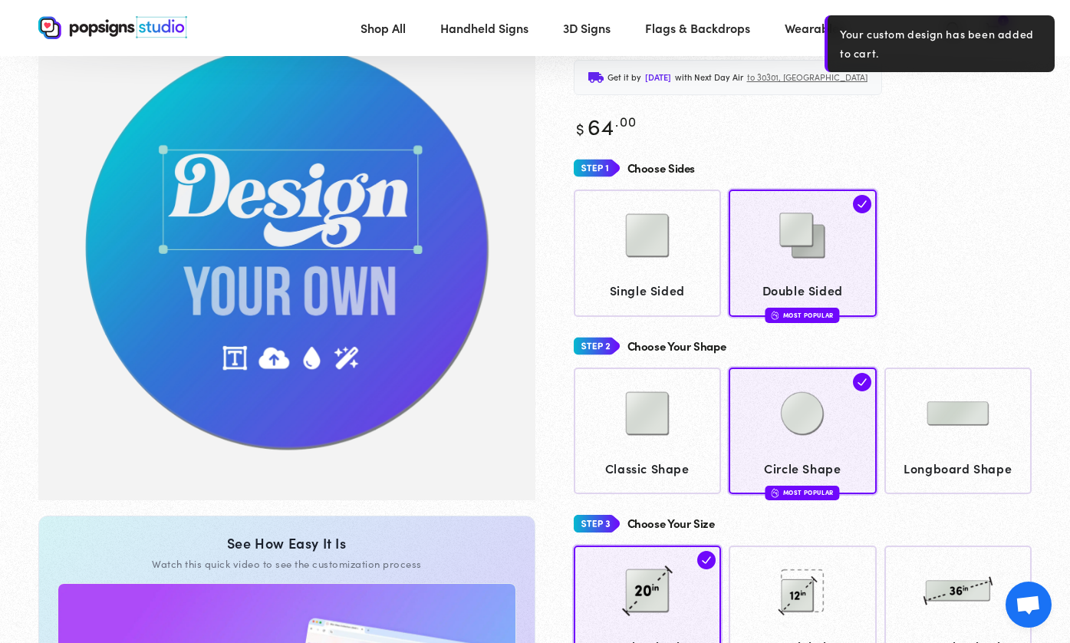
click at [938, 104] on div "Rated 4.3 /5 out of 2,167 Reviews Custom Popsigns Get it by [DATE] with Next Da…" at bounding box center [783, 588] width 497 height 1181
click at [975, 3] on header "Shop All Shop All Shop By Product Shop By Product Shop By Category" at bounding box center [535, 28] width 1070 height 56
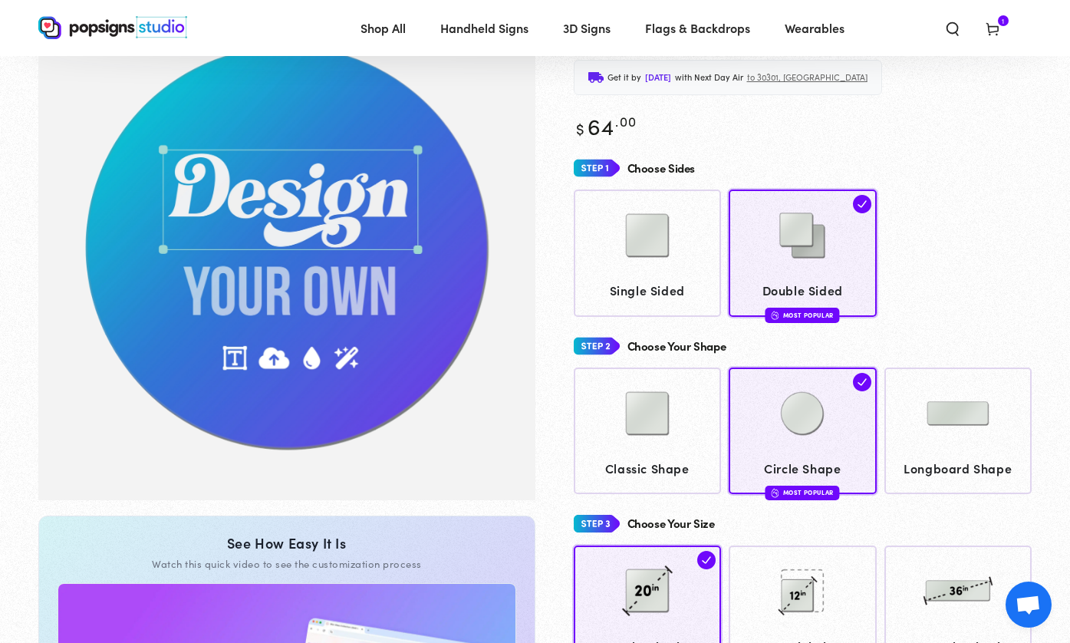
click at [1001, 25] on span "1 1 item" at bounding box center [1003, 20] width 11 height 11
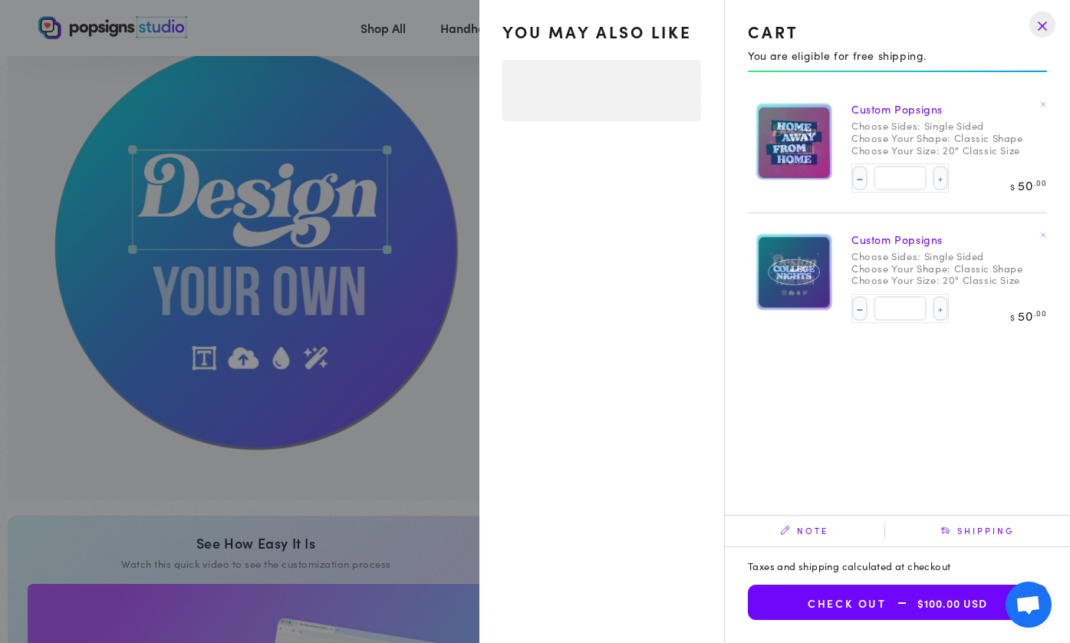
select select "**********"
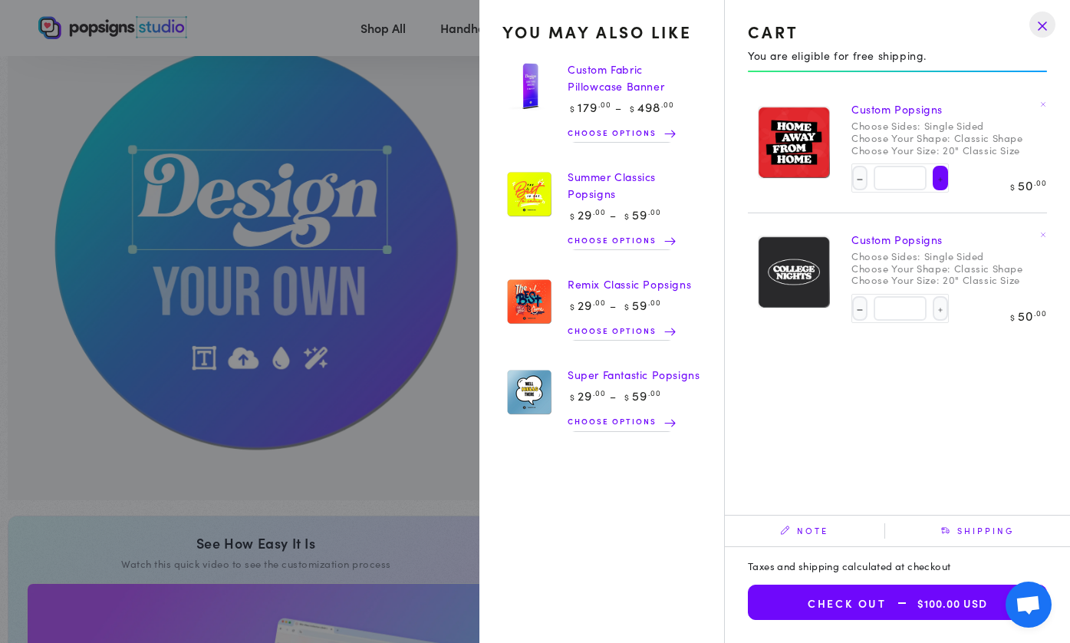
click at [944, 176] on button "Increase quantity for Custom Popsigns" at bounding box center [940, 178] width 15 height 25
type input "*"
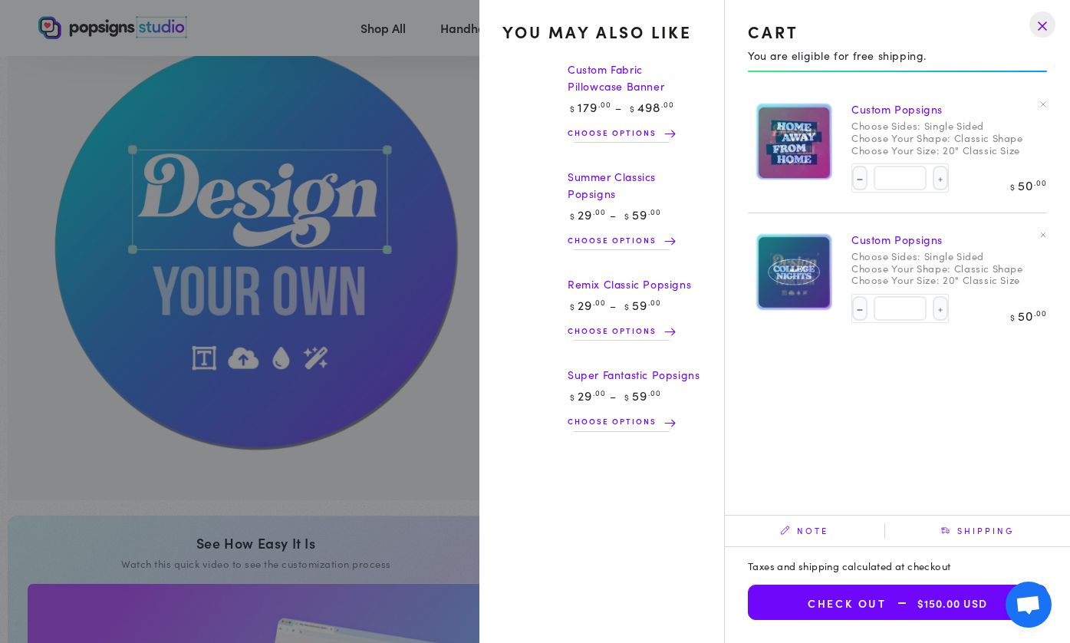
select select "**********"
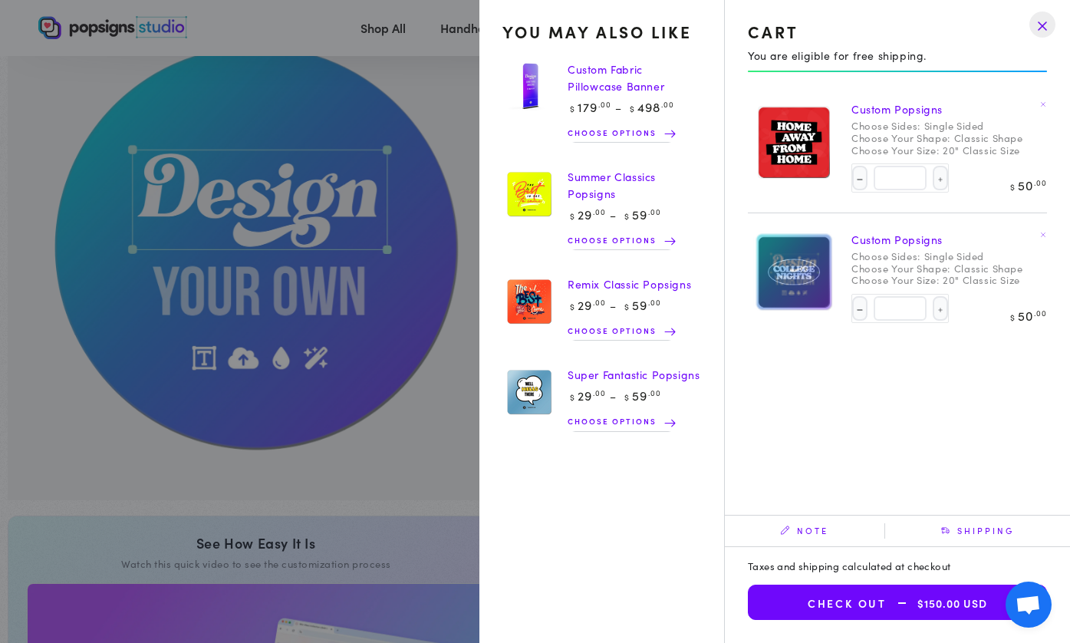
click at [944, 349] on div "You may also like Custom Fabric Pillowcase Banner Regular price $ 179 .00 $ 498…" at bounding box center [892, 293] width 334 height 396
click at [944, 311] on button "Increase quantity for Custom Popsigns" at bounding box center [940, 308] width 15 height 25
type input "*"
click at [943, 365] on div "Cart You are eligible for free shipping. Your cart is currently empty Not sure …" at bounding box center [897, 321] width 345 height 643
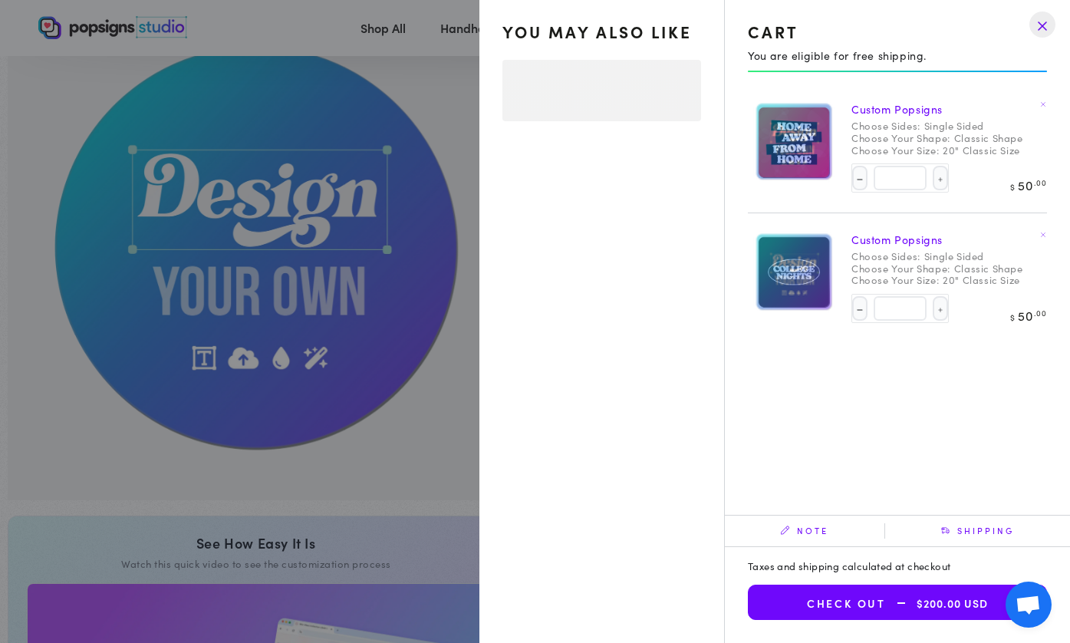
select select "**********"
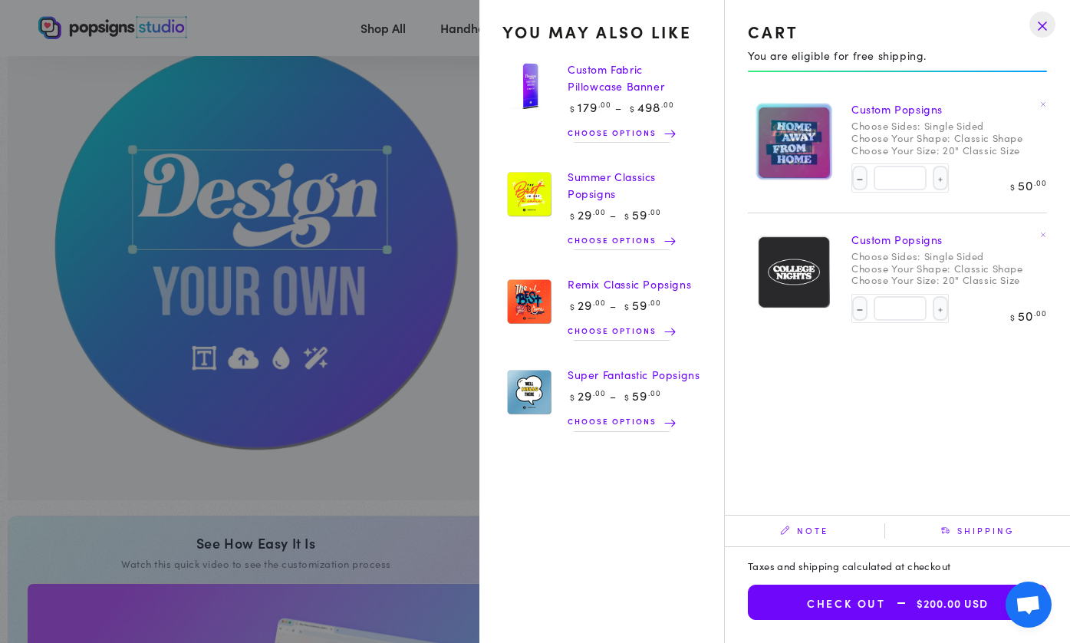
click at [969, 41] on div "Cart You are eligible for free shipping." at bounding box center [897, 47] width 345 height 95
